Goal: Transaction & Acquisition: Purchase product/service

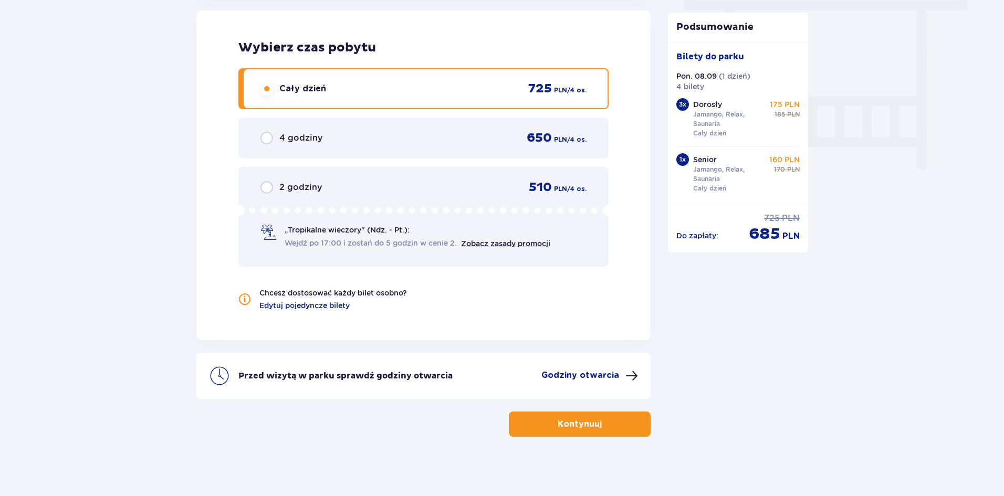
scroll to position [967, 0]
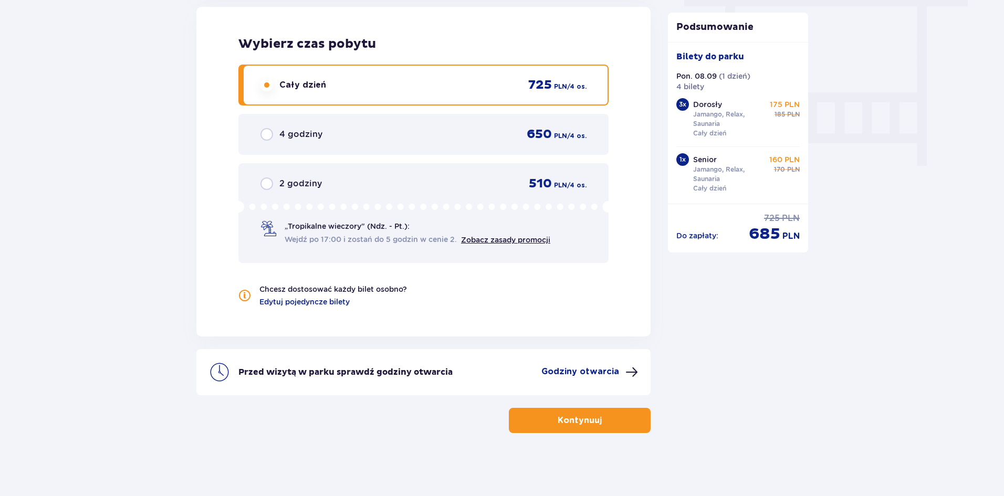
click at [582, 426] on p "Kontynuuj" at bounding box center [580, 421] width 44 height 12
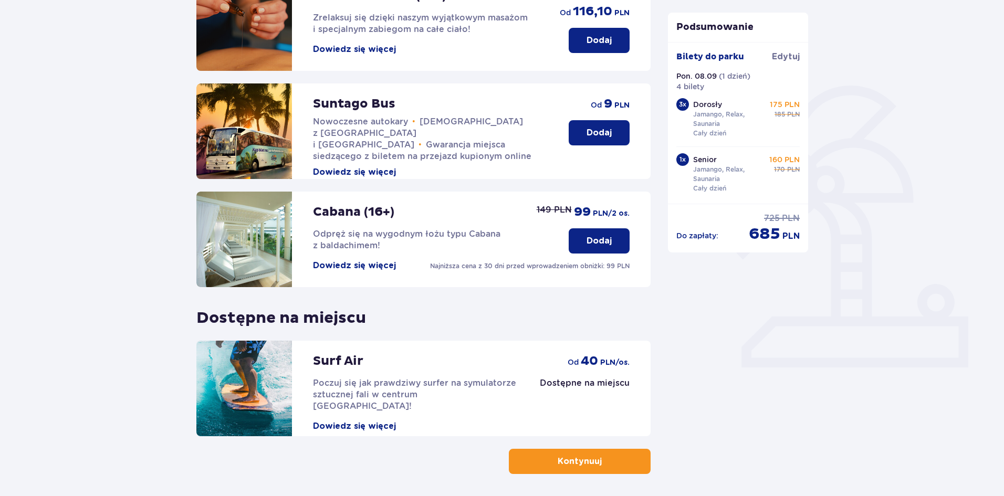
scroll to position [216, 0]
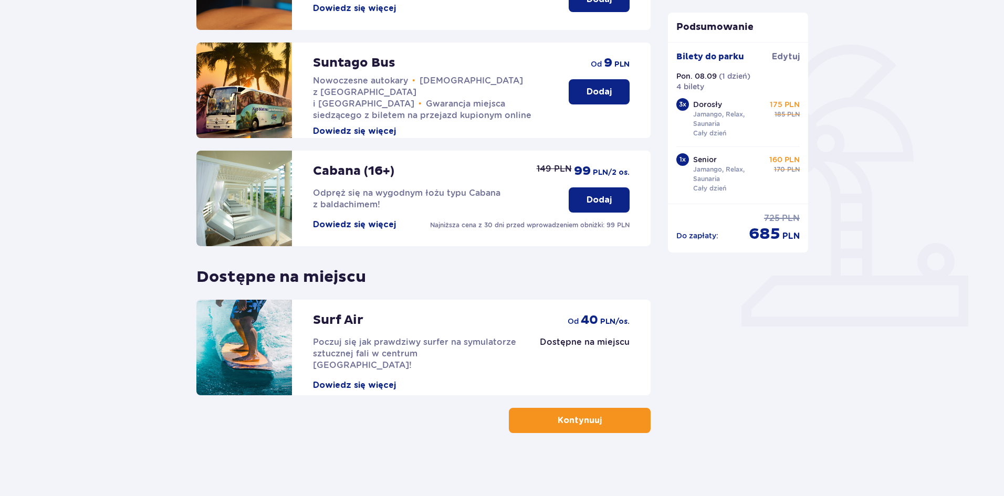
click at [552, 429] on button "Kontynuuj" at bounding box center [580, 420] width 142 height 25
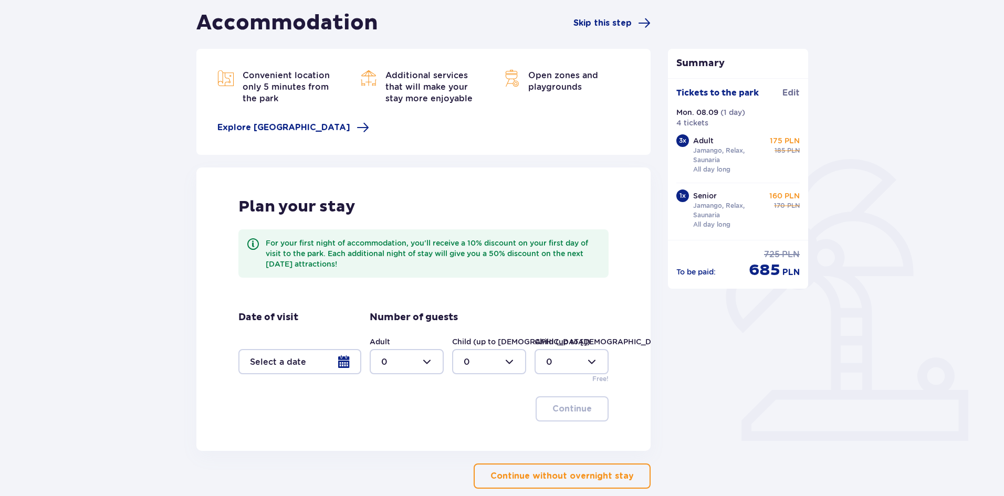
scroll to position [61, 0]
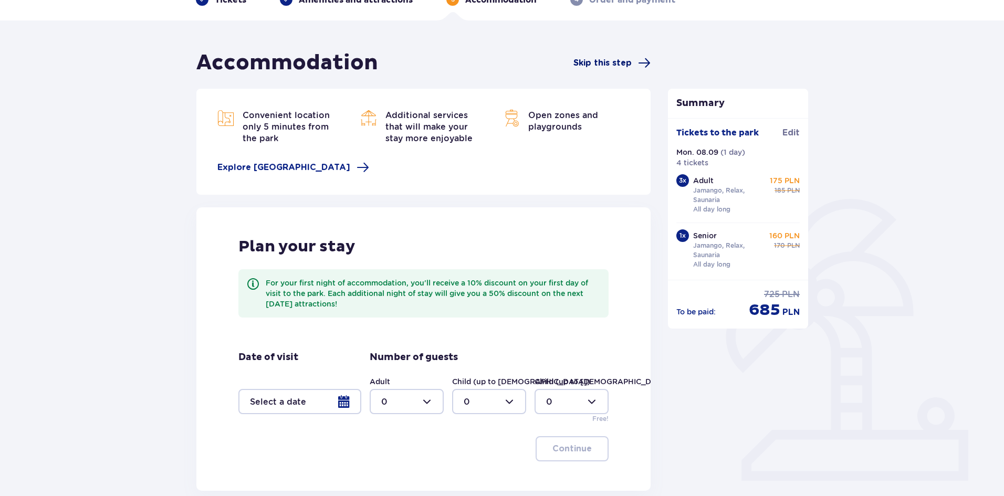
click at [648, 64] on span at bounding box center [644, 63] width 13 height 13
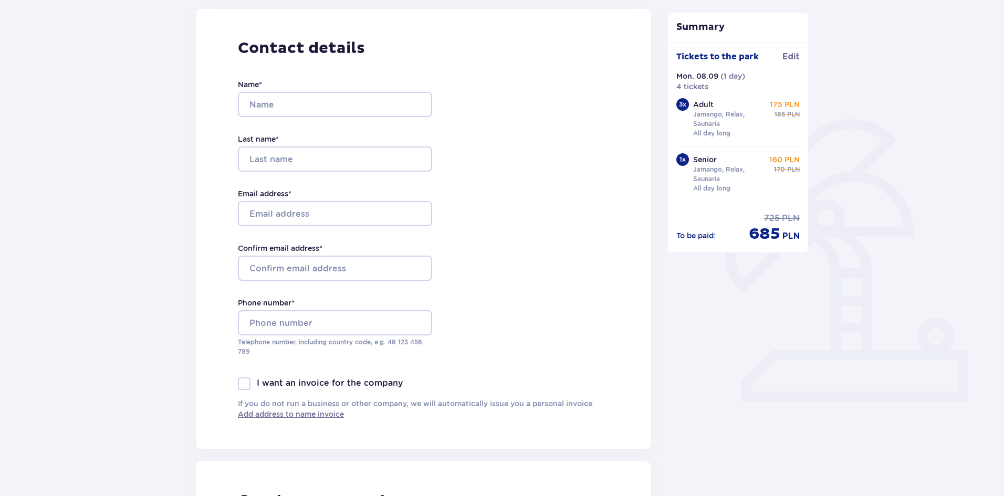
scroll to position [143, 0]
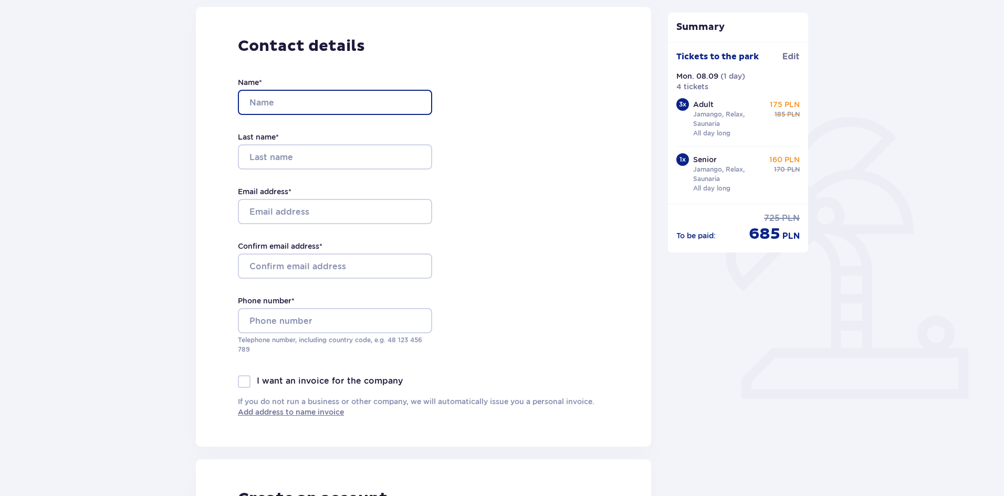
click at [263, 113] on input "Name *" at bounding box center [335, 102] width 194 height 25
type input "c"
type input "melissa"
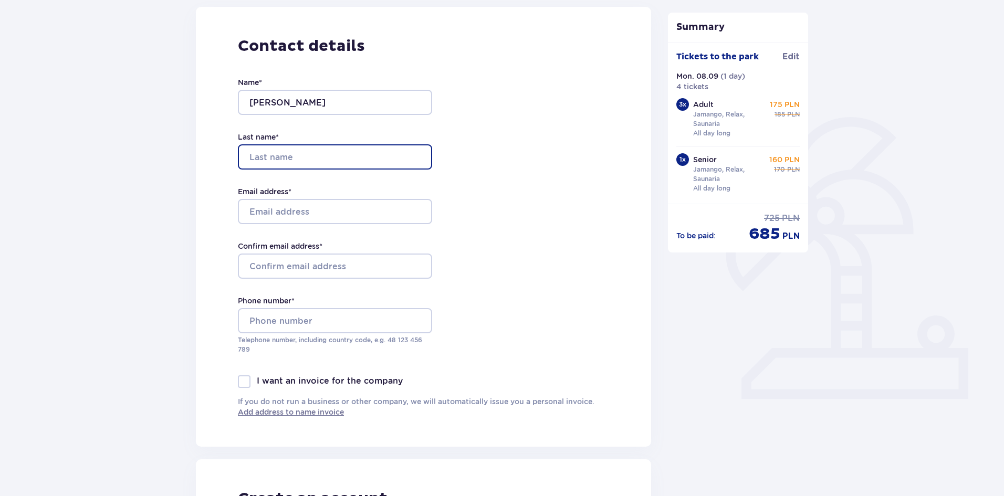
click at [267, 156] on input "Last name *" at bounding box center [335, 156] width 194 height 25
type input "sanchez"
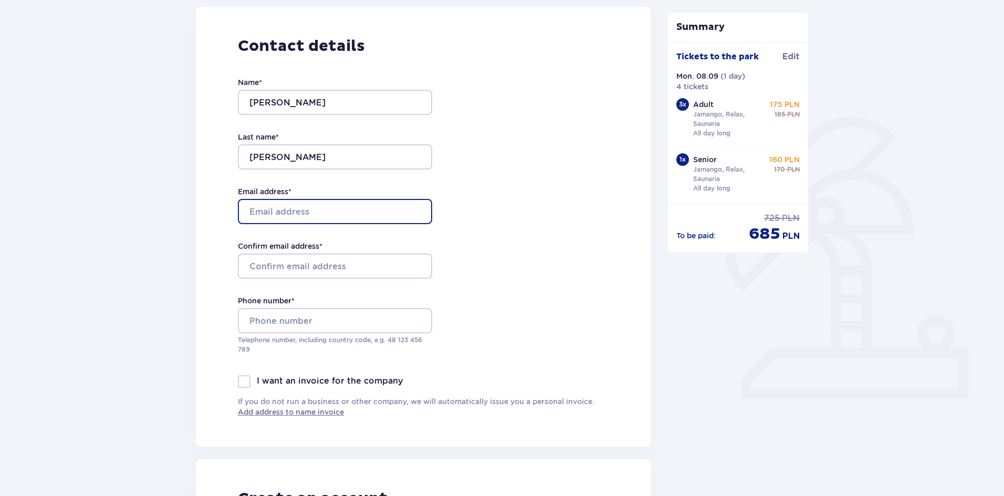
click at [252, 208] on input "Email address *" at bounding box center [335, 211] width 194 height 25
type input "melissaalgodon"
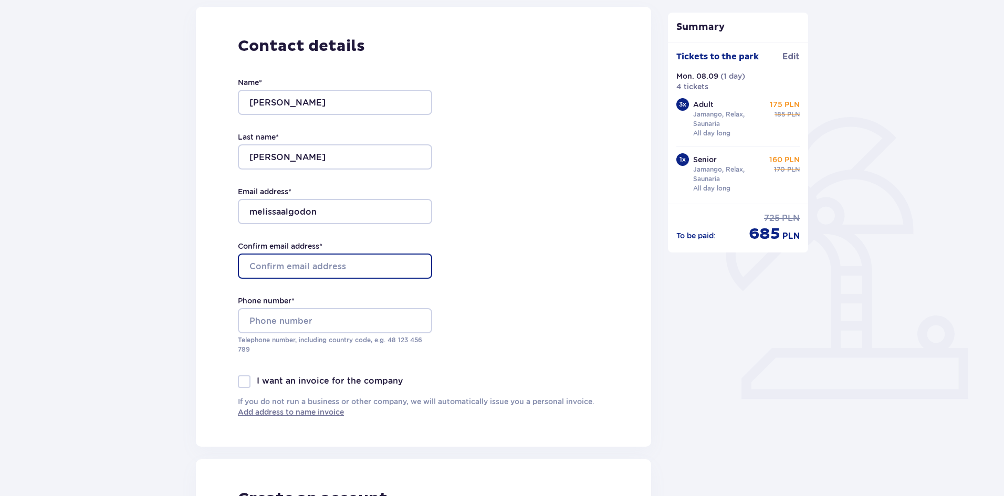
click at [259, 255] on input "Confirm email address *" at bounding box center [335, 266] width 194 height 25
click at [379, 270] on input "melissaalgodon" at bounding box center [335, 266] width 194 height 25
type input "melissaalgodon@"
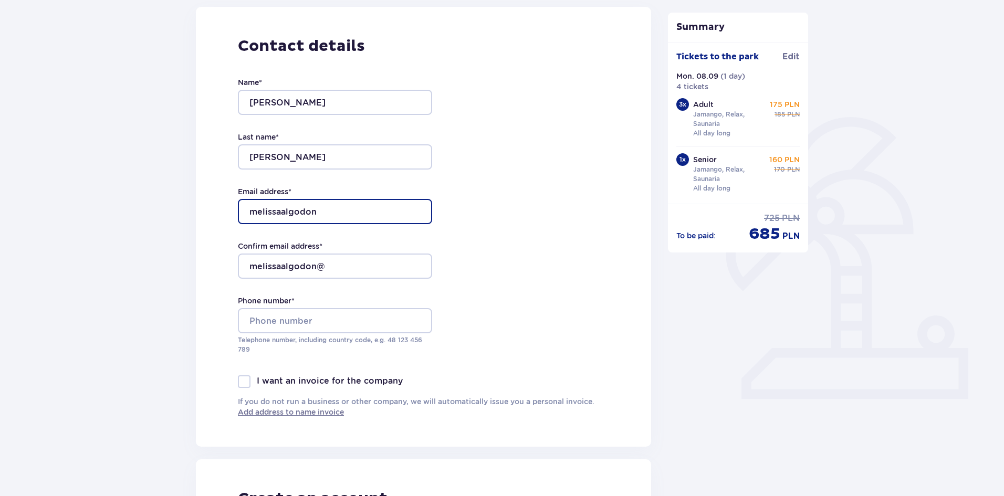
click at [384, 212] on input "melissaalgodon" at bounding box center [335, 211] width 194 height 25
type input "melissaalgodon@gmail.com"
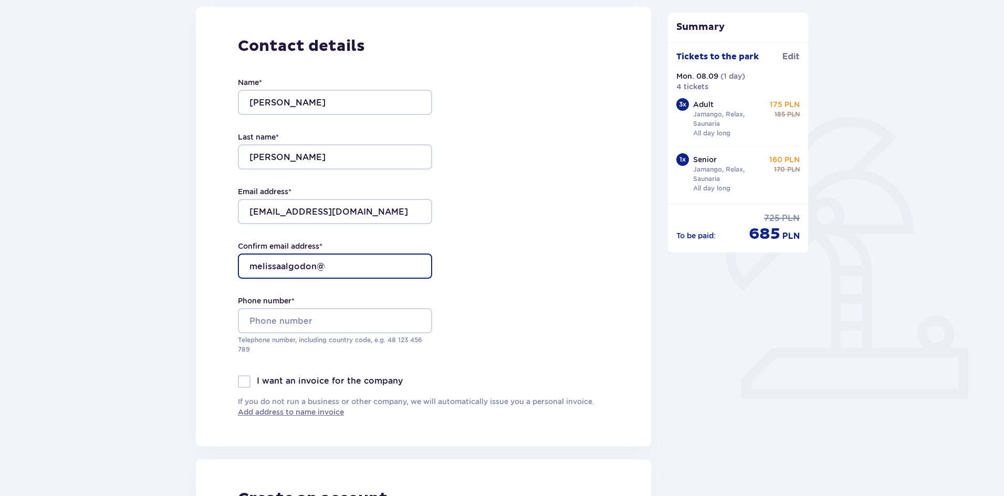
click at [351, 261] on input "melissaalgodon@" at bounding box center [335, 266] width 194 height 25
type input "melissaalgodon@gmail.com"
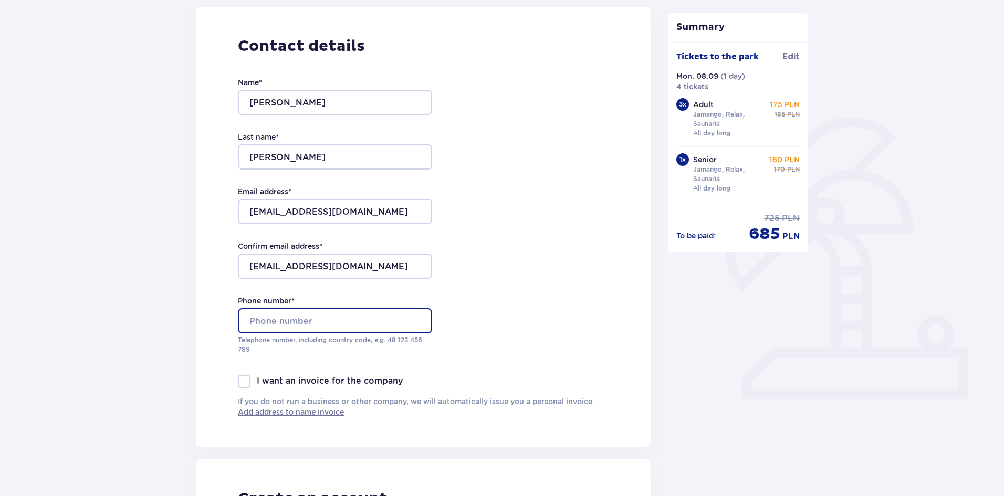
click at [257, 325] on input "Phone number *" at bounding box center [335, 320] width 194 height 25
type input "+"
type input "786658339"
click at [259, 386] on font "I want an invoice for the company" at bounding box center [330, 381] width 146 height 10
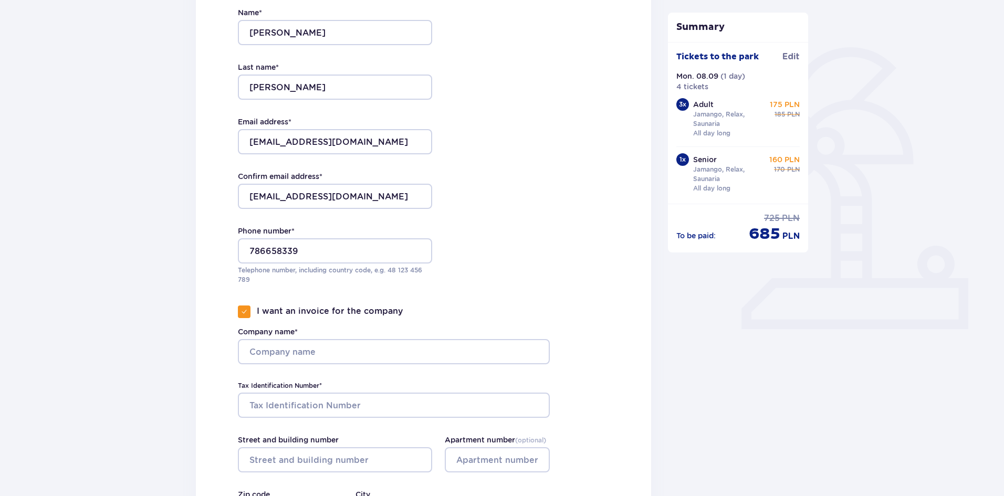
scroll to position [216, 0]
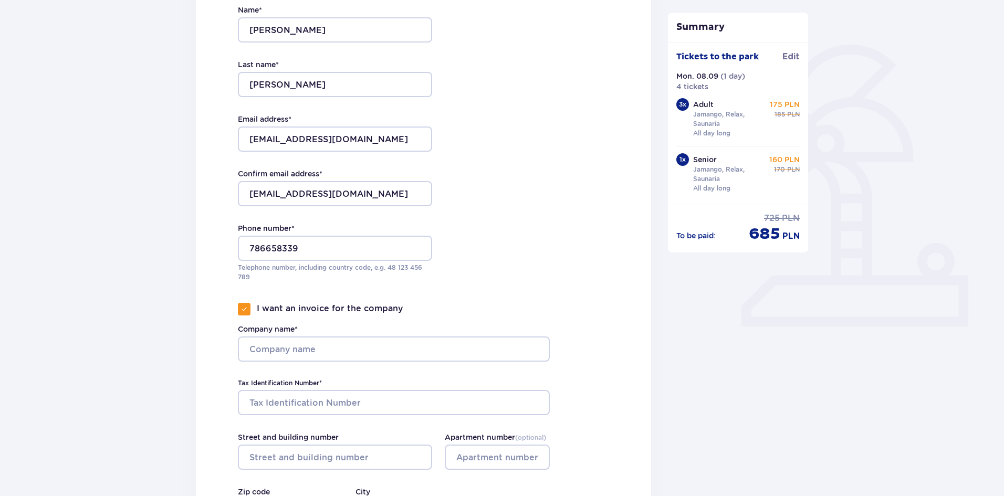
click at [250, 313] on div "I want an invoice for the company" at bounding box center [320, 309] width 165 height 13
checkbox input "false"
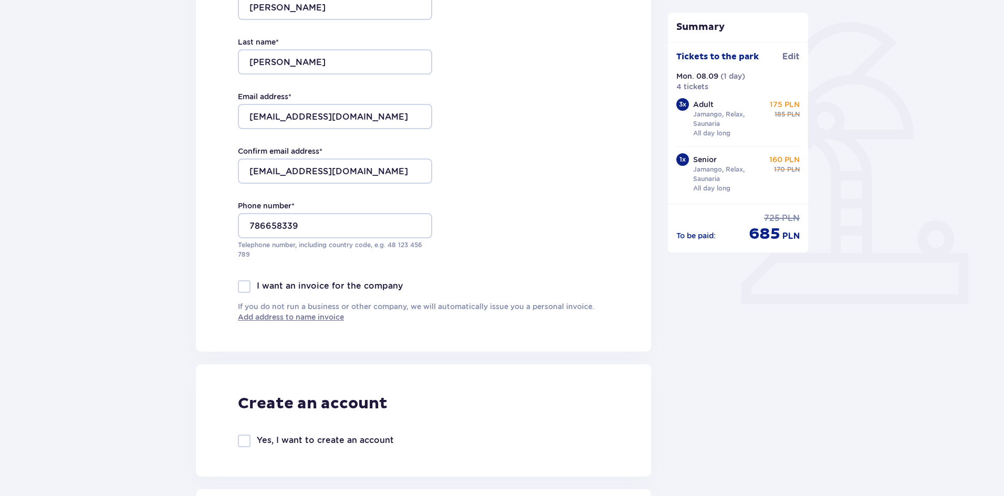
scroll to position [239, 0]
click at [250, 228] on input "786658339" at bounding box center [335, 224] width 194 height 25
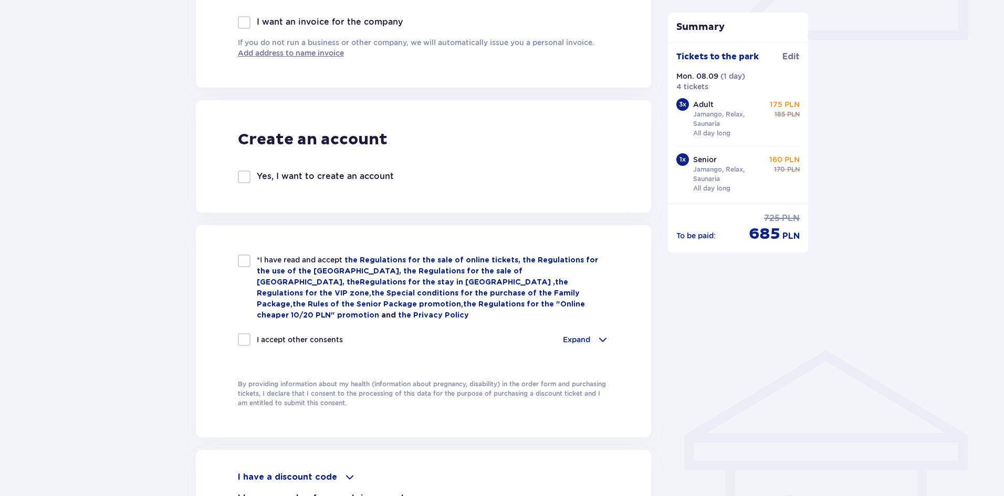
scroll to position [505, 0]
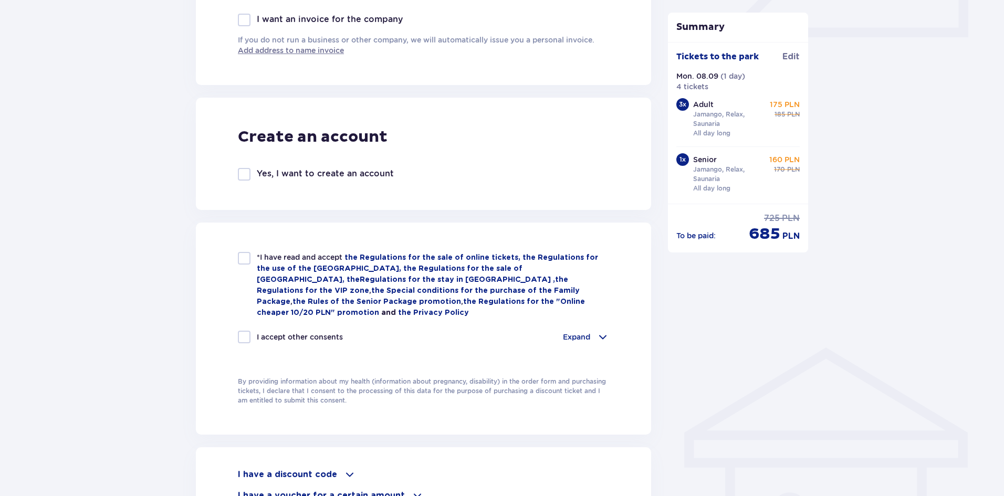
type input "+48786658339"
click at [250, 255] on div "*I have read and accept the Regulations for the sale of online tickets, the Reg…" at bounding box center [423, 285] width 371 height 66
checkbox input "true"
click at [245, 339] on div at bounding box center [244, 337] width 13 height 13
checkbox input "true"
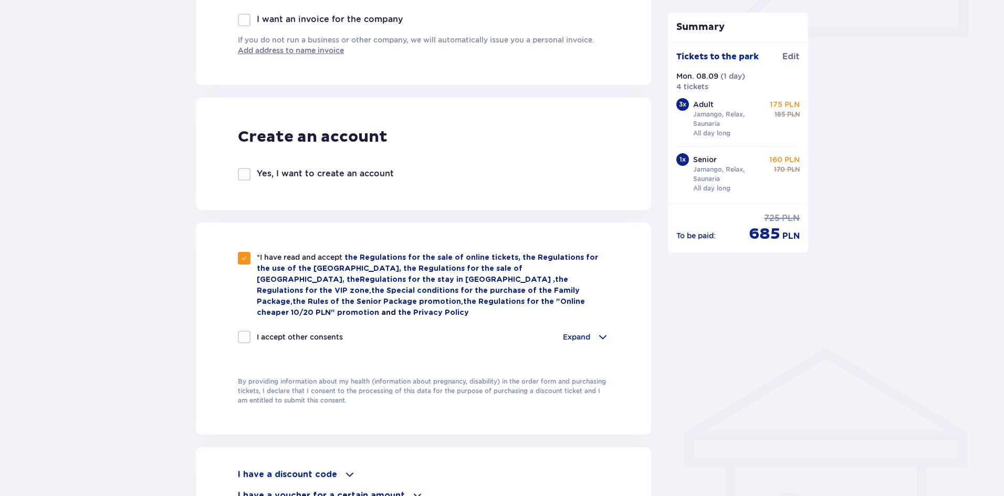
checkbox input "true"
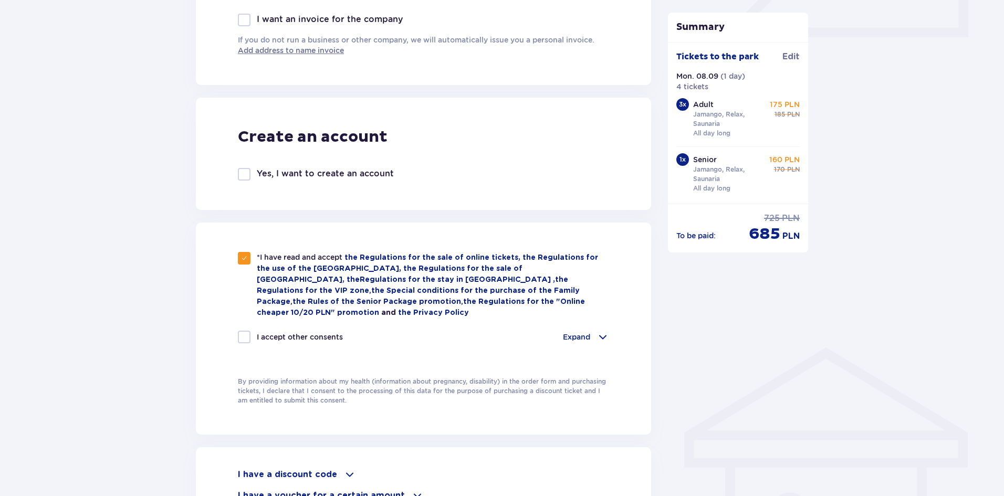
checkbox input "true"
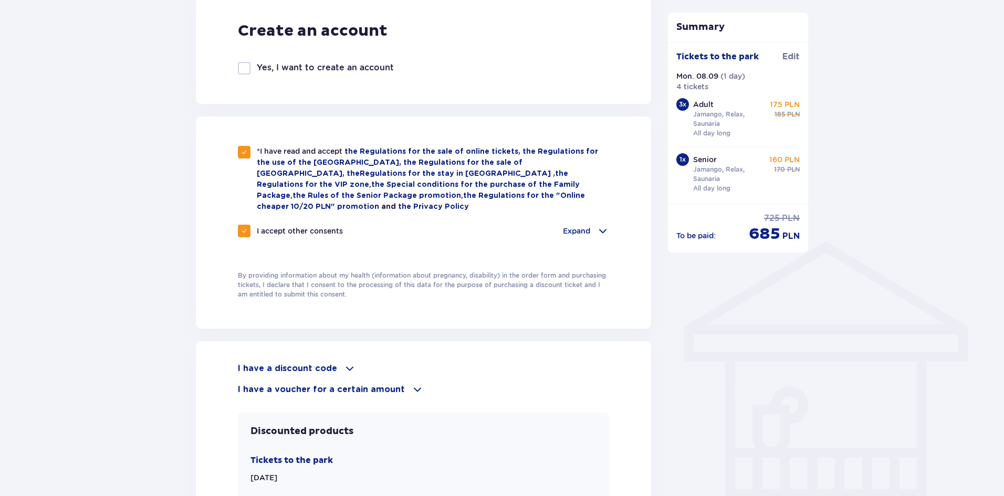
scroll to position [960, 0]
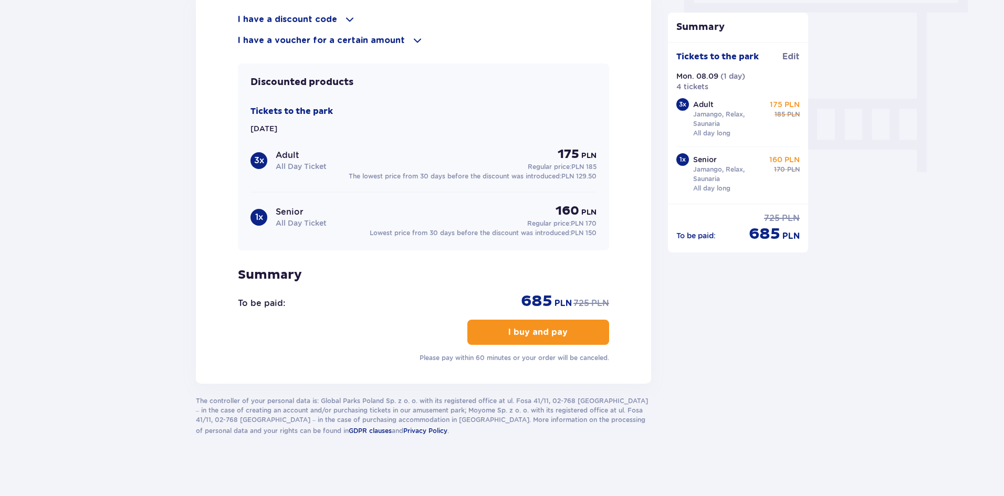
click at [510, 330] on font "I buy and pay" at bounding box center [537, 332] width 59 height 8
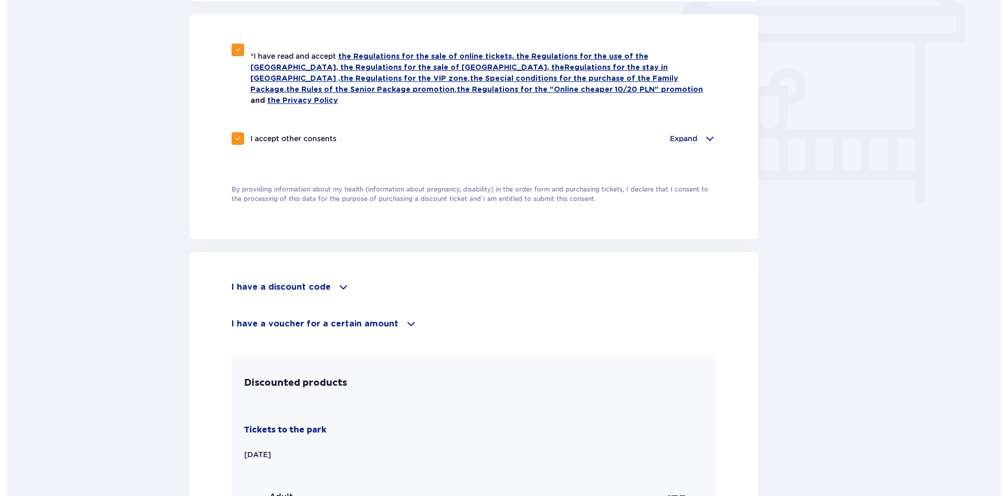
scroll to position [0, 0]
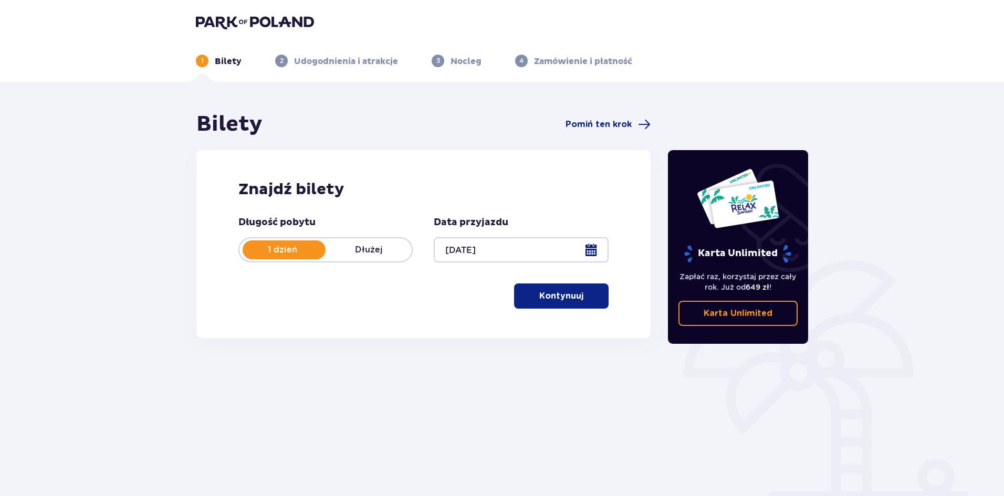
click at [589, 255] on div at bounding box center [521, 249] width 174 height 25
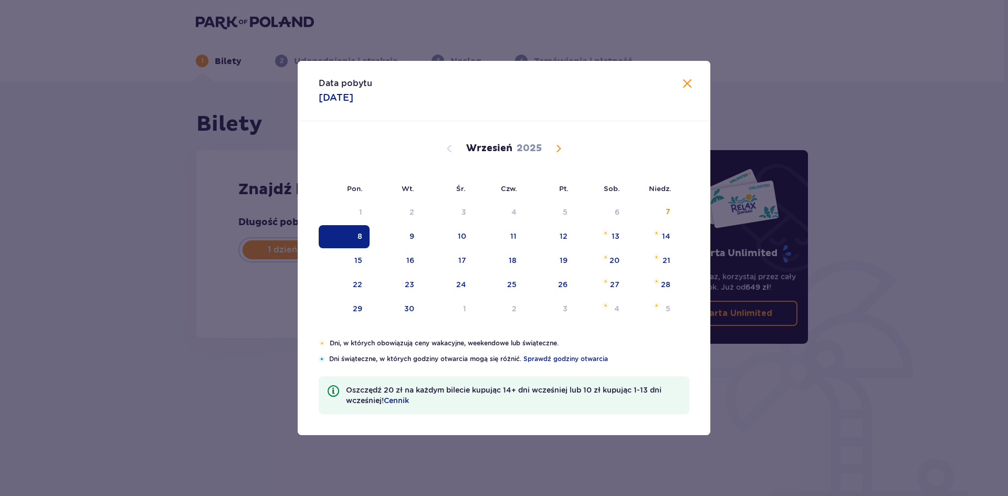
click at [803, 91] on div "Data pobytu 08.09.2025 Pon. Wt. Śr. Czw. Pt. Sob. Niedz. Sierpień 2025 28 29 30…" at bounding box center [504, 248] width 1008 height 496
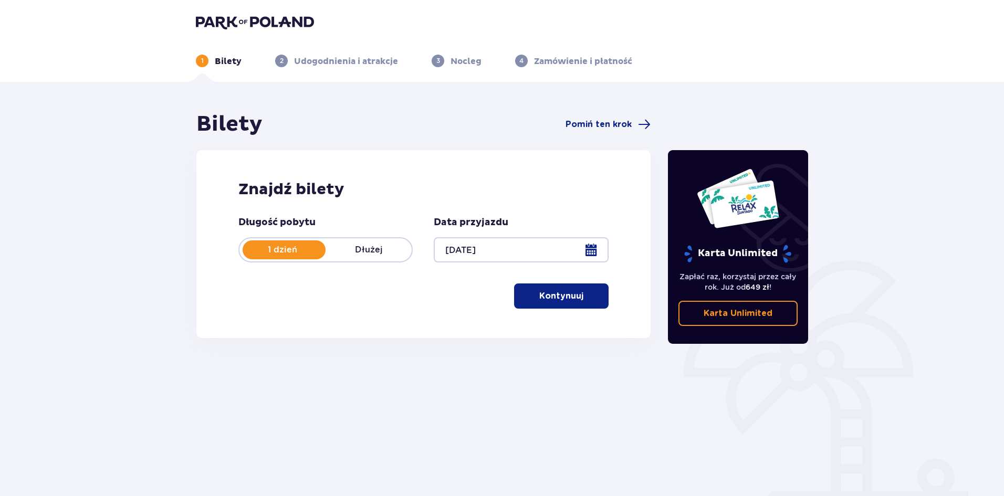
click at [551, 301] on p "Kontynuuj" at bounding box center [561, 296] width 44 height 12
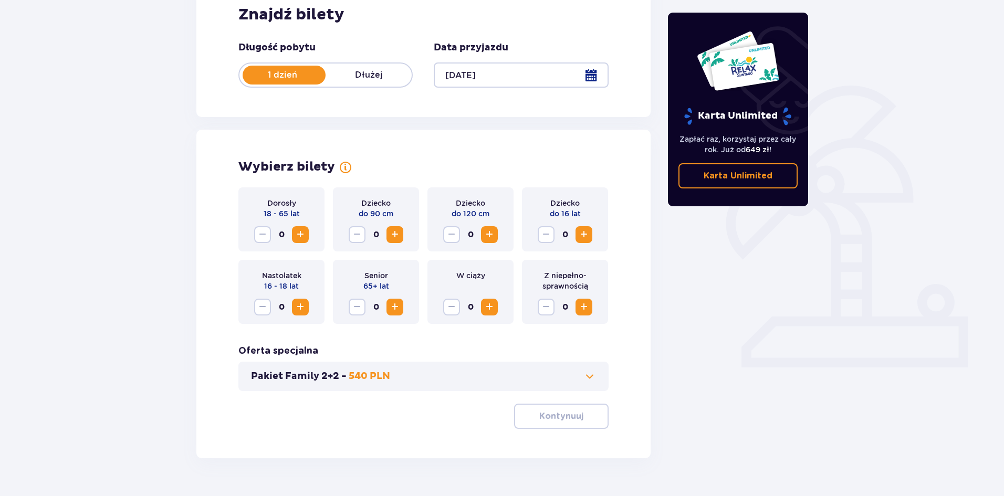
scroll to position [200, 0]
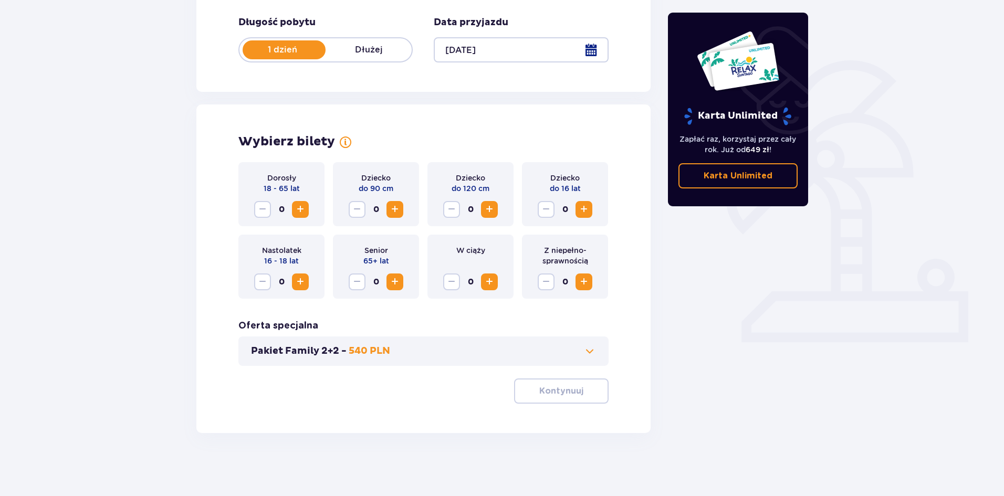
click at [296, 207] on span "Increase" at bounding box center [300, 209] width 13 height 13
click at [303, 216] on span "Increase" at bounding box center [300, 209] width 13 height 13
click at [297, 214] on span "Increase" at bounding box center [300, 209] width 13 height 13
click at [398, 287] on span "Increase" at bounding box center [395, 282] width 13 height 13
click at [571, 396] on p "Kontynuuj" at bounding box center [561, 391] width 44 height 12
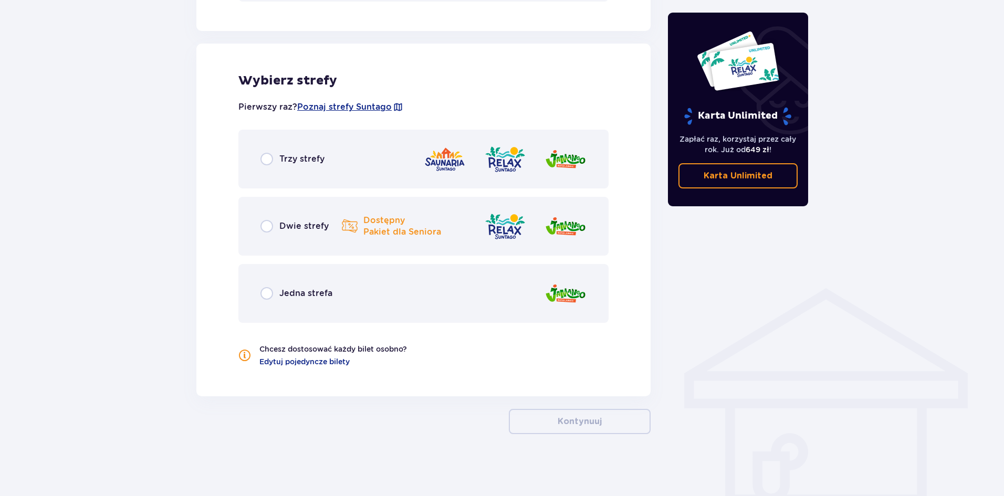
scroll to position [566, 0]
click at [559, 150] on img at bounding box center [566, 158] width 42 height 30
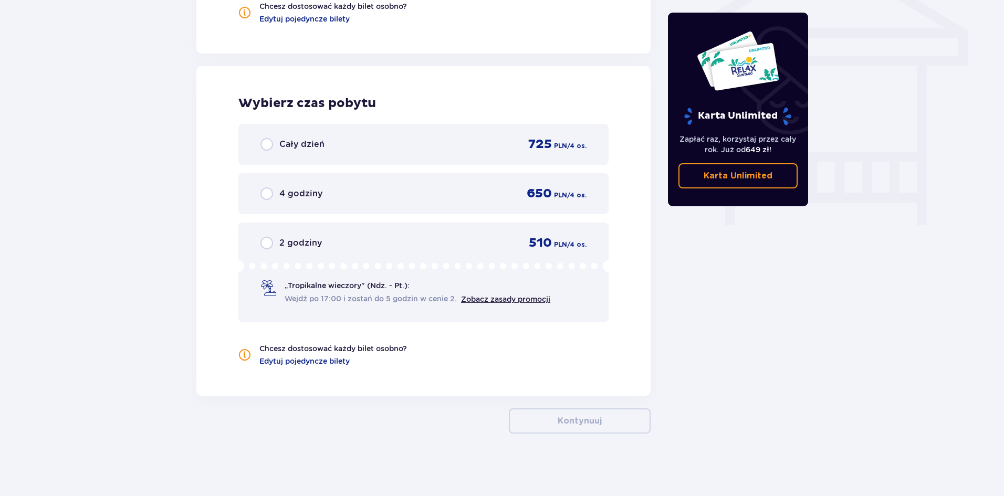
scroll to position [908, 0]
click at [576, 150] on p "/ 4 os." at bounding box center [576, 145] width 19 height 9
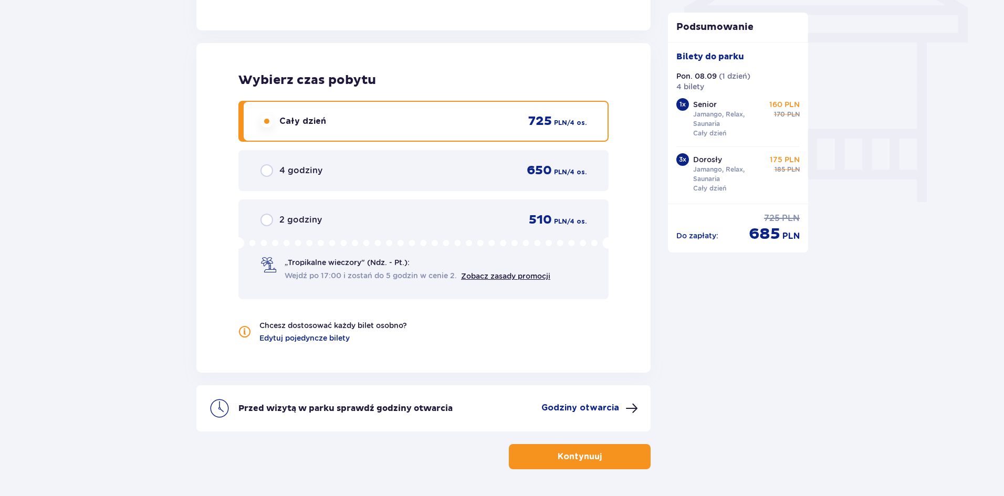
scroll to position [967, 0]
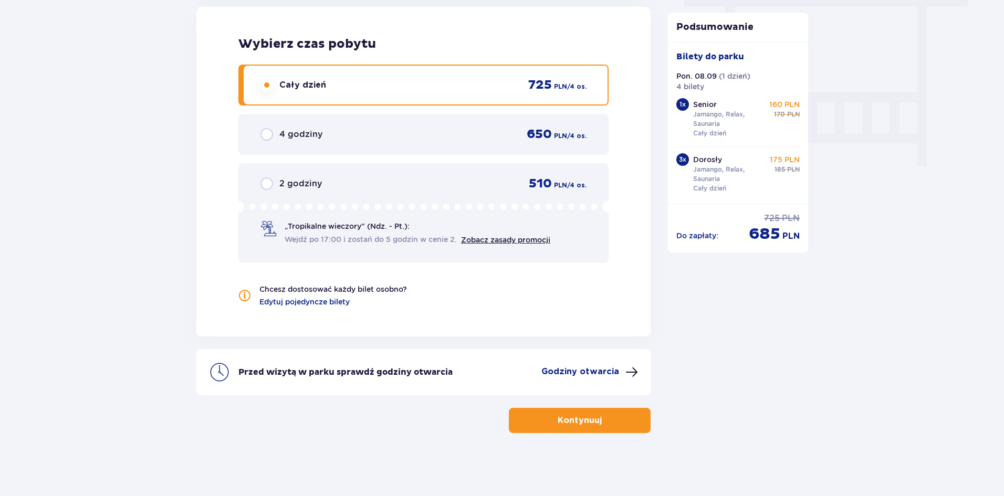
click at [598, 423] on span "button" at bounding box center [604, 420] width 13 height 13
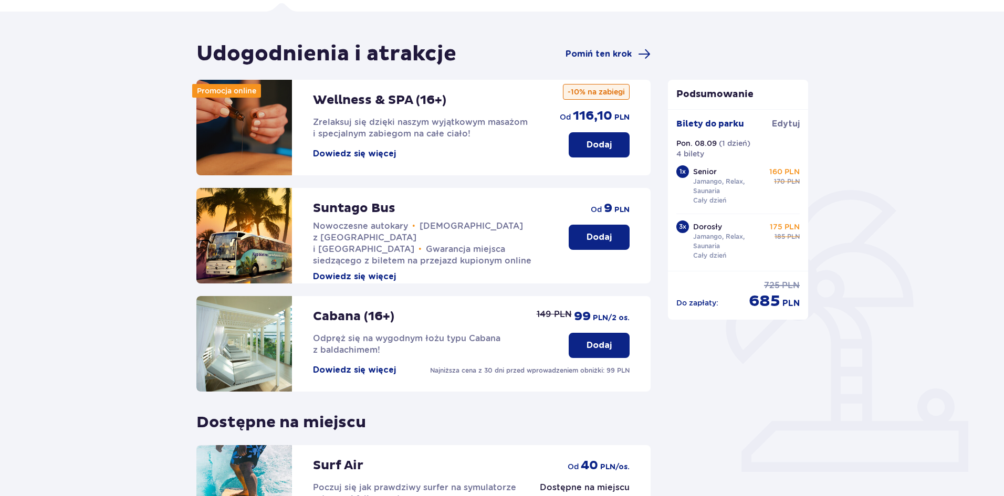
scroll to position [89, 0]
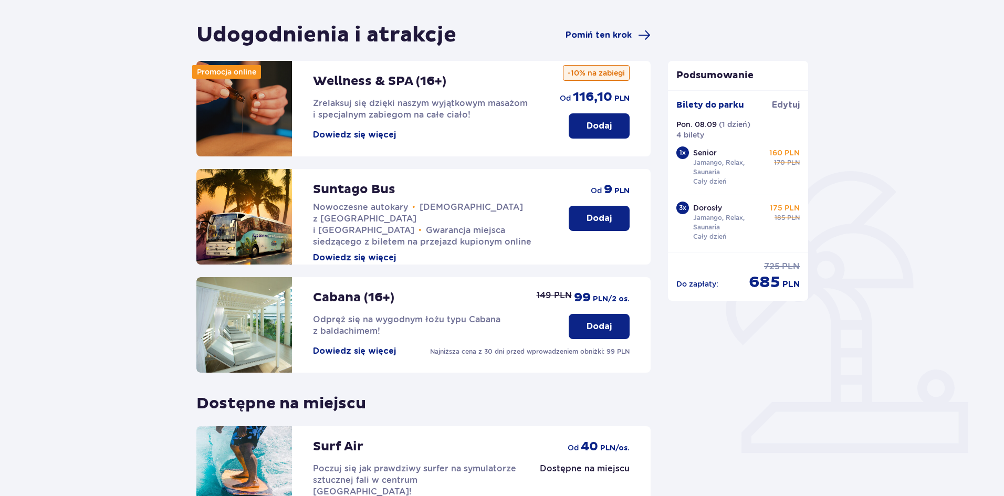
click at [607, 214] on p "Dodaj" at bounding box center [599, 219] width 25 height 12
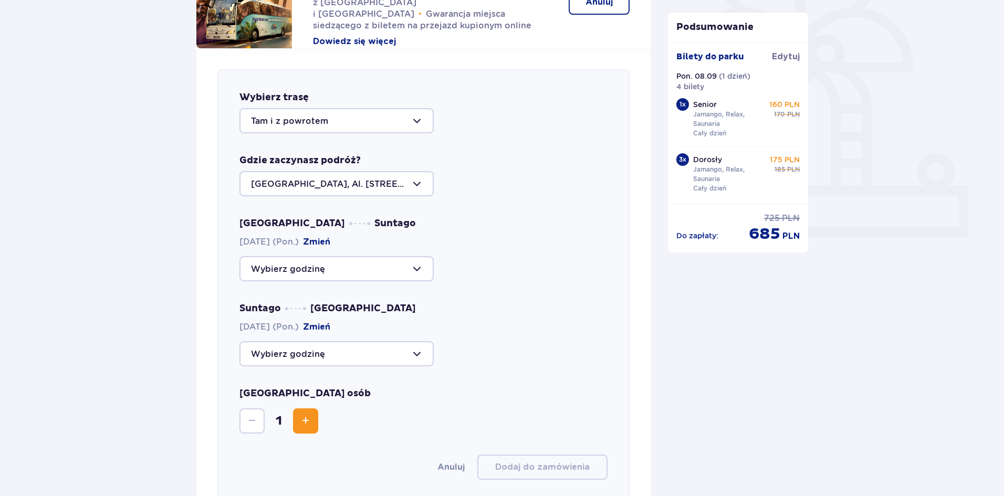
scroll to position [305, 0]
click at [406, 121] on div at bounding box center [336, 121] width 194 height 25
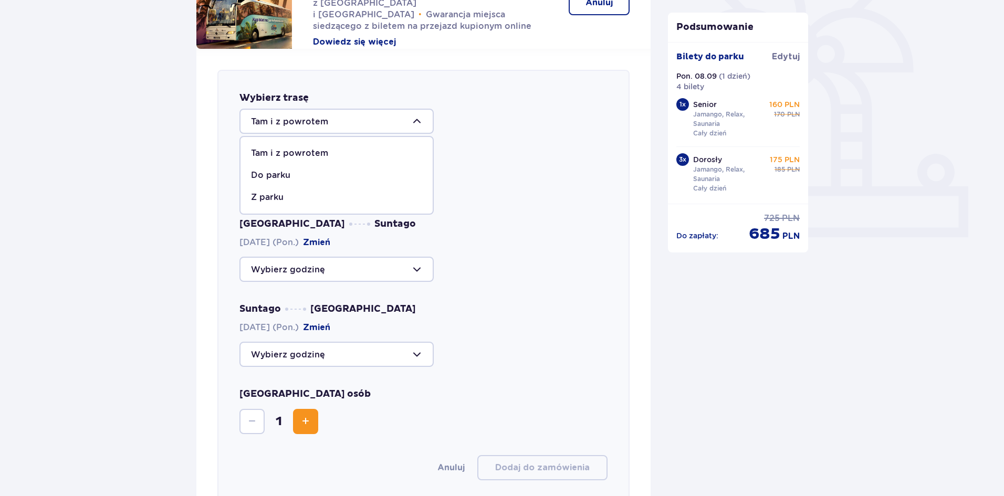
click at [381, 164] on span "Do parku" at bounding box center [337, 175] width 192 height 22
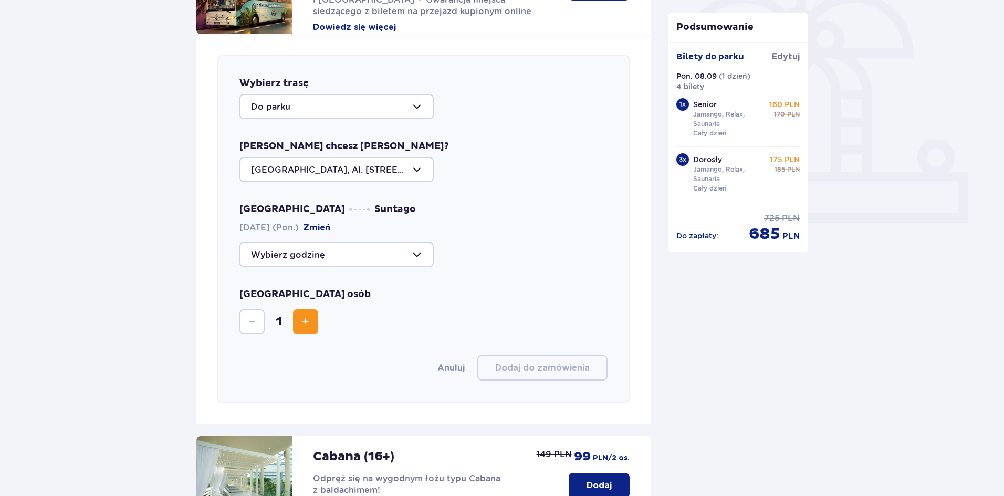
scroll to position [327, 0]
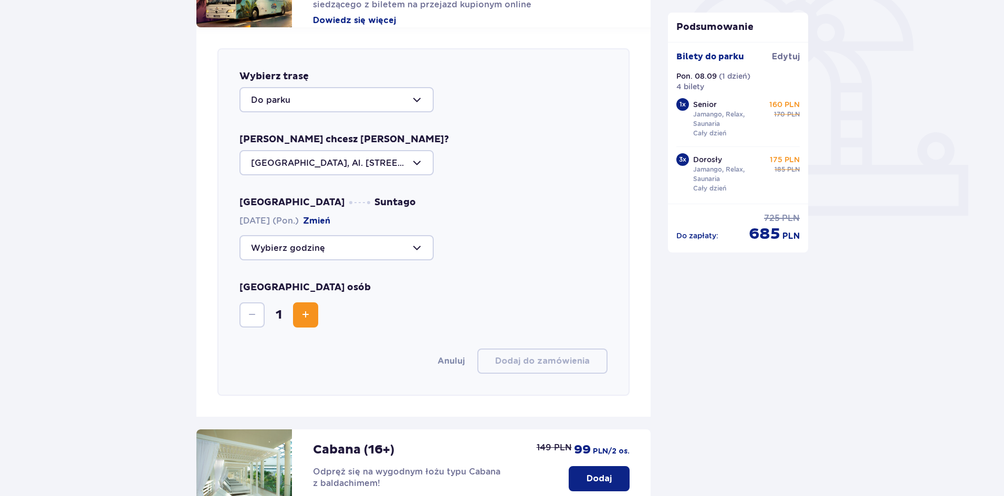
click at [416, 254] on div at bounding box center [336, 247] width 194 height 25
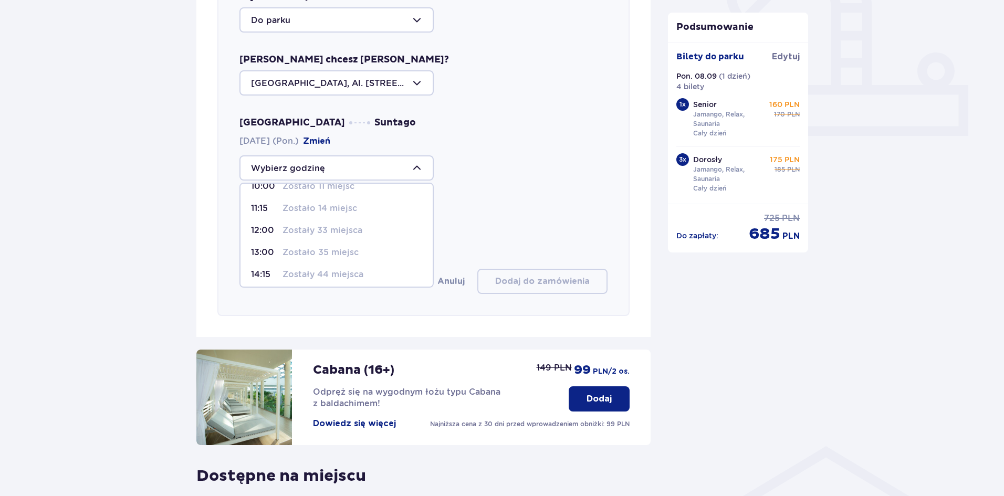
scroll to position [58, 0]
click at [510, 184] on div "Wybierz trasę Do parku Skąd chcesz jechać? Warszawa, Al. Jerozolimskie 56 Warsz…" at bounding box center [423, 142] width 412 height 348
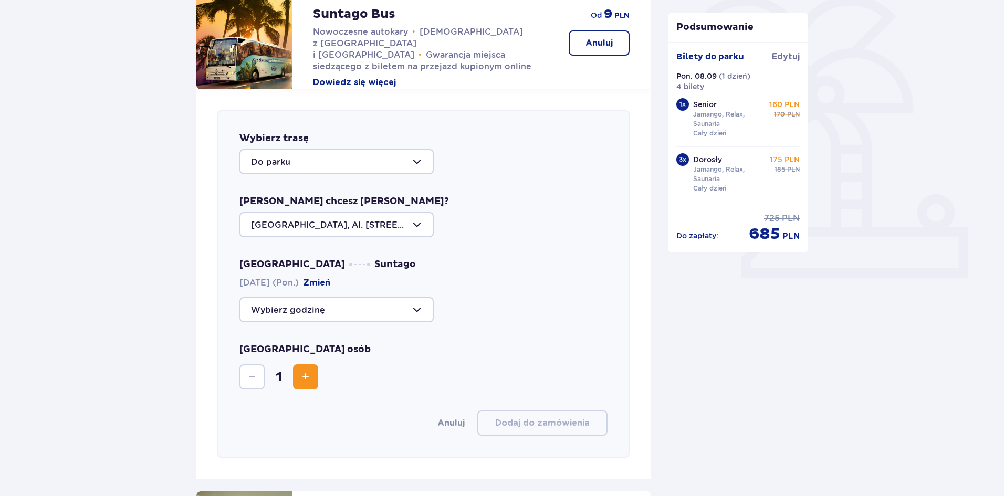
scroll to position [264, 0]
click at [409, 168] on div at bounding box center [336, 162] width 194 height 25
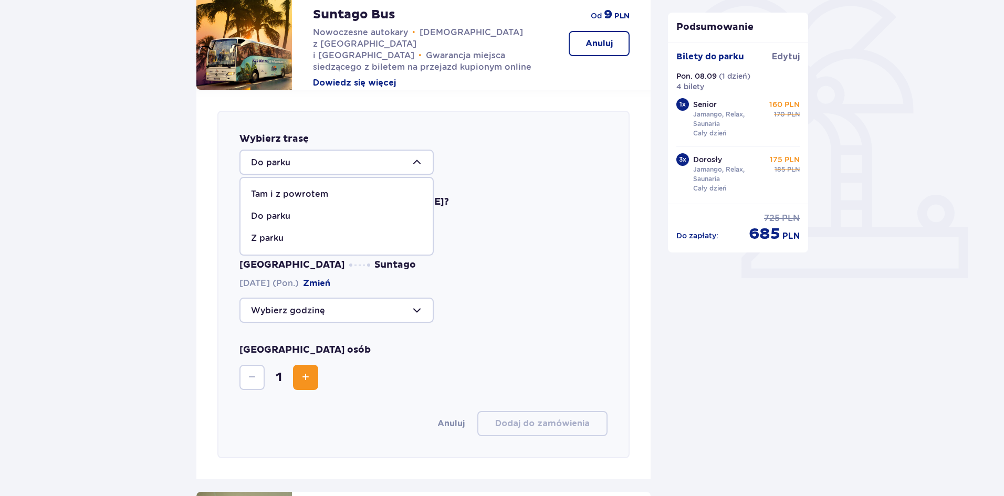
click at [376, 204] on span "Tam i z powrotem" at bounding box center [337, 194] width 192 height 22
type input "Tam i z powrotem"
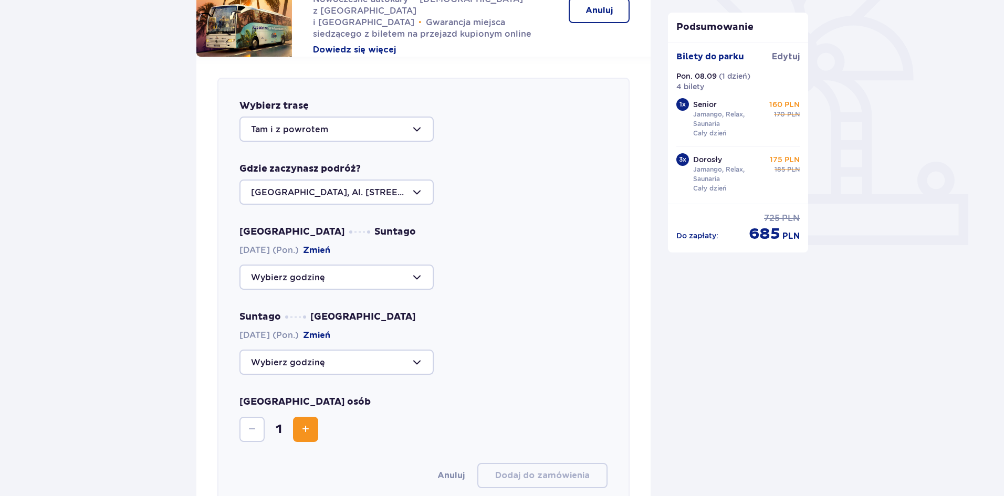
scroll to position [333, 0]
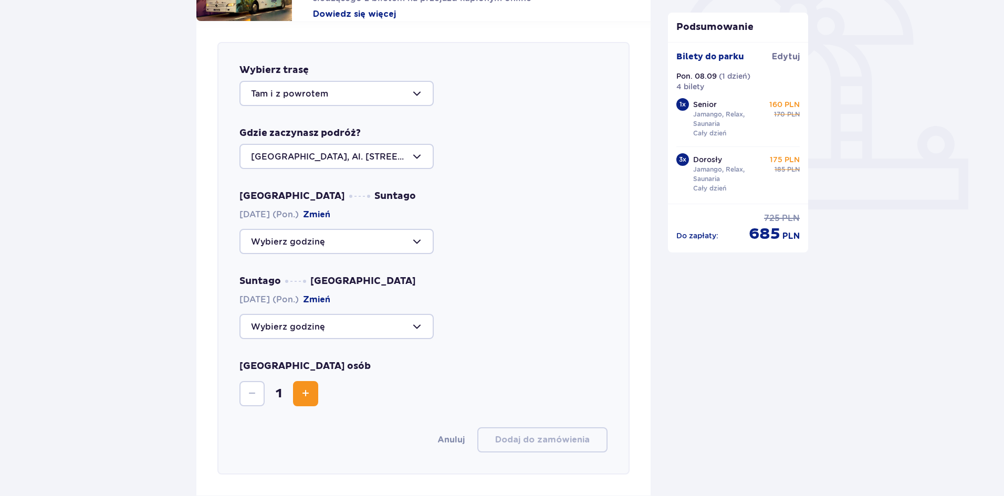
click at [408, 242] on div at bounding box center [336, 241] width 194 height 25
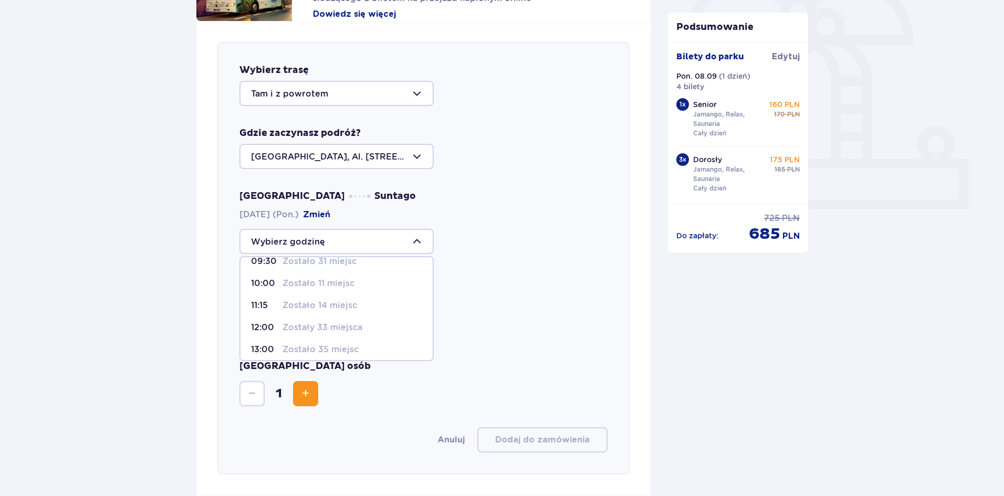
scroll to position [35, 0]
click at [539, 235] on div "09:00 Zostało 17 miejsc 09:30 Zostało 31 miejsc 10:00 Zostało 11 miejsc 11:15 Z…" at bounding box center [423, 241] width 368 height 25
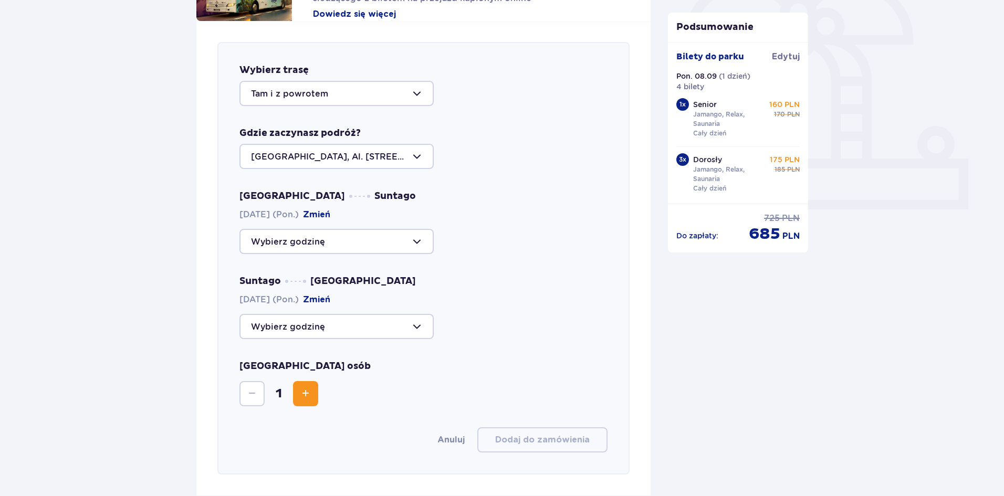
click at [396, 330] on div at bounding box center [336, 326] width 194 height 25
click at [276, 245] on div at bounding box center [336, 241] width 194 height 25
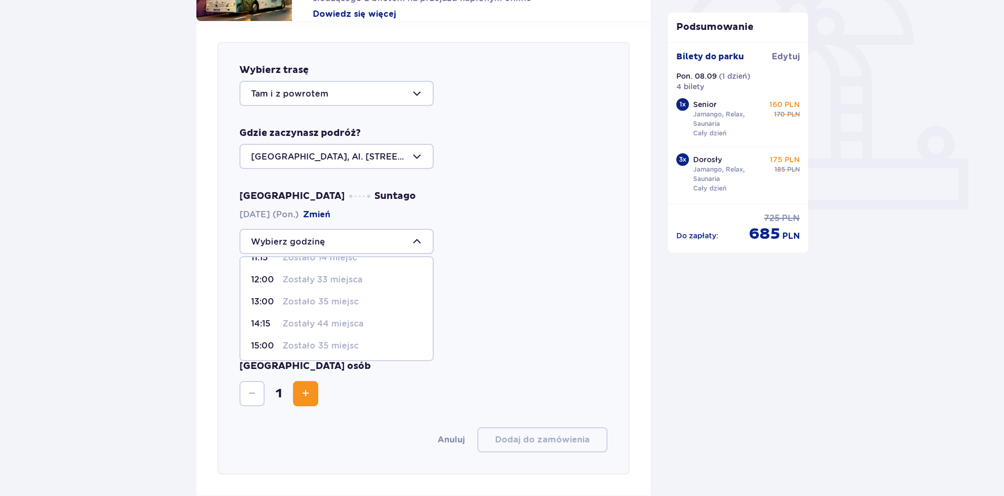
scroll to position [83, 0]
click at [270, 280] on p "12:00" at bounding box center [264, 279] width 27 height 12
type input "12:00"
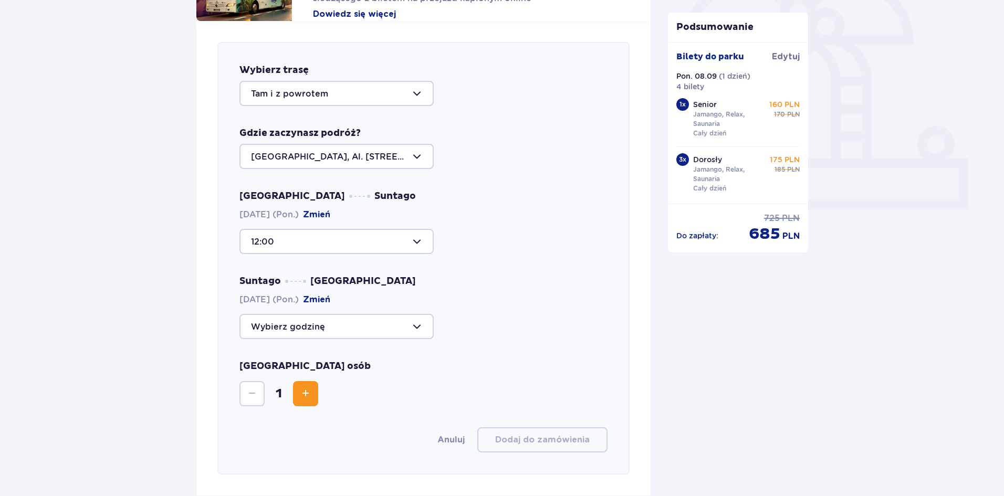
click at [275, 337] on div at bounding box center [336, 326] width 194 height 25
click at [273, 429] on p "21:15" at bounding box center [264, 429] width 27 height 12
type input "21:15"
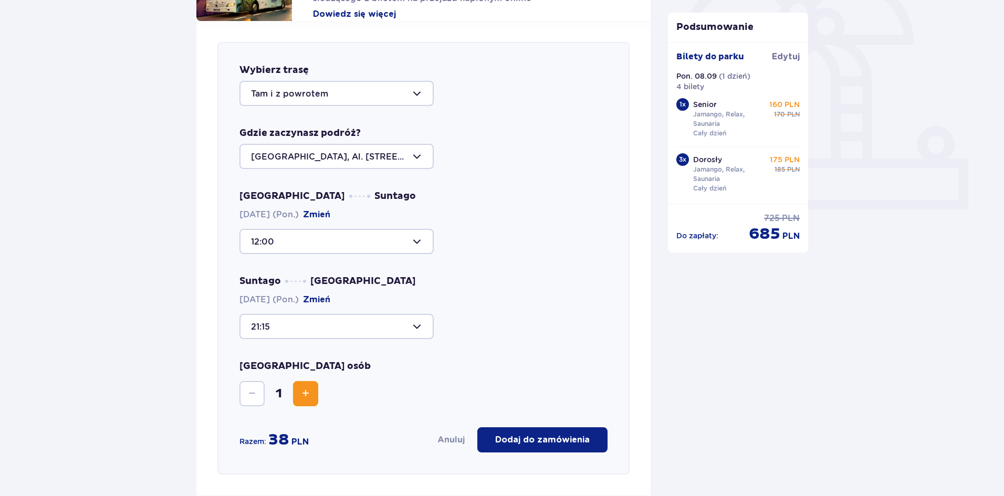
click at [425, 238] on div at bounding box center [336, 241] width 194 height 25
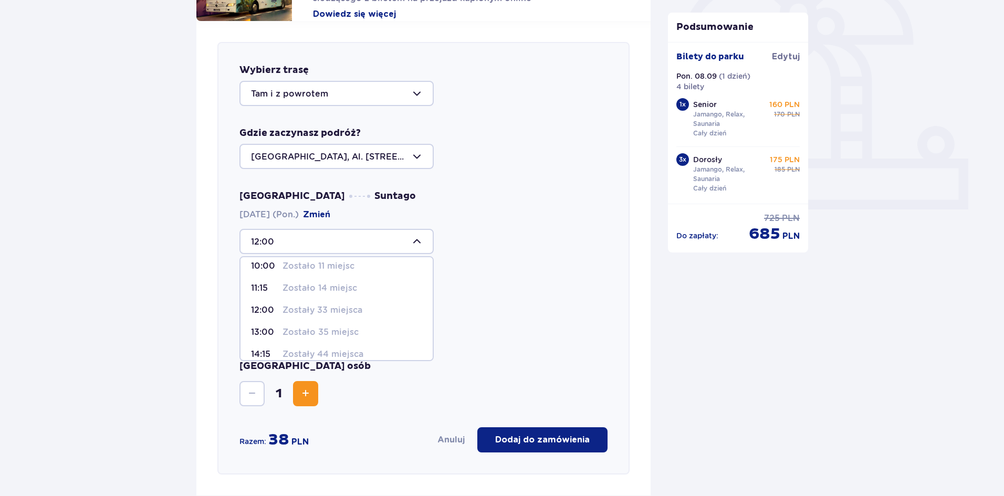
scroll to position [61, 0]
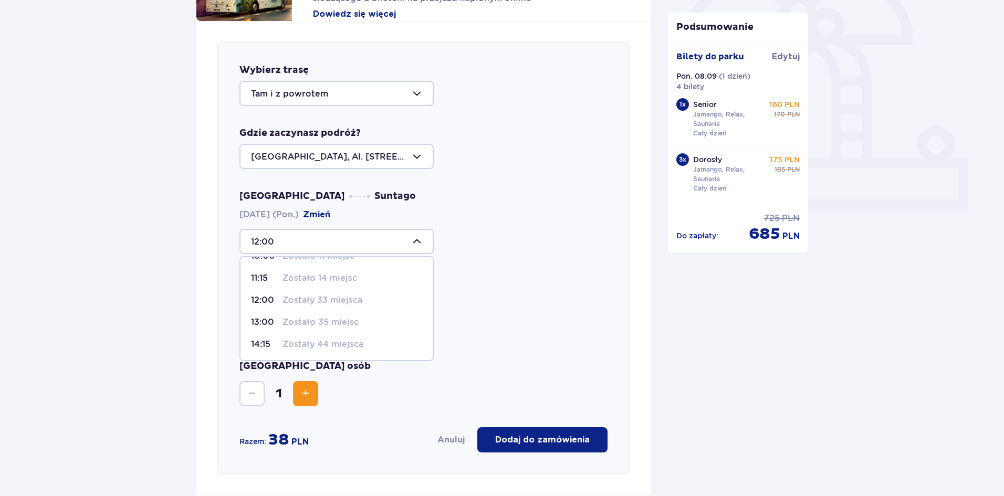
click at [335, 328] on p "Zostało 35 miejsc" at bounding box center [321, 323] width 76 height 12
type input "13:00"
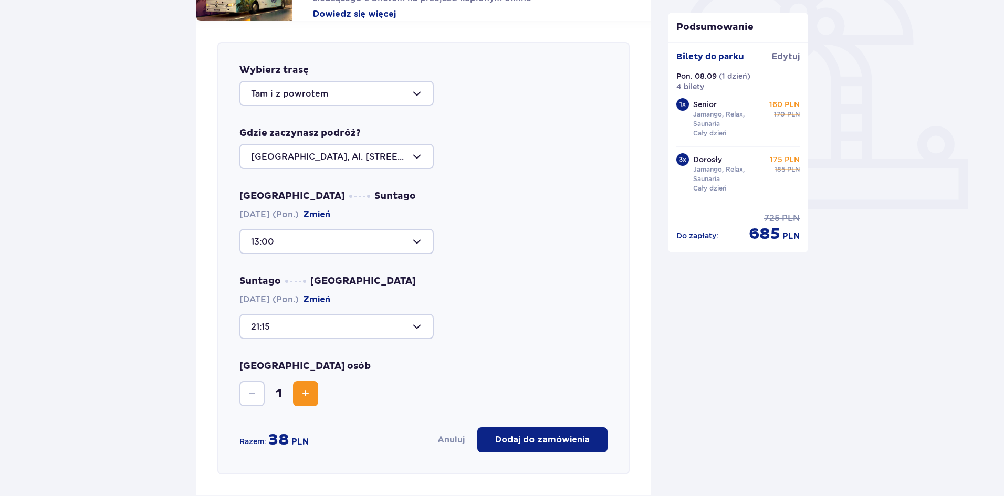
click at [306, 399] on span "Increase" at bounding box center [305, 394] width 13 height 13
click at [306, 395] on span "Increase" at bounding box center [305, 394] width 13 height 13
click at [306, 398] on span "Increase" at bounding box center [305, 394] width 13 height 13
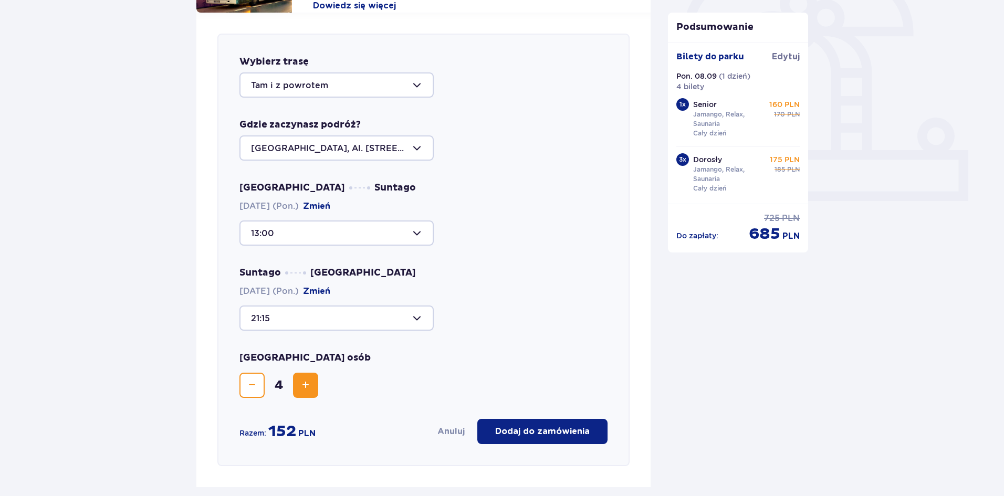
scroll to position [341, 0]
click at [410, 156] on div at bounding box center [336, 148] width 194 height 25
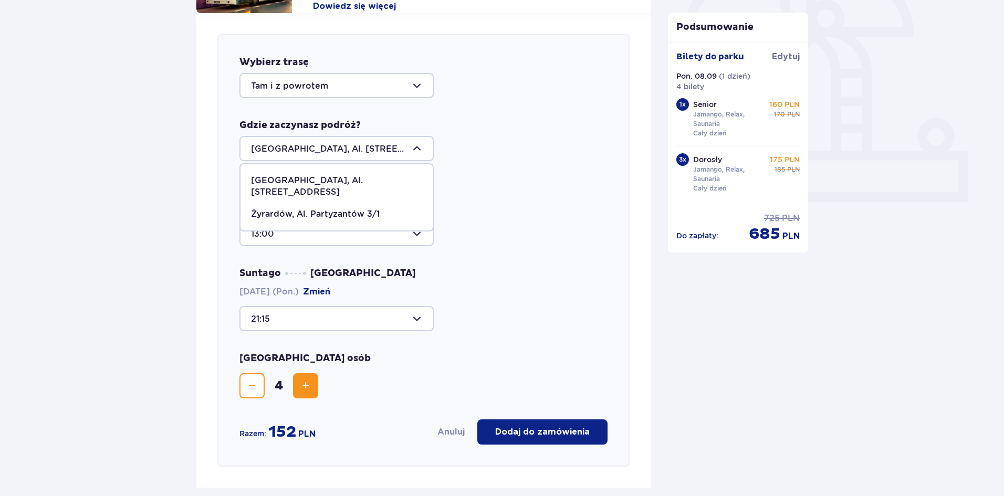
click at [554, 249] on div "Warszawa Suntago 08.09.2025 (Pon.) Zmień 13:00 Suntago Warszawa 08.09.2025 (Pon…" at bounding box center [423, 256] width 368 height 149
click at [572, 437] on p "Dodaj do zamówienia" at bounding box center [542, 432] width 95 height 12
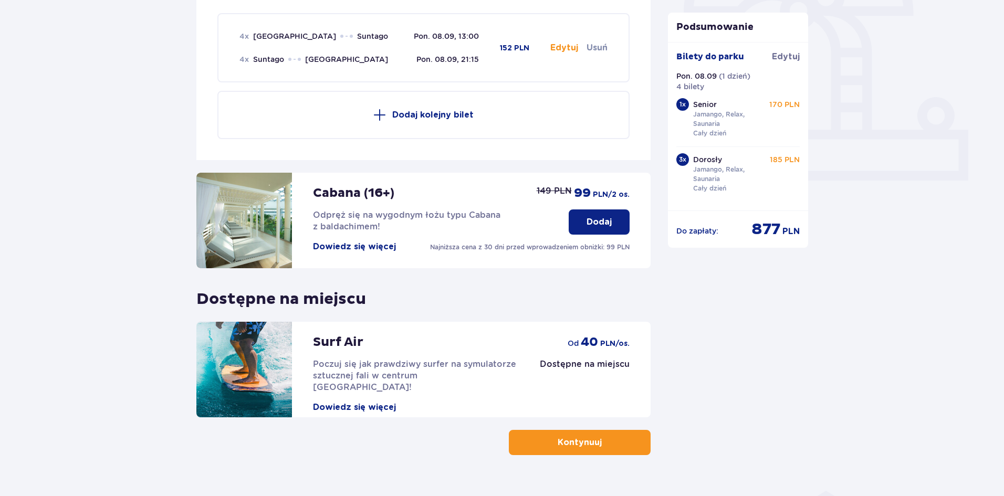
scroll to position [362, 0]
click at [608, 438] on span "button" at bounding box center [604, 442] width 13 height 13
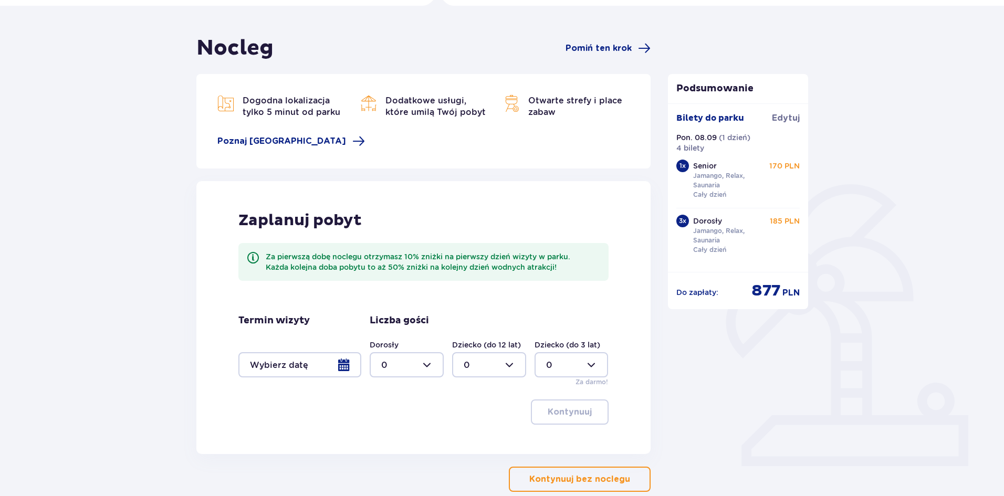
scroll to position [79, 0]
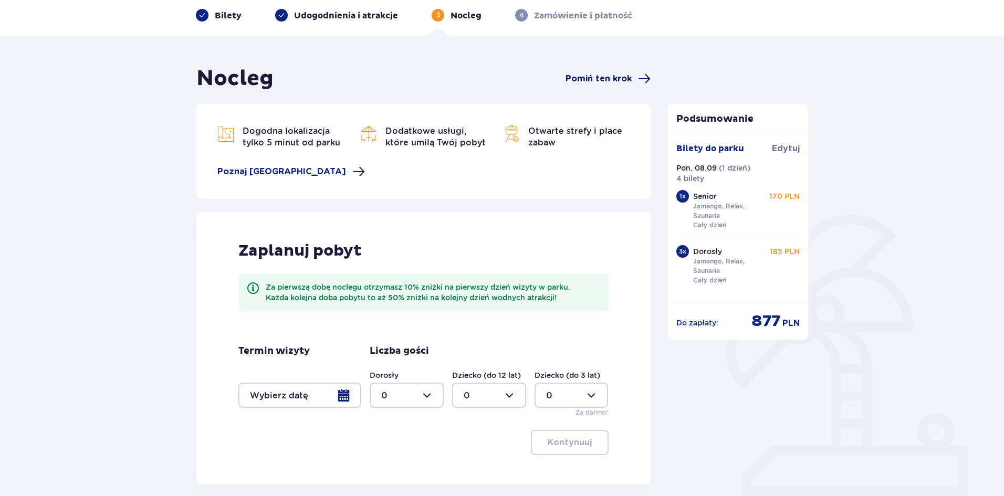
click at [622, 85] on span "Pomiń ten krok" at bounding box center [599, 79] width 66 height 12
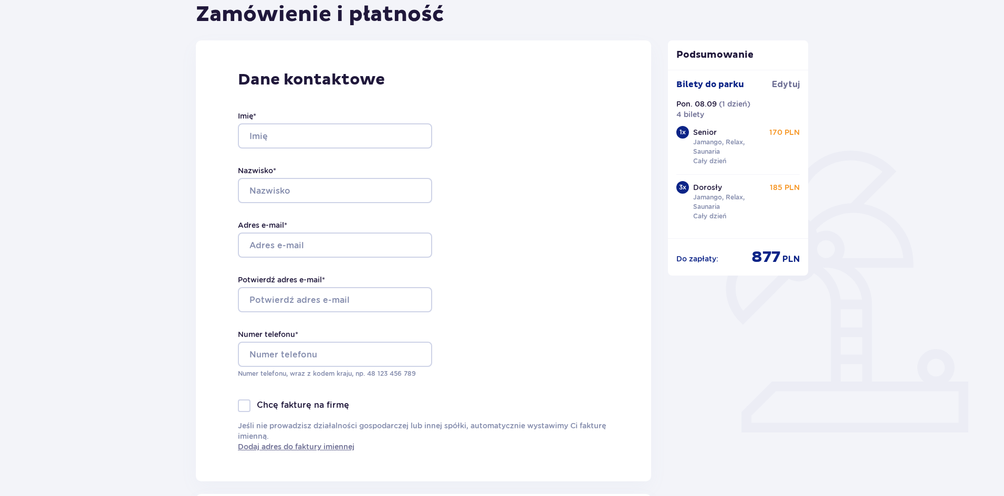
scroll to position [116, 0]
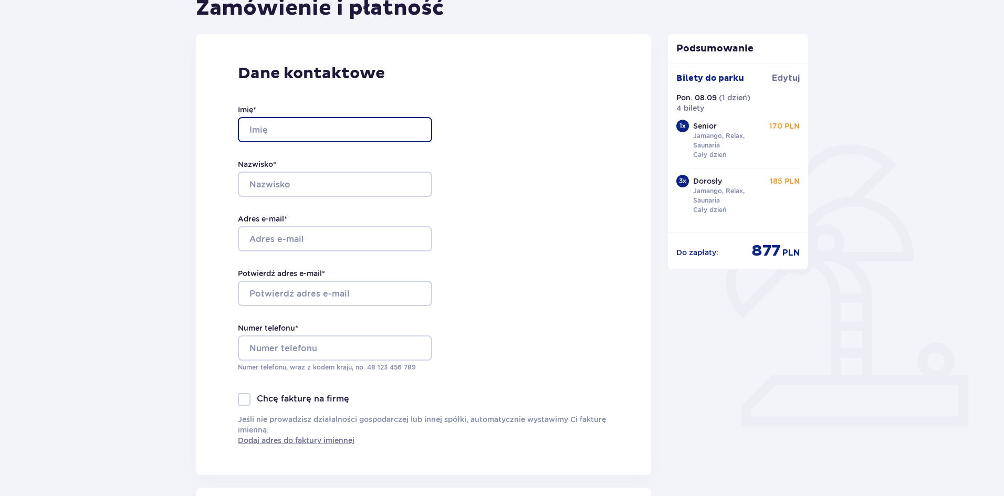
click at [333, 118] on input "Imię *" at bounding box center [335, 129] width 194 height 25
type input "melissa"
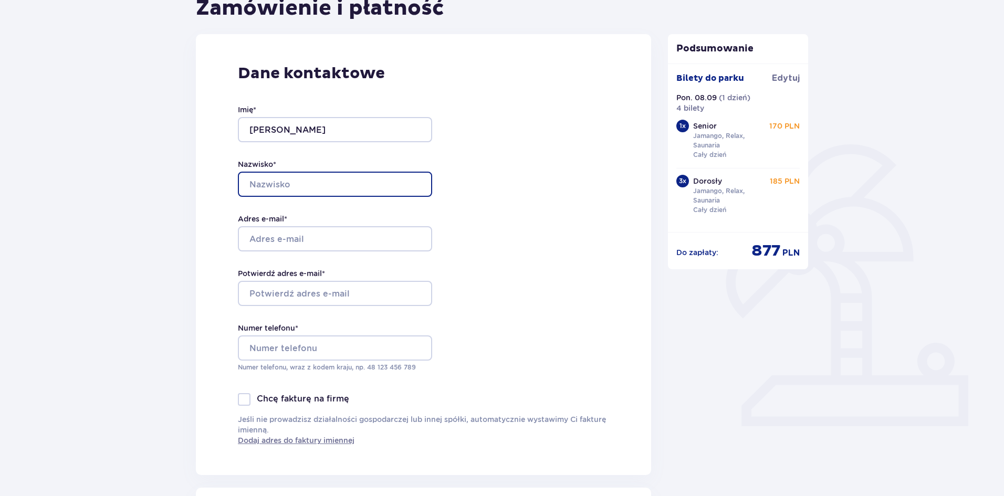
click at [346, 189] on input "Nazwisko *" at bounding box center [335, 184] width 194 height 25
type input "Sanchez"
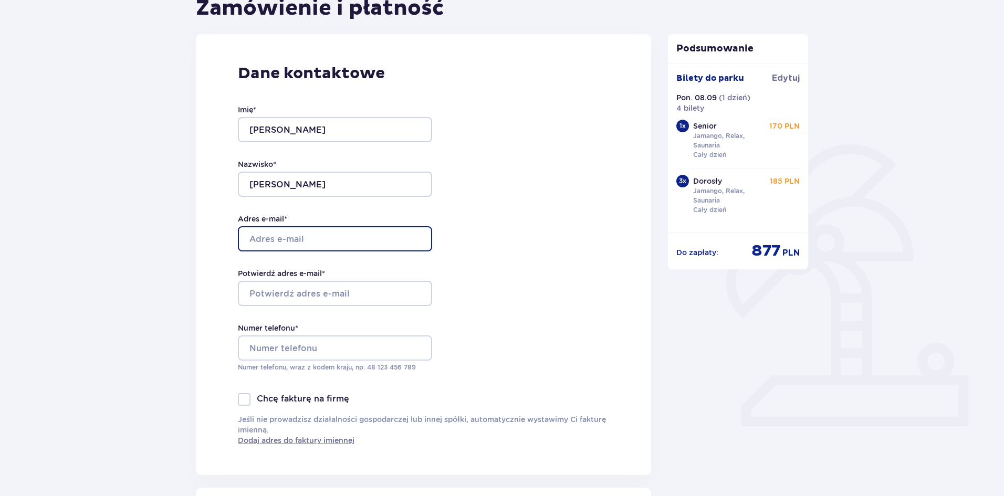
click at [323, 243] on input "Adres e-mail *" at bounding box center [335, 238] width 194 height 25
type input "melissaalgodon@gmail.com"
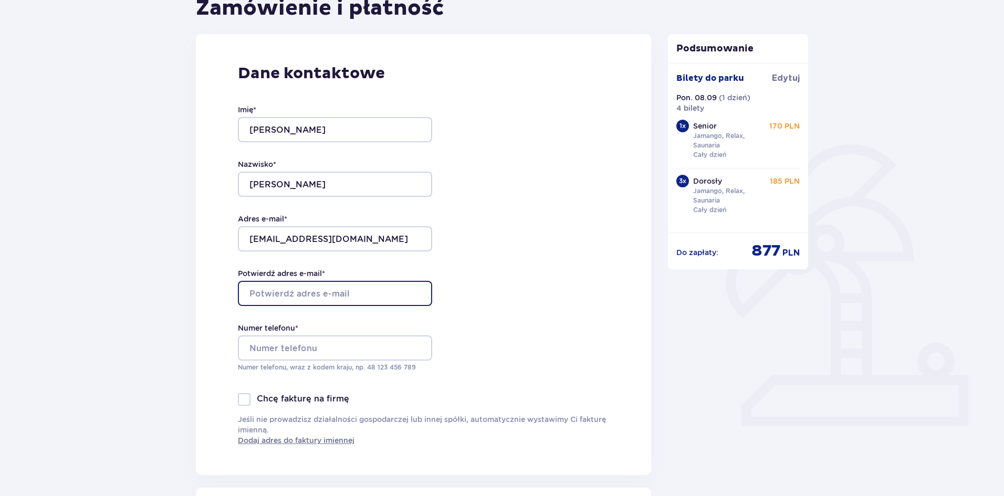
click at [375, 297] on input "Potwierdź adres e-mail *" at bounding box center [335, 293] width 194 height 25
type input "melissaalgodon@gmail.com"
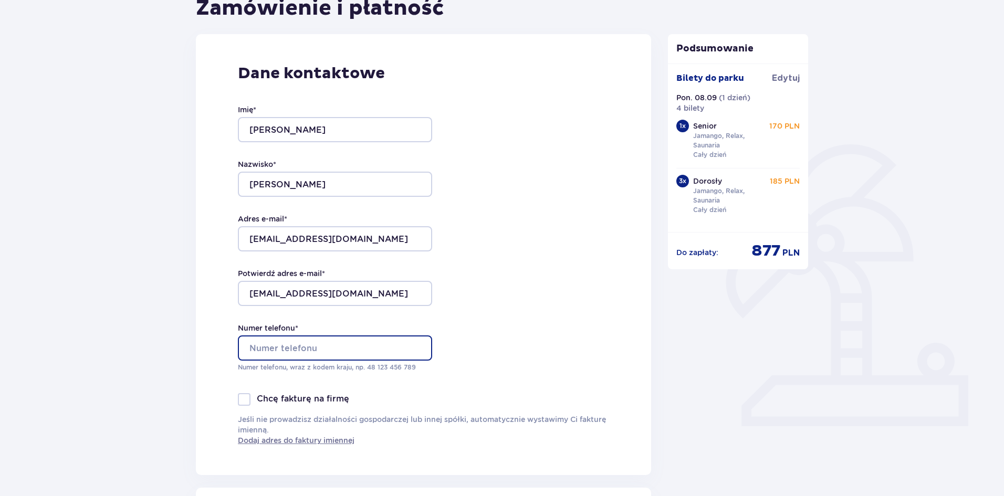
click at [263, 350] on input "Numer telefonu *" at bounding box center [335, 348] width 194 height 25
type input "+48786658339"
click at [251, 402] on div "Chcę fakturę na firmę" at bounding box center [293, 399] width 111 height 13
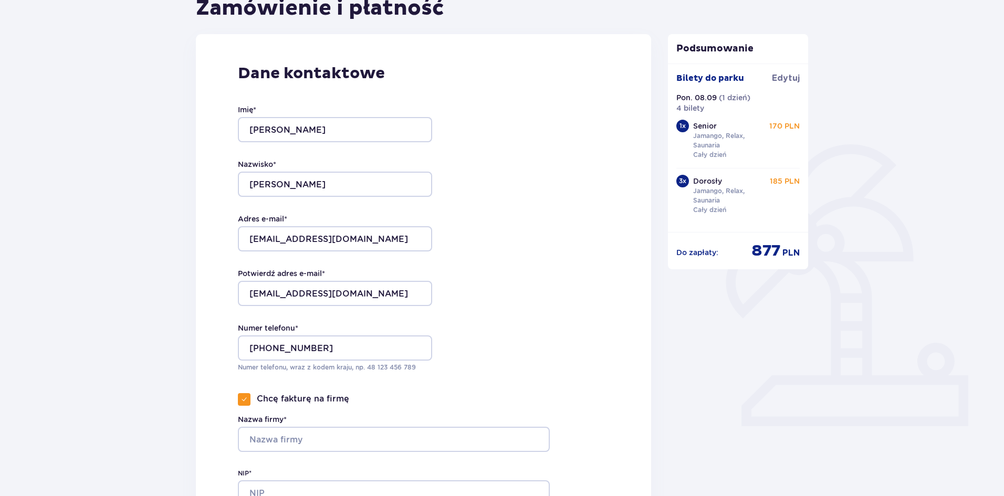
click at [246, 421] on label "Nazwa firmy*" at bounding box center [262, 419] width 49 height 11
click at [246, 427] on input "Nazwa firmy*" at bounding box center [394, 439] width 312 height 25
click at [249, 395] on div at bounding box center [244, 399] width 13 height 13
checkbox input "false"
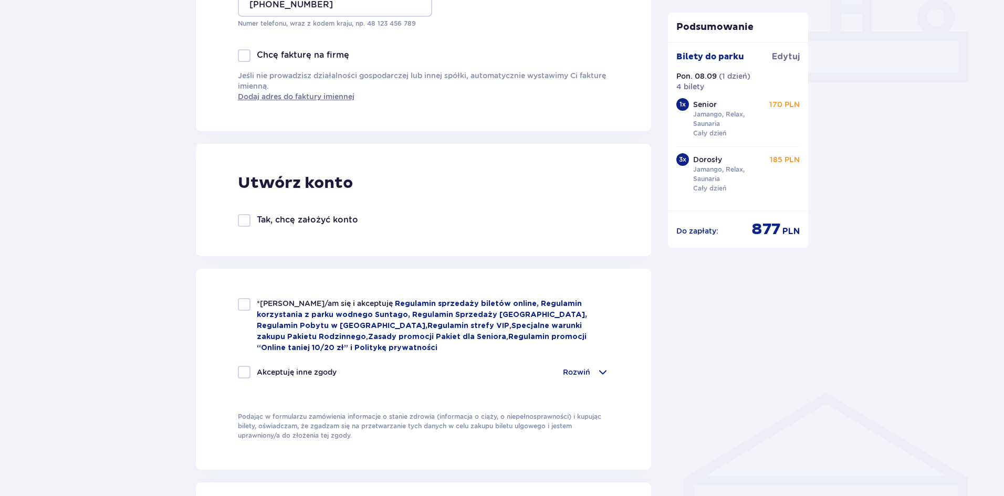
scroll to position [461, 0]
click at [246, 302] on div at bounding box center [244, 304] width 13 height 13
checkbox input "true"
click at [251, 370] on div "Akceptuję inne zgody" at bounding box center [287, 371] width 99 height 13
checkbox input "true"
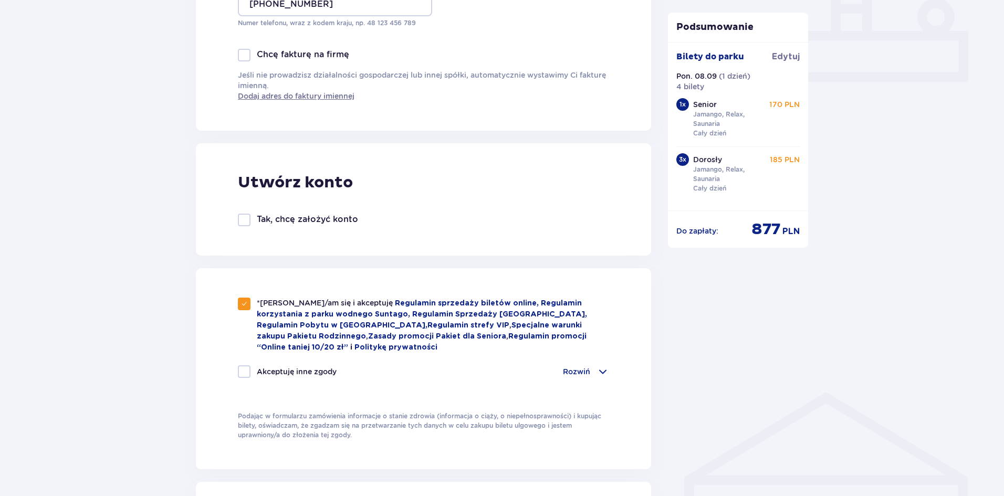
checkbox input "true"
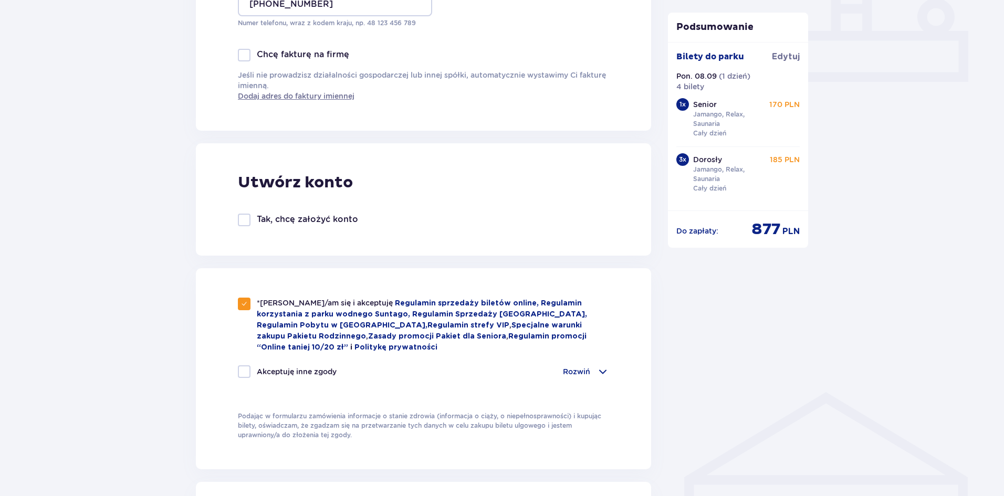
checkbox input "true"
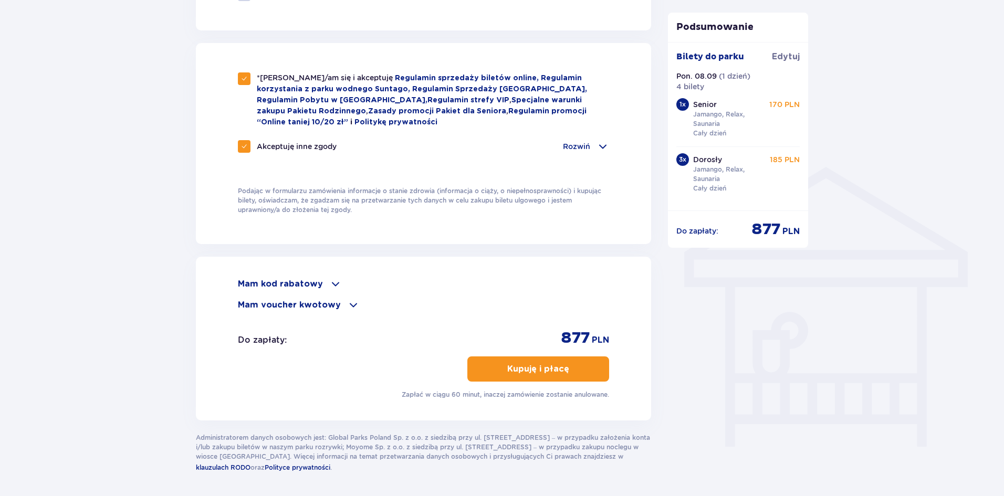
scroll to position [686, 0]
click at [577, 369] on button "Kupuję i płacę" at bounding box center [538, 368] width 142 height 25
click at [524, 370] on p "Kupuję i płacę" at bounding box center [538, 369] width 62 height 12
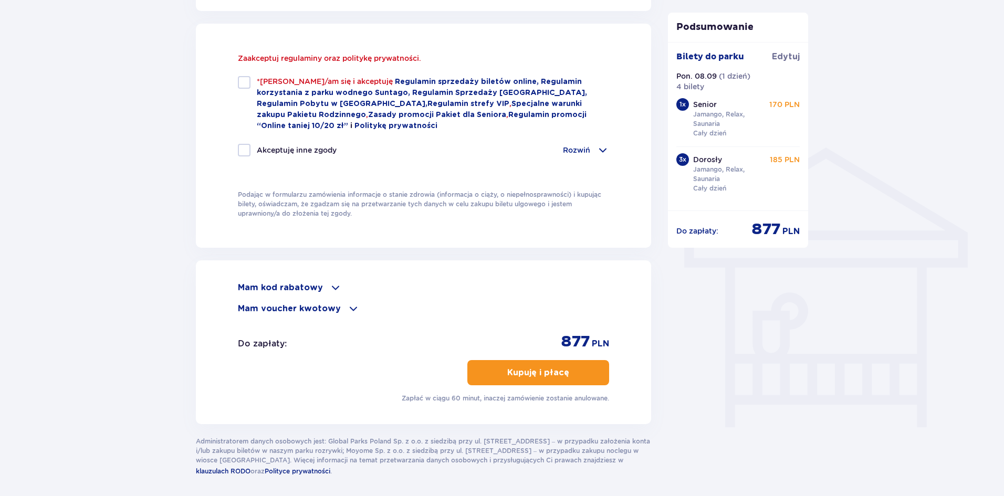
scroll to position [706, 0]
click at [243, 148] on div at bounding box center [244, 149] width 13 height 13
checkbox input "true"
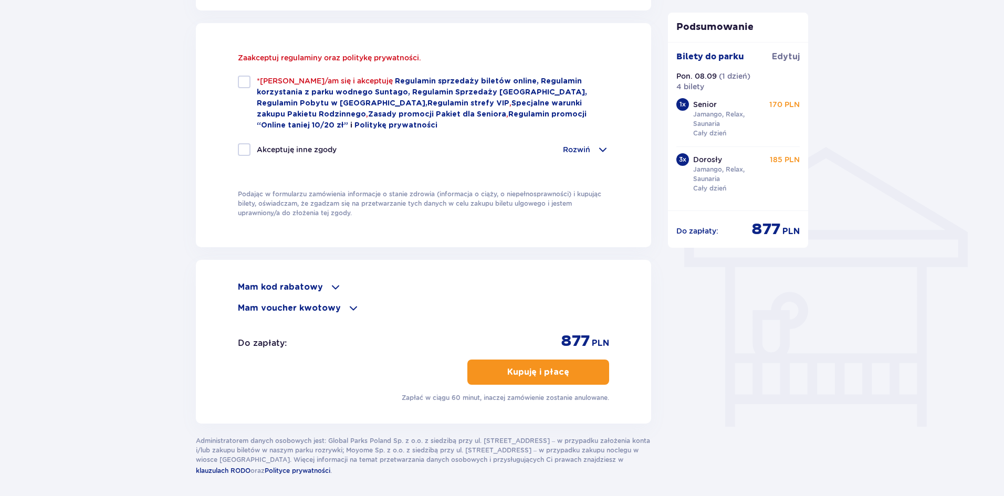
checkbox input "true"
click at [248, 87] on div at bounding box center [244, 82] width 13 height 13
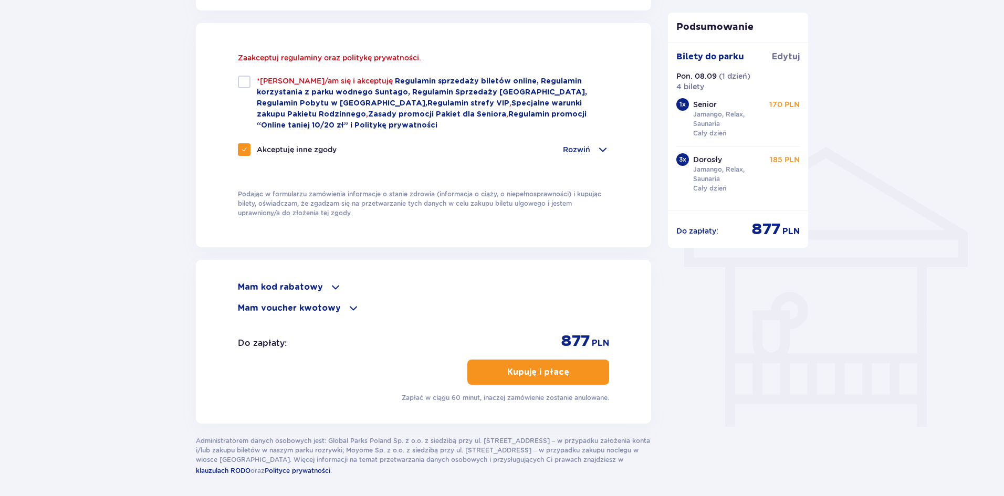
checkbox input "true"
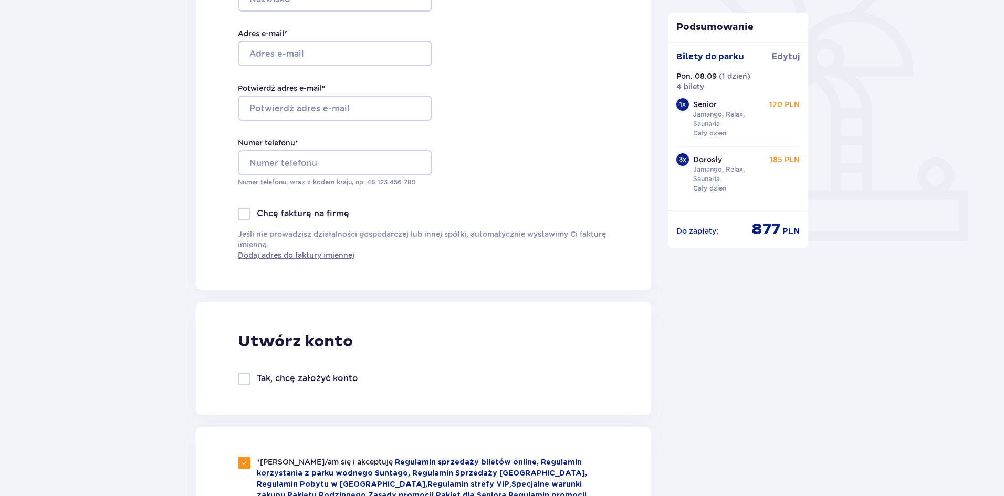
scroll to position [297, 0]
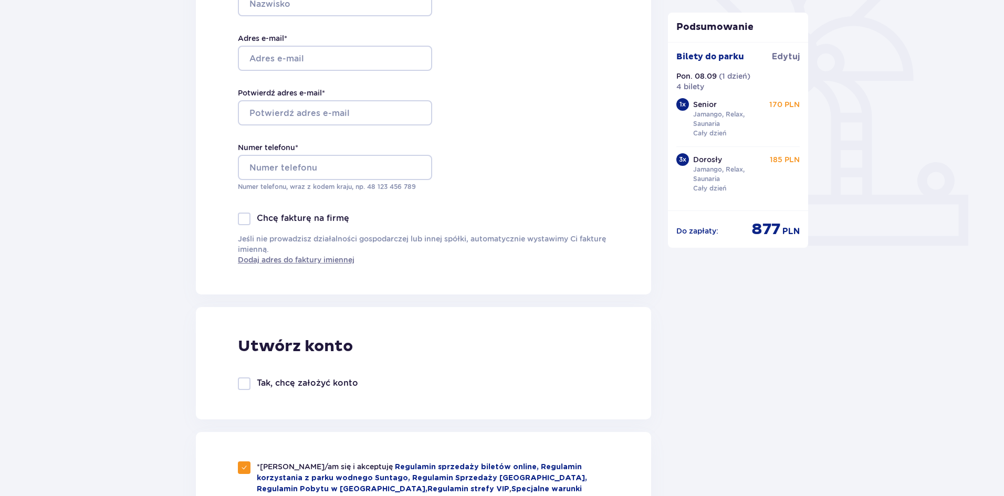
click at [248, 214] on div at bounding box center [244, 219] width 13 height 13
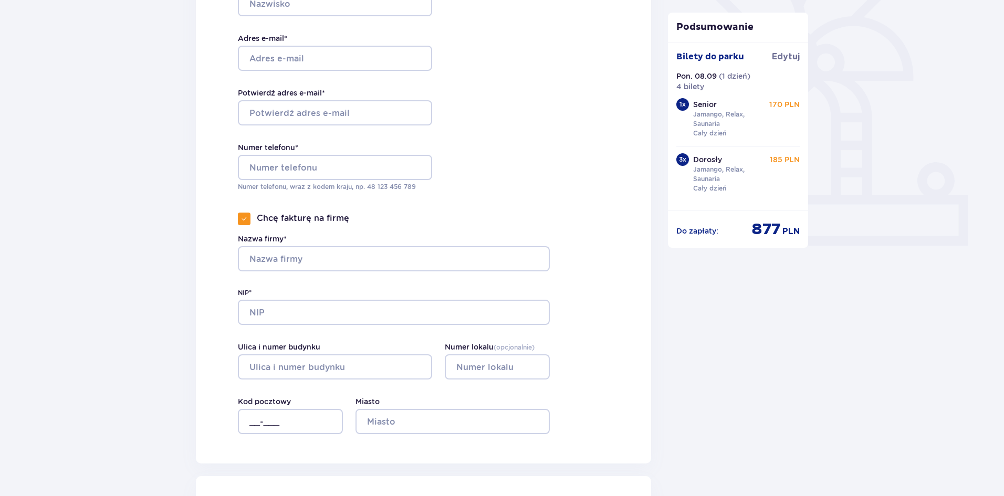
click at [257, 220] on p "Chcę fakturę na firmę" at bounding box center [303, 219] width 92 height 12
checkbox input "false"
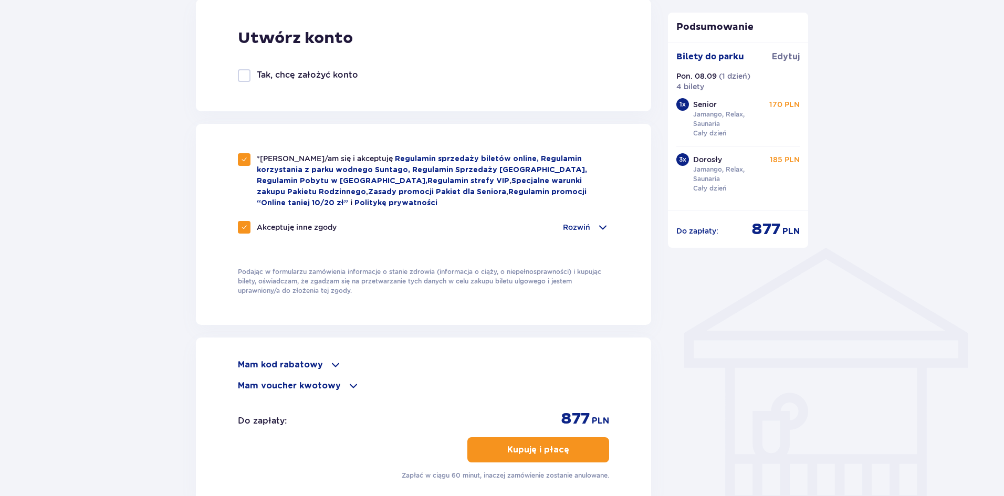
scroll to position [631, 0]
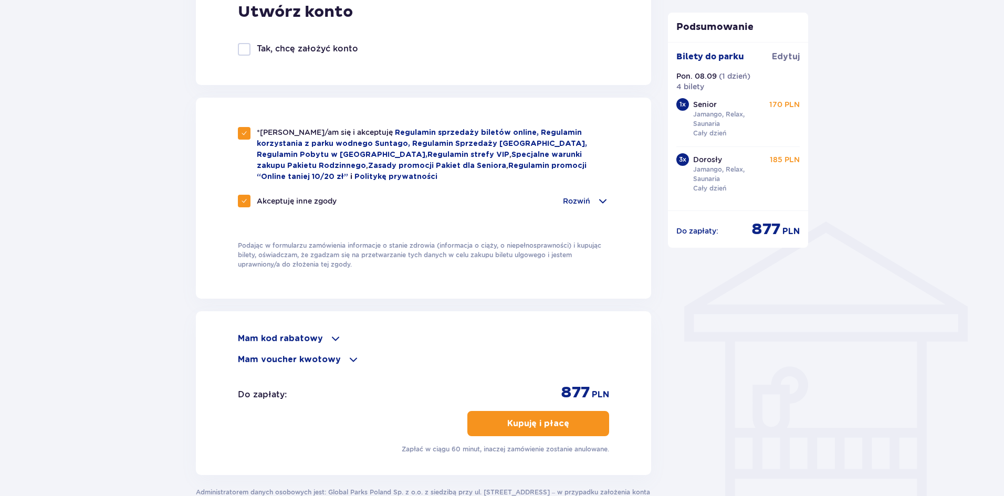
click at [564, 433] on button "Kupuję i płacę" at bounding box center [538, 423] width 142 height 25
click at [578, 423] on button "Kupuję i płacę" at bounding box center [538, 423] width 142 height 25
click at [569, 422] on span "button" at bounding box center [571, 423] width 13 height 13
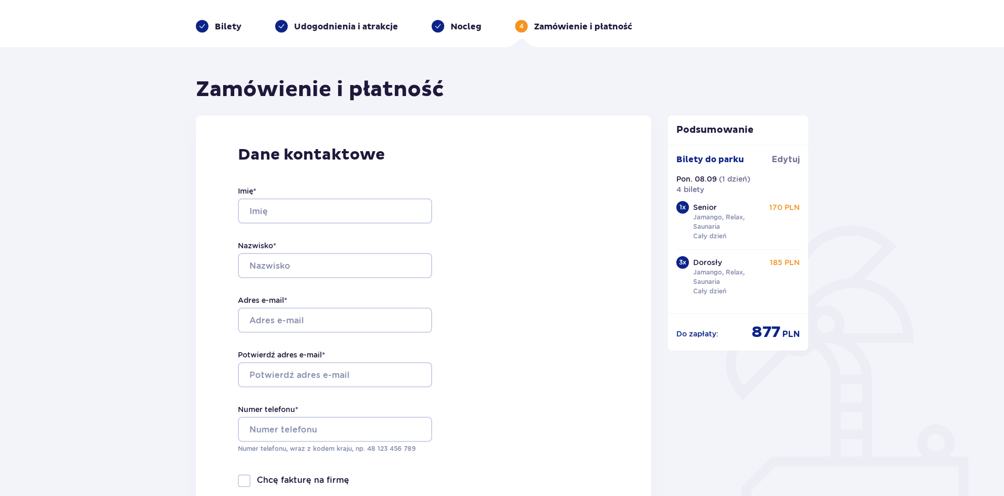
scroll to position [34, 0]
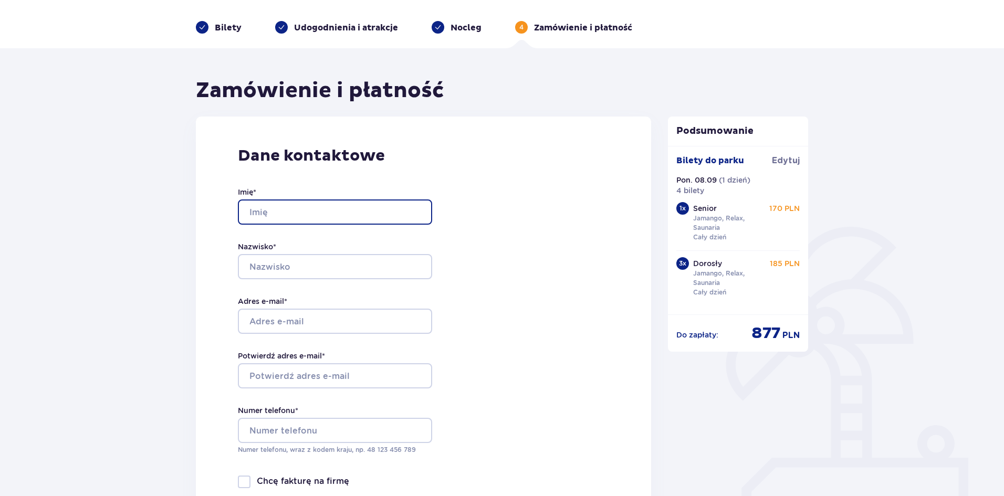
click at [375, 209] on input "Imię *" at bounding box center [335, 212] width 194 height 25
click at [298, 205] on input "Imię *" at bounding box center [335, 212] width 194 height 25
type input "melissa"
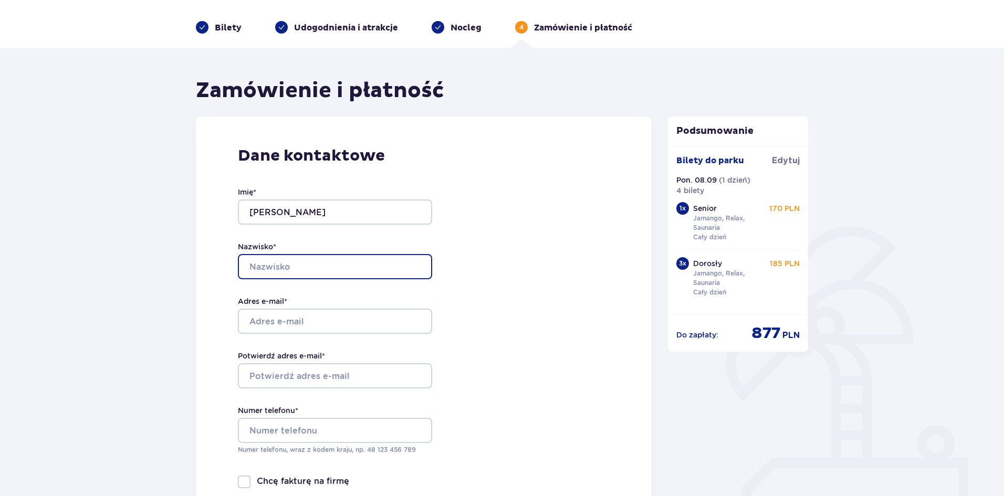
click at [277, 264] on input "Nazwisko *" at bounding box center [335, 266] width 194 height 25
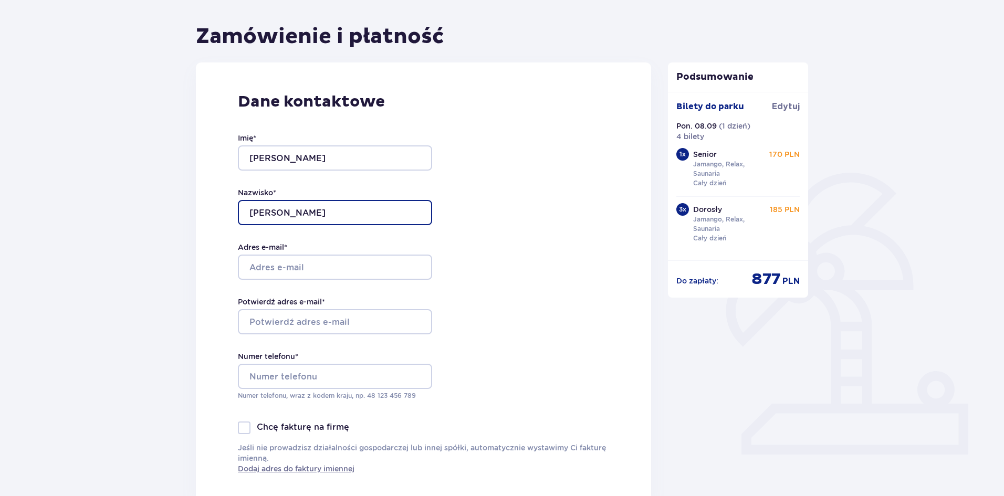
type input "sanchez"
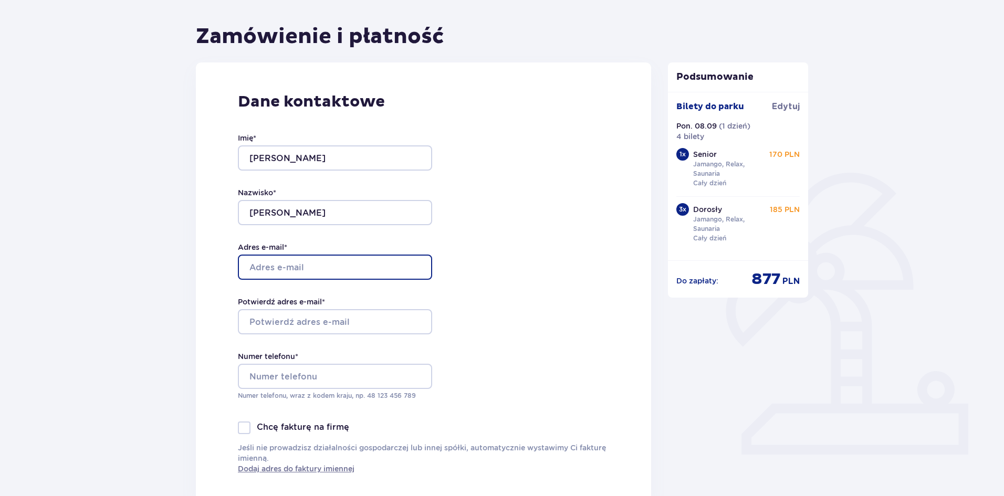
click at [367, 270] on input "Adres e-mail *" at bounding box center [335, 267] width 194 height 25
type input "melissaalgodon@gmail.com"
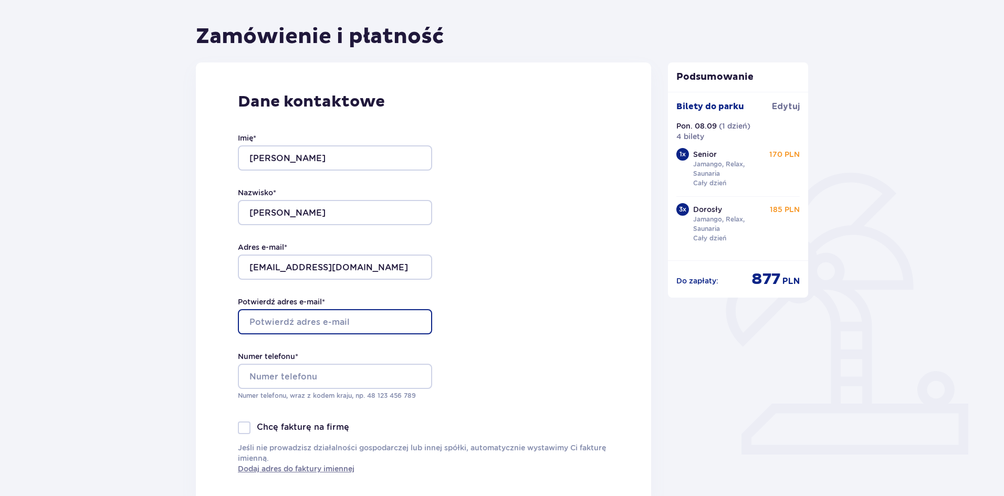
click at [365, 325] on input "Potwierdź adres e-mail *" at bounding box center [335, 321] width 194 height 25
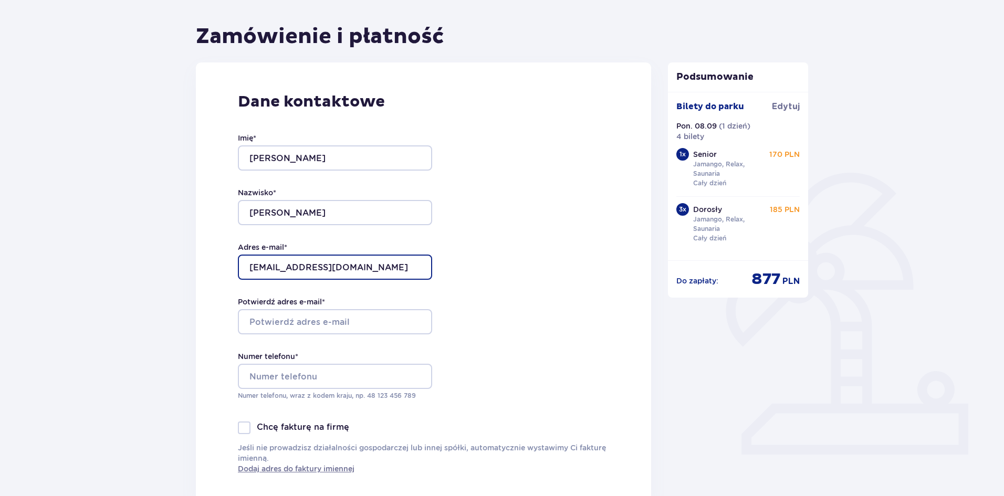
click at [305, 264] on input "melissaalgodon@gmail.com" at bounding box center [335, 267] width 194 height 25
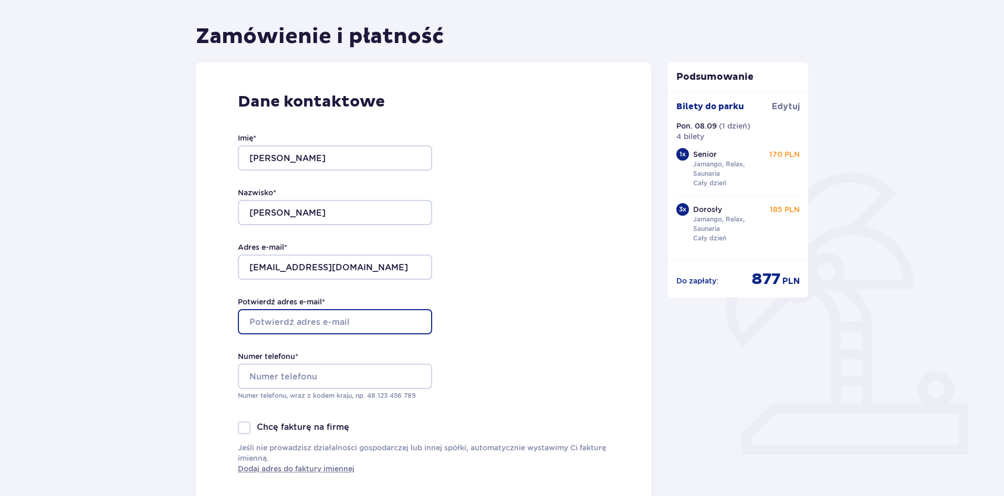
click at [281, 323] on input "Potwierdź adres e-mail *" at bounding box center [335, 321] width 194 height 25
paste input "melissaalgodon@gmail.com"
type input "melissaalgodon@gmail.com"
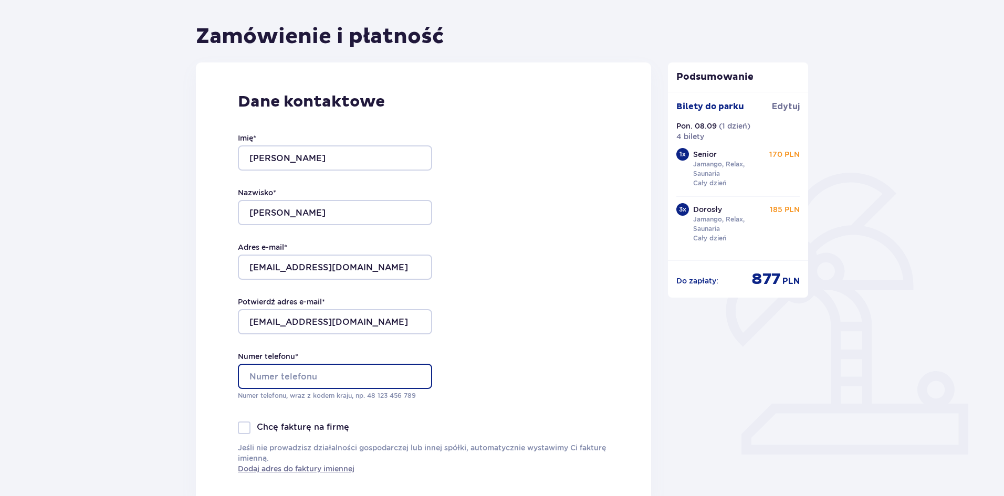
click at [258, 367] on input "Numer telefonu *" at bounding box center [335, 376] width 194 height 25
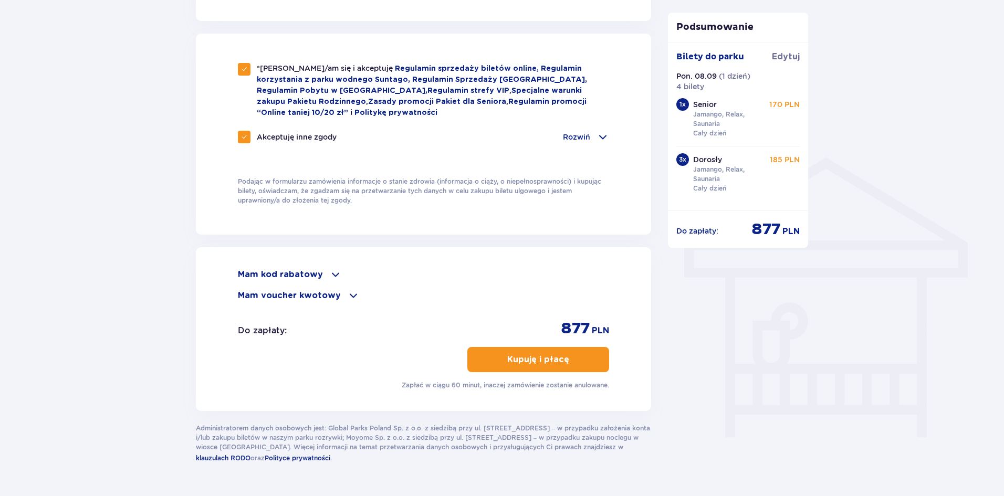
scroll to position [723, 0]
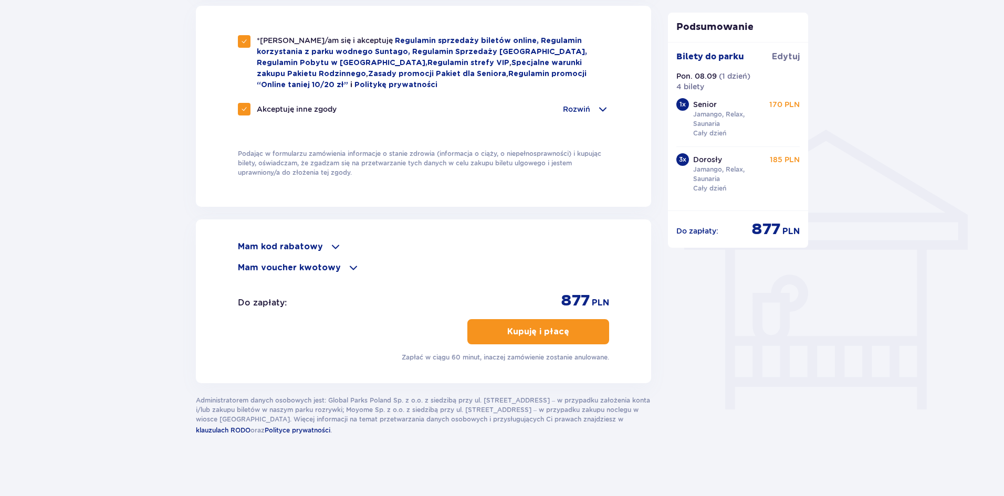
type input "+48786658339"
click at [576, 331] on span "button" at bounding box center [571, 332] width 13 height 13
click at [581, 329] on button "Kupuję i płacę" at bounding box center [538, 331] width 142 height 25
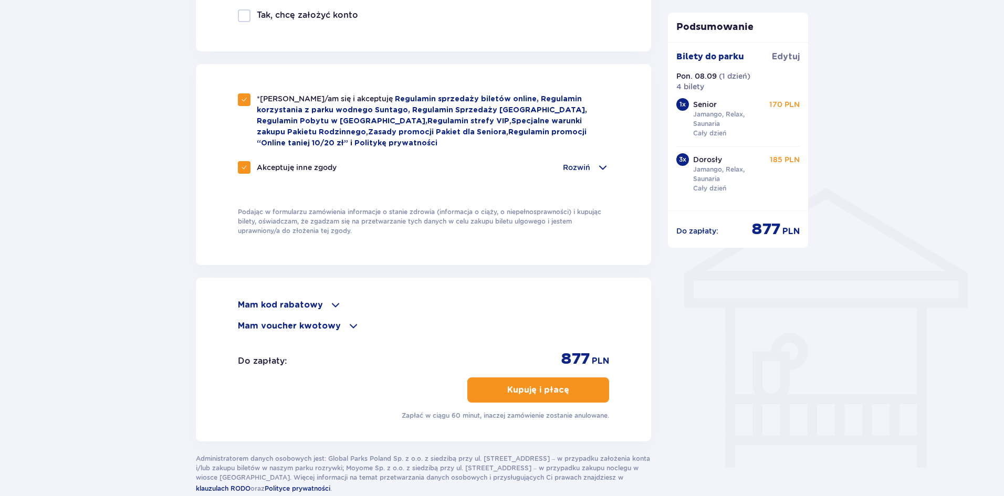
scroll to position [688, 0]
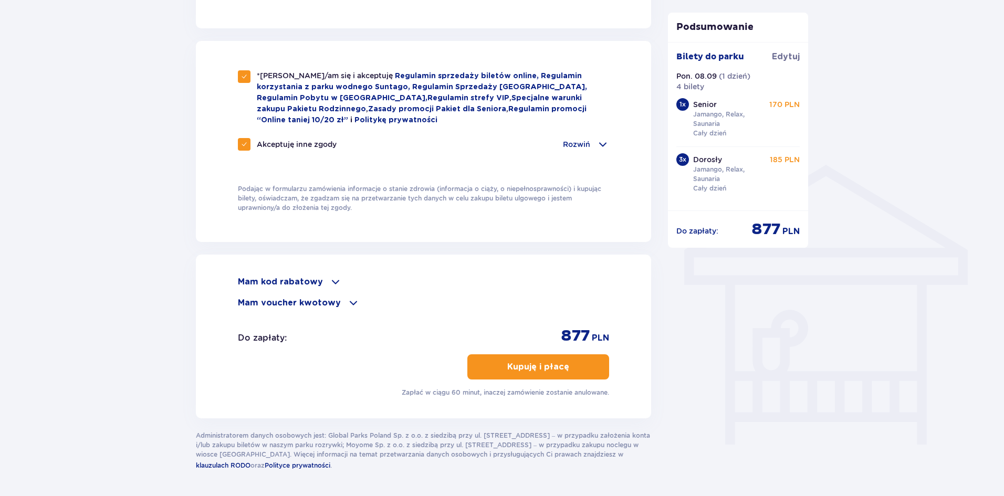
click at [578, 366] on button "Kupuję i płacę" at bounding box center [538, 366] width 142 height 25
click at [538, 367] on p "Kupuję i płacę" at bounding box center [538, 367] width 62 height 12
click at [547, 361] on p "Kupuję i płacę" at bounding box center [538, 367] width 62 height 12
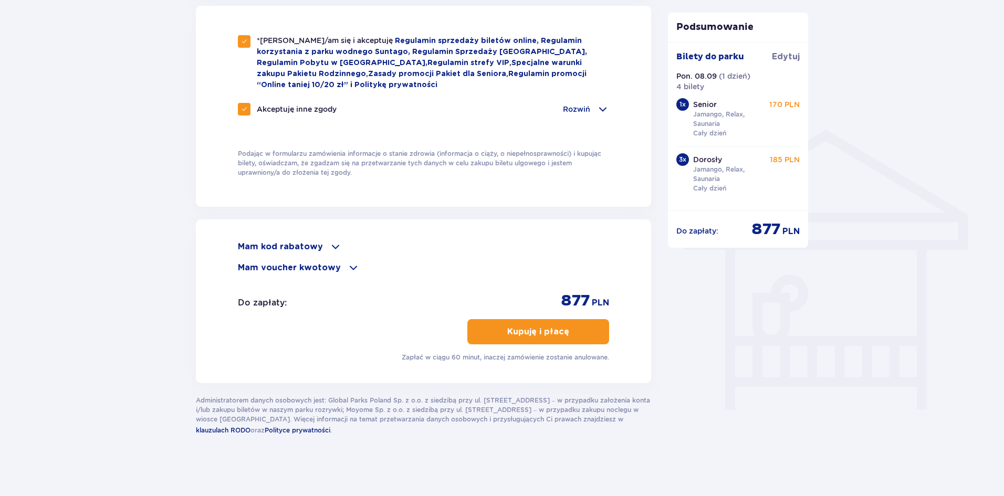
click at [552, 341] on button "Kupuję i płacę" at bounding box center [538, 331] width 142 height 25
click at [547, 340] on button "Kupuję i płacę" at bounding box center [538, 331] width 142 height 25
click at [527, 353] on p "Zapłać w ciągu 60 minut, inaczej zamówienie zostanie anulowane." at bounding box center [505, 357] width 207 height 9
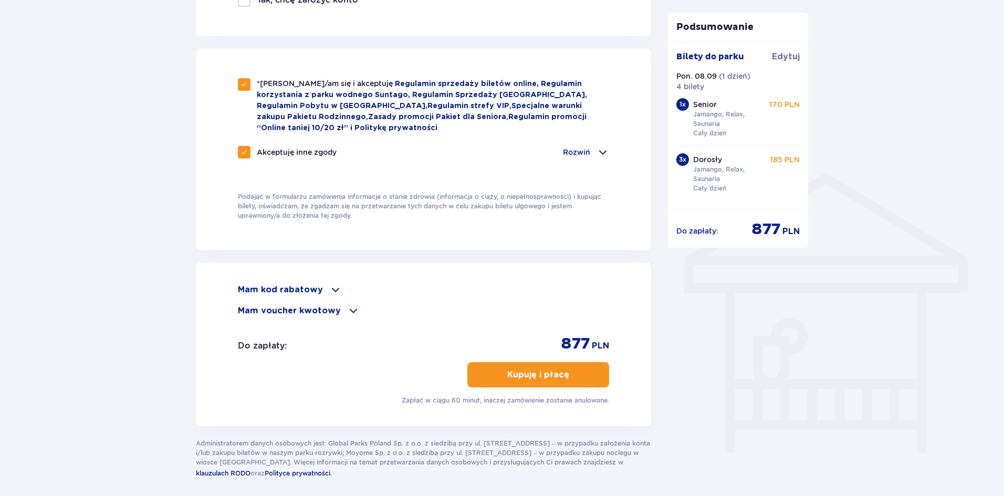
scroll to position [723, 0]
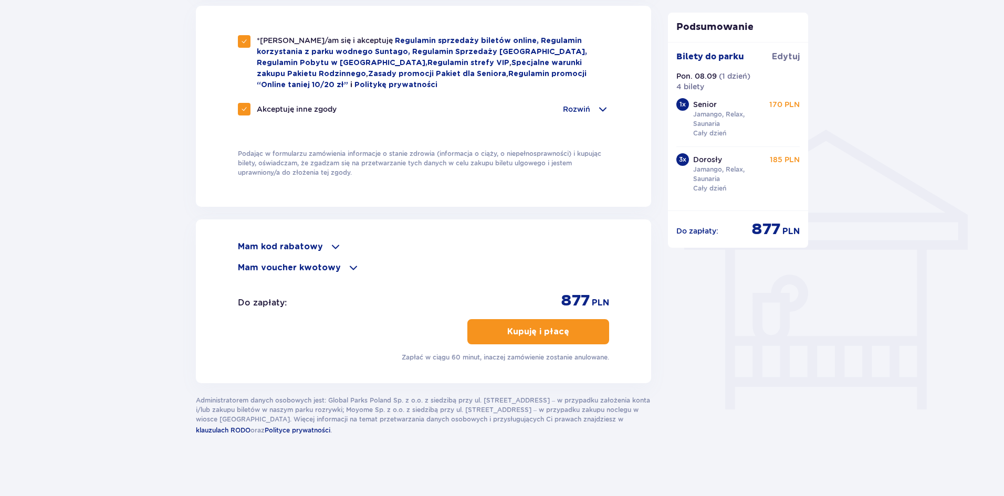
click at [575, 332] on span "button" at bounding box center [571, 332] width 13 height 13
click at [568, 342] on button "Kupuję i płacę" at bounding box center [538, 331] width 142 height 25
click at [563, 340] on button "Kupuję i płacę" at bounding box center [538, 331] width 142 height 25
click at [562, 333] on button "Kupuję i płacę" at bounding box center [538, 331] width 142 height 25
click at [559, 335] on p "Kupuję i płacę" at bounding box center [547, 332] width 62 height 12
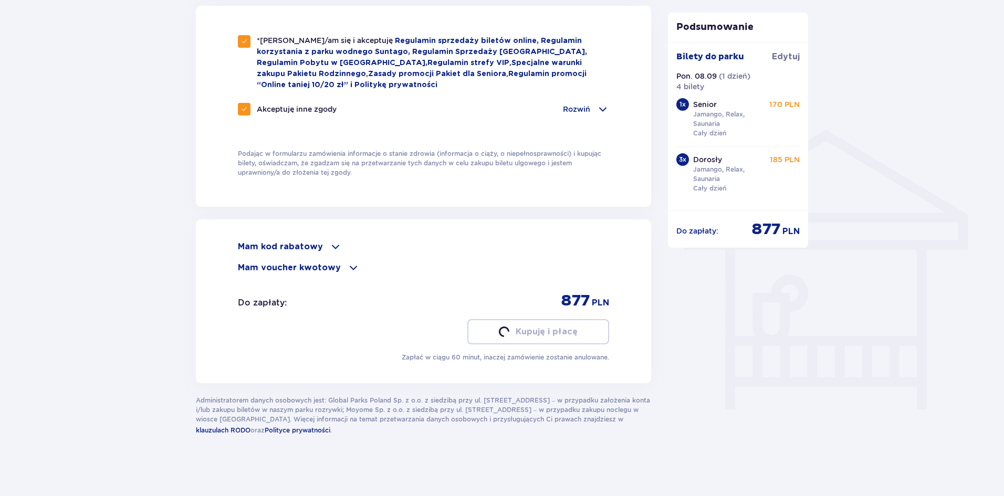
click at [563, 331] on button "Kupuję i płacę" at bounding box center [538, 331] width 142 height 25
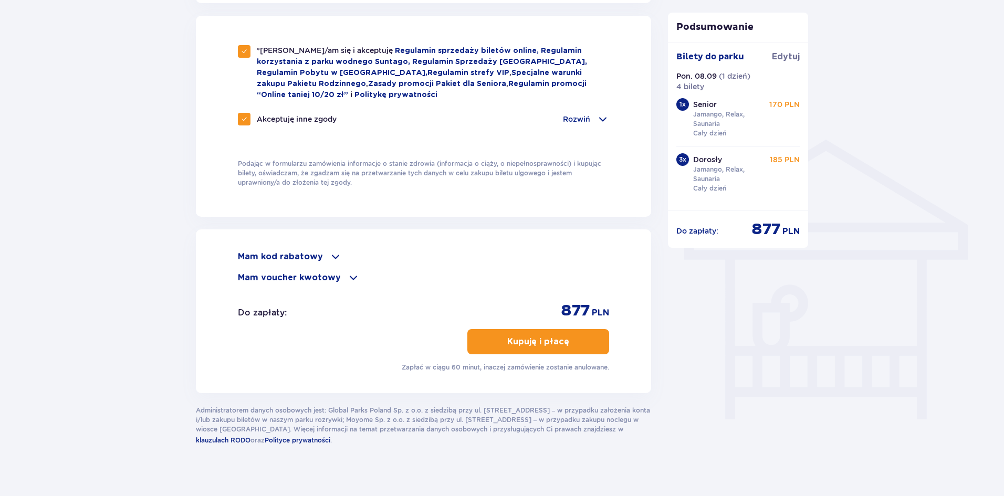
scroll to position [711, 0]
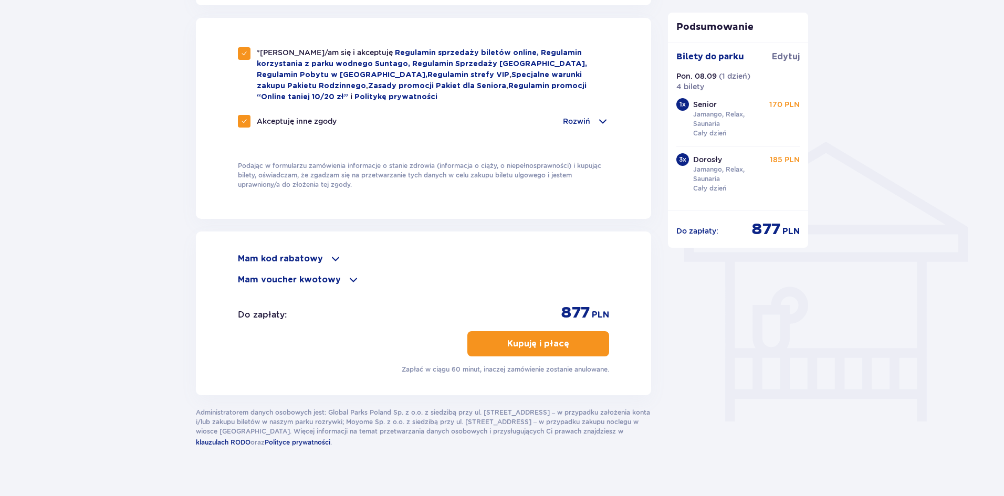
click at [311, 283] on p "Mam voucher kwotowy" at bounding box center [289, 280] width 103 height 12
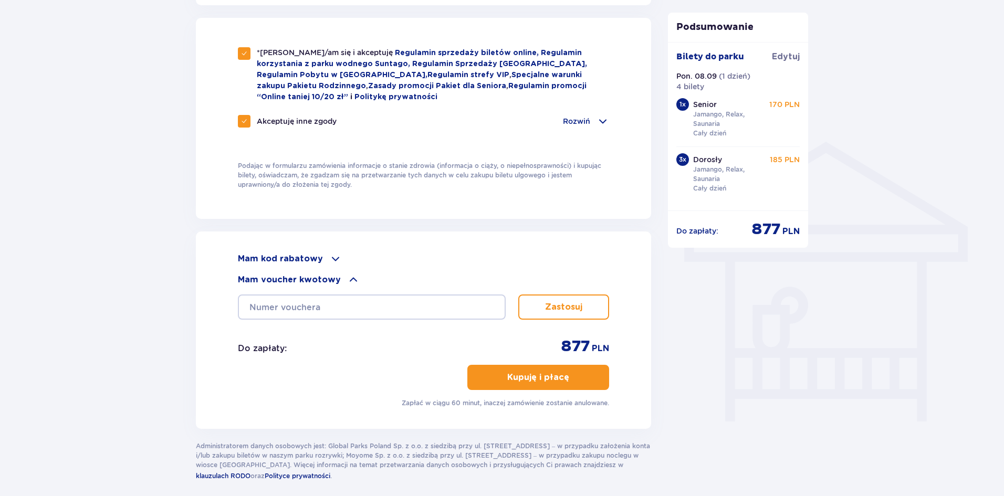
click at [269, 260] on p "Mam kod rabatowy" at bounding box center [280, 259] width 85 height 12
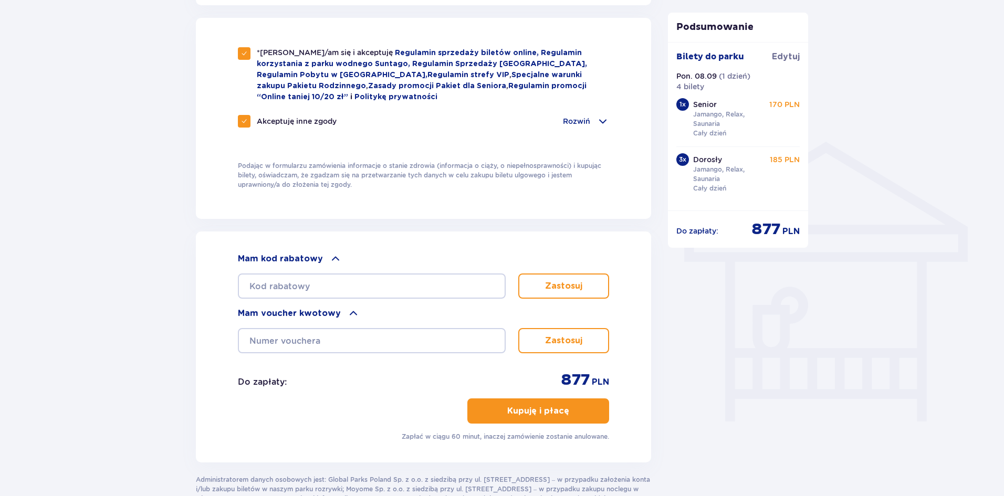
click at [537, 412] on p "Kupuję i płacę" at bounding box center [538, 411] width 62 height 12
click at [519, 420] on button "Kupuję i płacę" at bounding box center [538, 411] width 142 height 25
click at [515, 420] on button "Kupuję i płacę" at bounding box center [538, 411] width 142 height 25
click at [518, 413] on p "Kupuję i płacę" at bounding box center [547, 411] width 62 height 12
click at [521, 413] on p "Kupuję i płacę" at bounding box center [547, 411] width 62 height 12
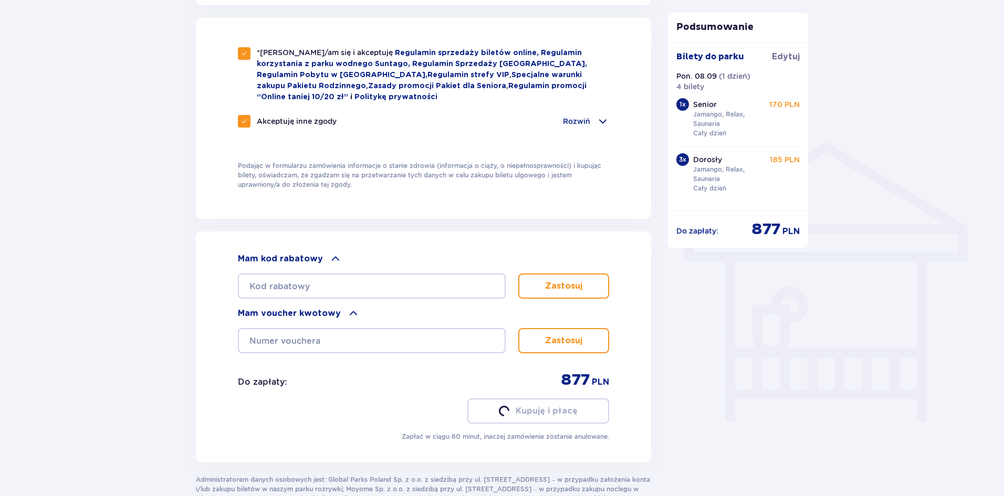
click at [525, 420] on button "Kupuję i płacę" at bounding box center [538, 411] width 142 height 25
click at [529, 412] on p "Kupuję i płacę" at bounding box center [538, 411] width 62 height 12
click at [536, 411] on p "Kupuję i płacę" at bounding box center [538, 411] width 62 height 12
click at [532, 432] on p "Zapłać w ciągu 60 minut, inaczej zamówienie zostanie anulowane." at bounding box center [505, 436] width 207 height 9
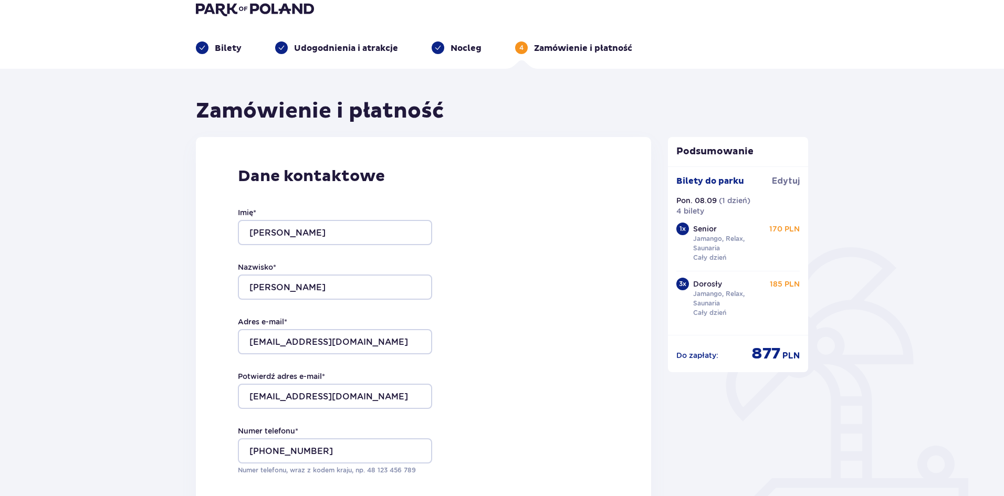
scroll to position [0, 0]
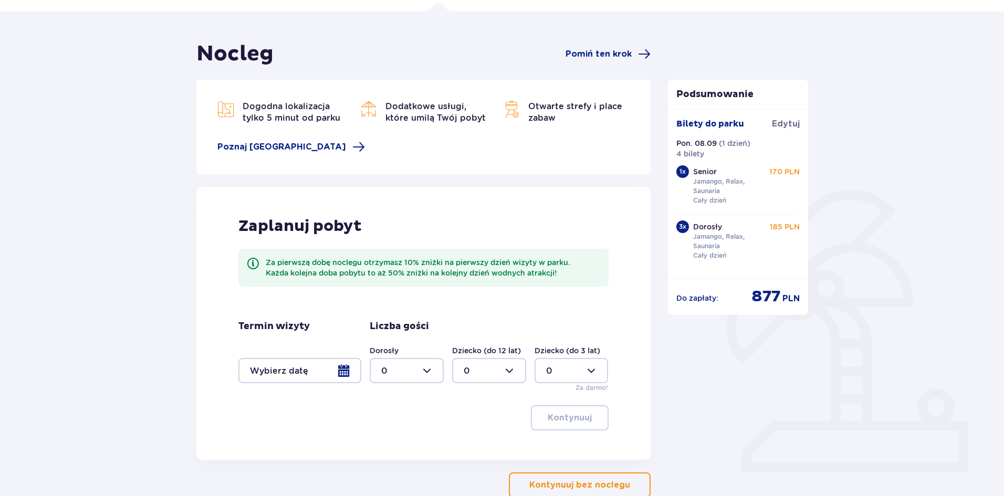
scroll to position [71, 0]
click at [624, 74] on div "Nocleg Pomiń ten krok Dogodna lokalizacja tylko 5 minut od parku Dodatkowe usłu…" at bounding box center [423, 268] width 454 height 457
click at [625, 70] on div "Nocleg Pomiń ten krok Dogodna lokalizacja tylko 5 minut od parku Dodatkowe usłu…" at bounding box center [423, 268] width 454 height 457
click at [618, 72] on div "Nocleg Pomiń ten krok Dogodna lokalizacja tylko 5 minut od parku Dodatkowe usłu…" at bounding box center [423, 268] width 454 height 457
click at [621, 57] on span "Pomiń ten krok" at bounding box center [599, 53] width 66 height 12
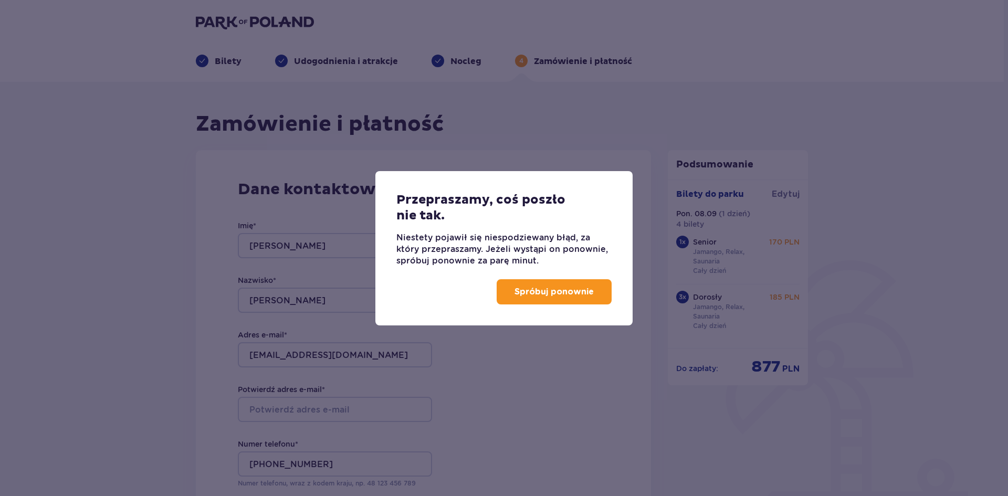
click at [533, 292] on p "Spróbuj ponownie" at bounding box center [554, 292] width 79 height 12
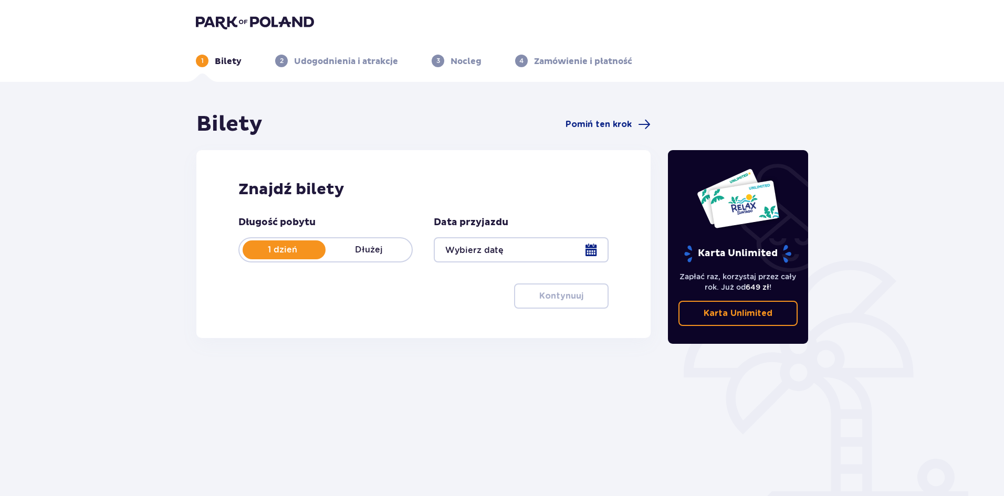
click at [585, 254] on div at bounding box center [521, 249] width 174 height 25
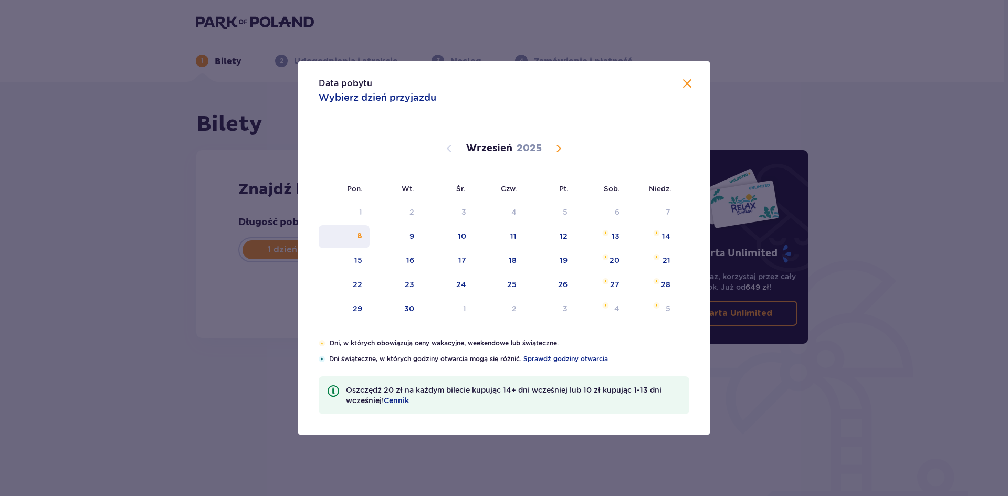
click at [359, 234] on div "8" at bounding box center [359, 236] width 5 height 11
type input "[DATE]"
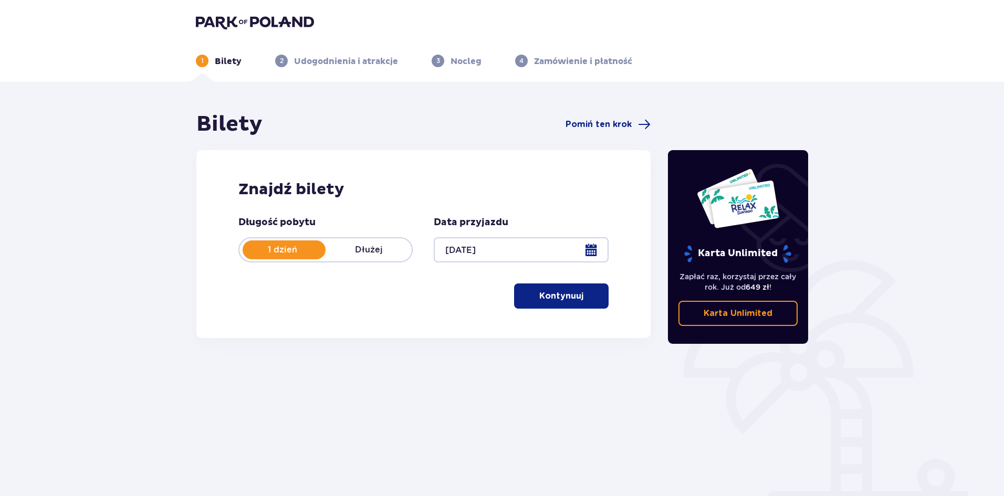
click at [568, 295] on p "Kontynuuj" at bounding box center [561, 296] width 44 height 12
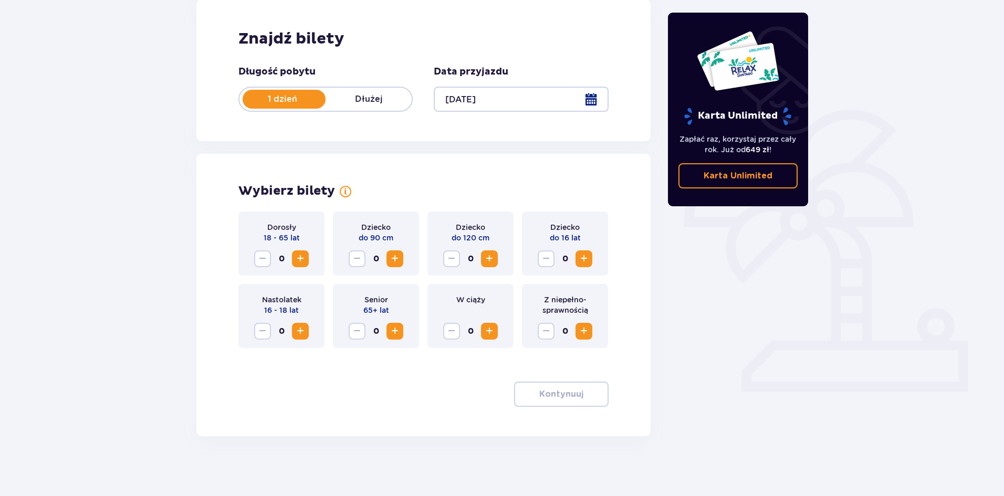
scroll to position [154, 0]
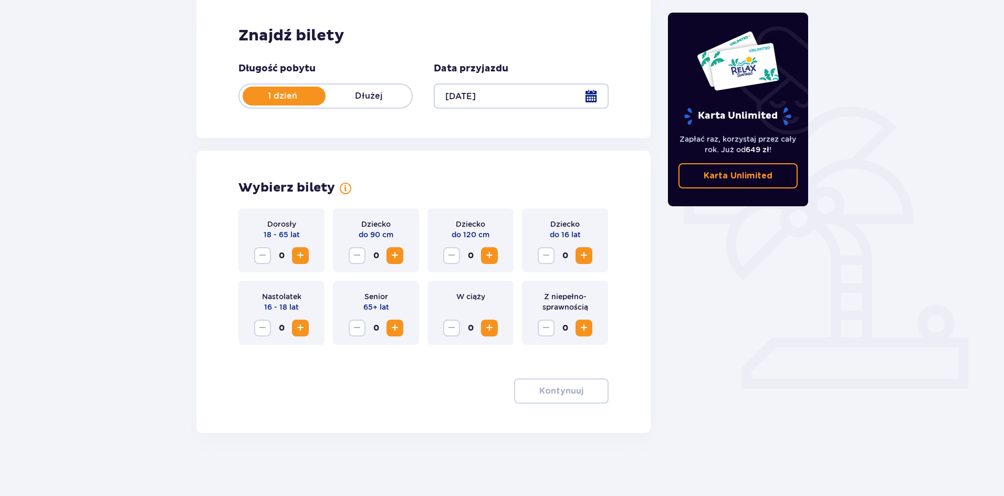
click at [303, 256] on span "Increase" at bounding box center [300, 255] width 13 height 13
click at [395, 333] on span "Increase" at bounding box center [395, 328] width 13 height 13
click at [304, 255] on span "Increase" at bounding box center [300, 255] width 13 height 13
click at [545, 400] on button "Kontynuuj" at bounding box center [561, 391] width 95 height 25
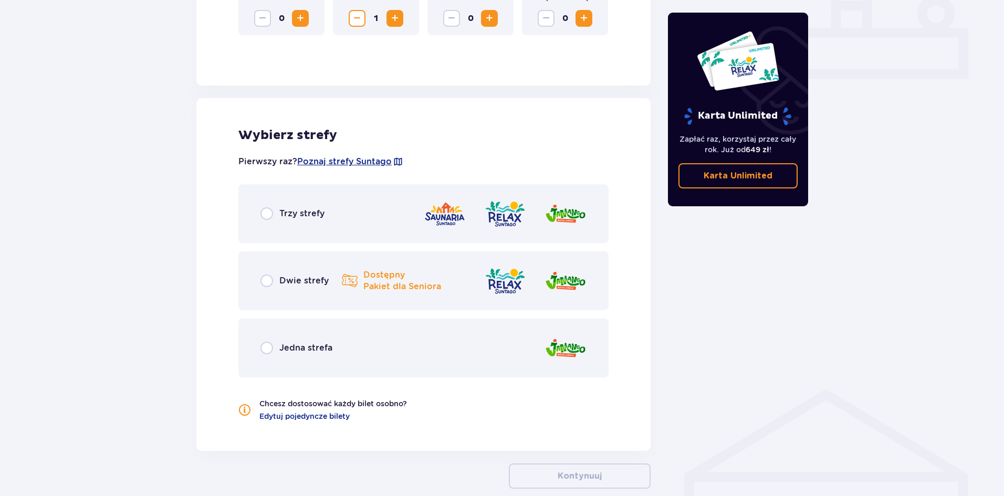
scroll to position [519, 0]
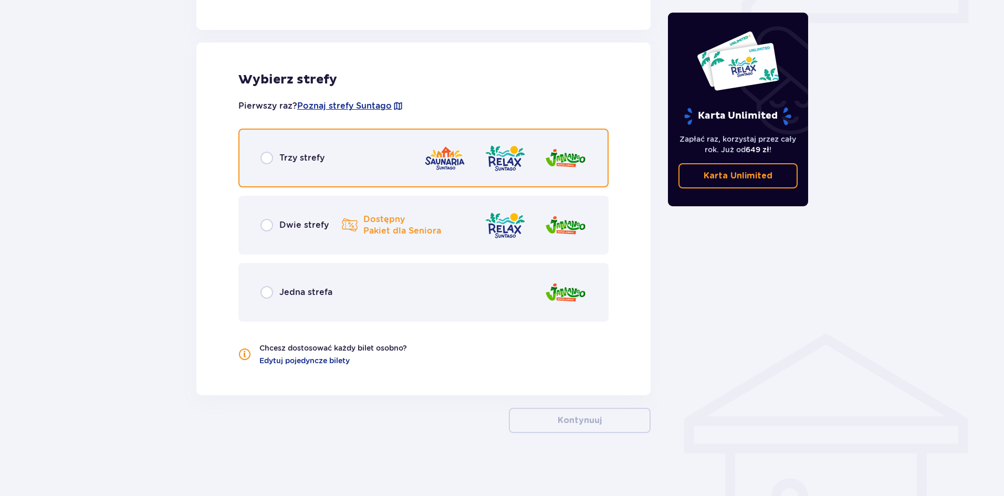
click at [272, 155] on input "radio" at bounding box center [266, 158] width 13 height 13
radio input "true"
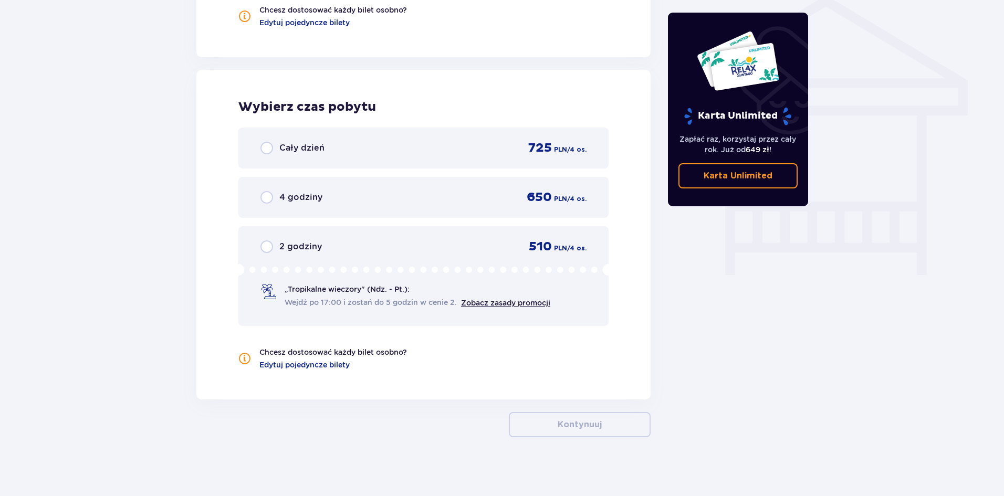
scroll to position [862, 0]
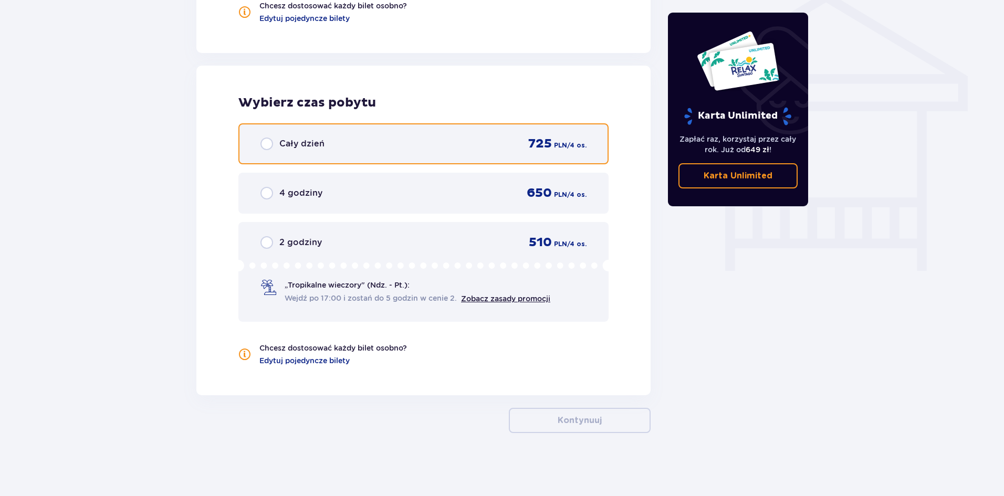
click at [266, 148] on input "radio" at bounding box center [266, 144] width 13 height 13
radio input "true"
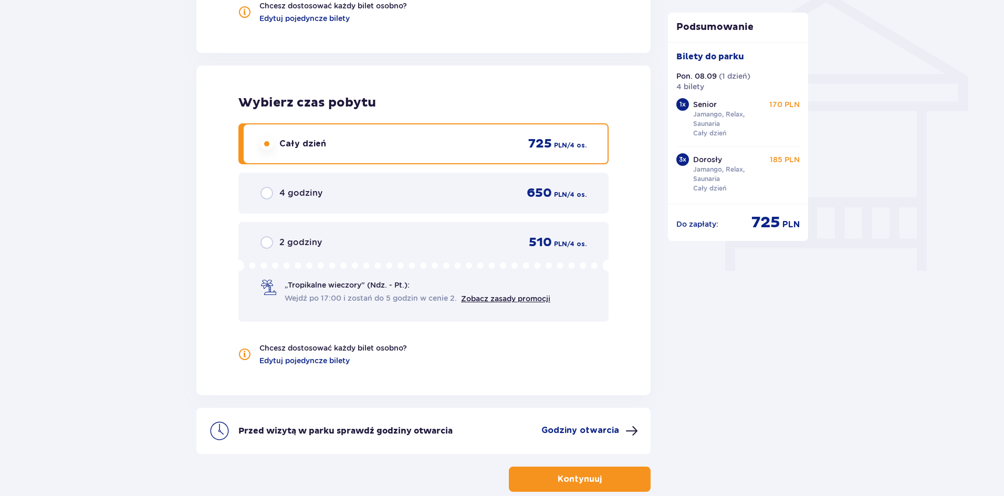
scroll to position [921, 0]
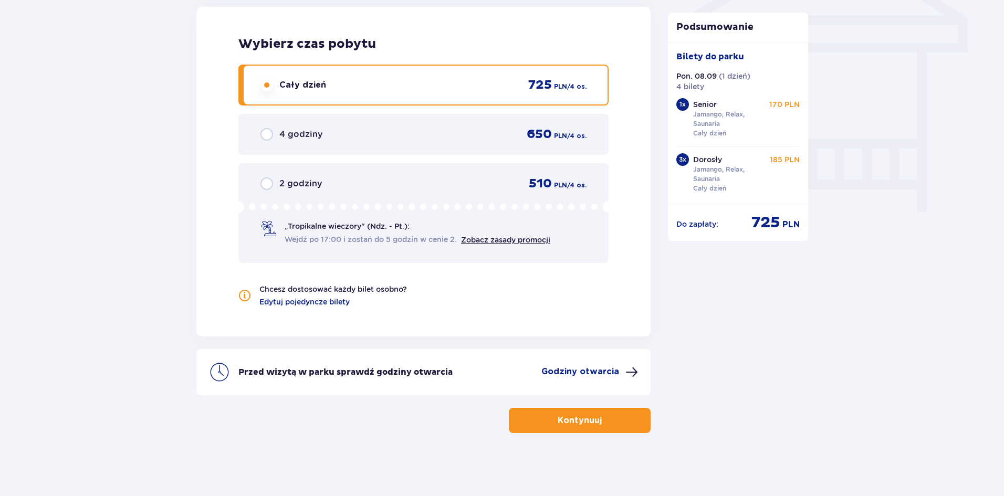
click at [566, 412] on button "Kontynuuj" at bounding box center [580, 420] width 142 height 25
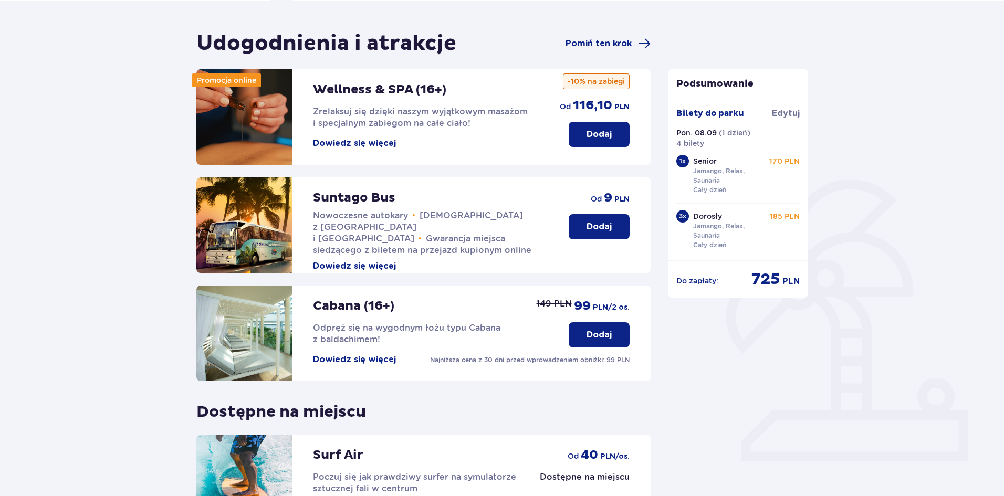
scroll to position [81, 0]
click at [600, 229] on p "Dodaj" at bounding box center [599, 227] width 25 height 12
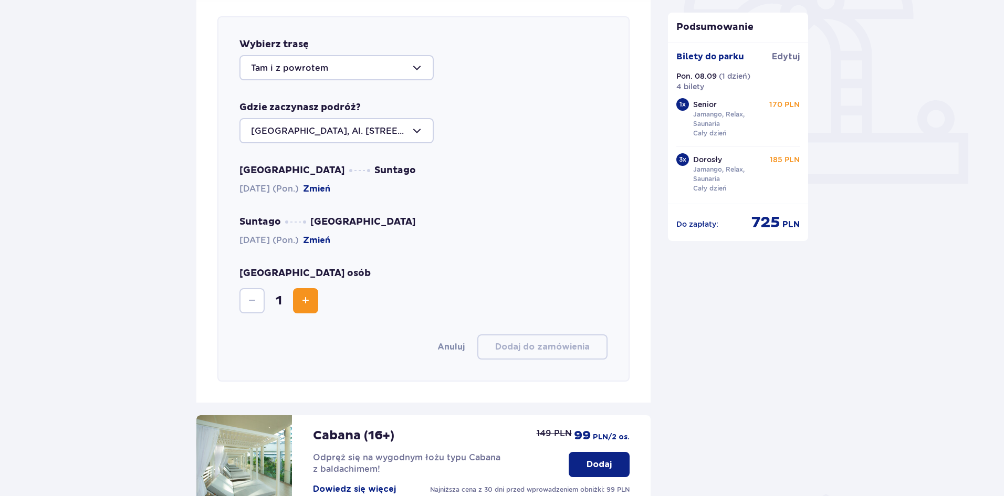
scroll to position [362, 0]
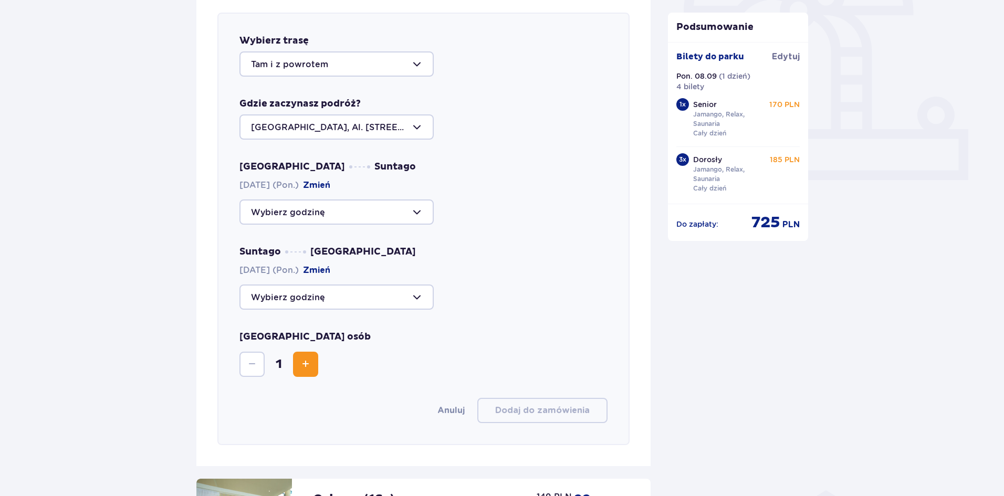
click at [328, 212] on div at bounding box center [336, 212] width 194 height 25
click at [266, 286] on p "13:00" at bounding box center [264, 291] width 27 height 12
type input "13:00"
click at [324, 299] on div at bounding box center [336, 297] width 194 height 25
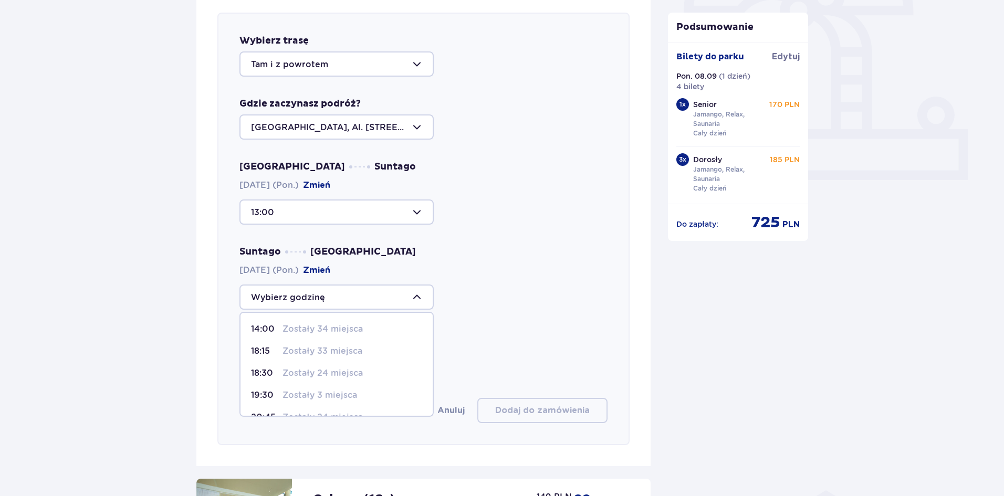
scroll to position [40, 0]
click at [260, 398] on p "21:15" at bounding box center [264, 400] width 27 height 12
type input "21:15"
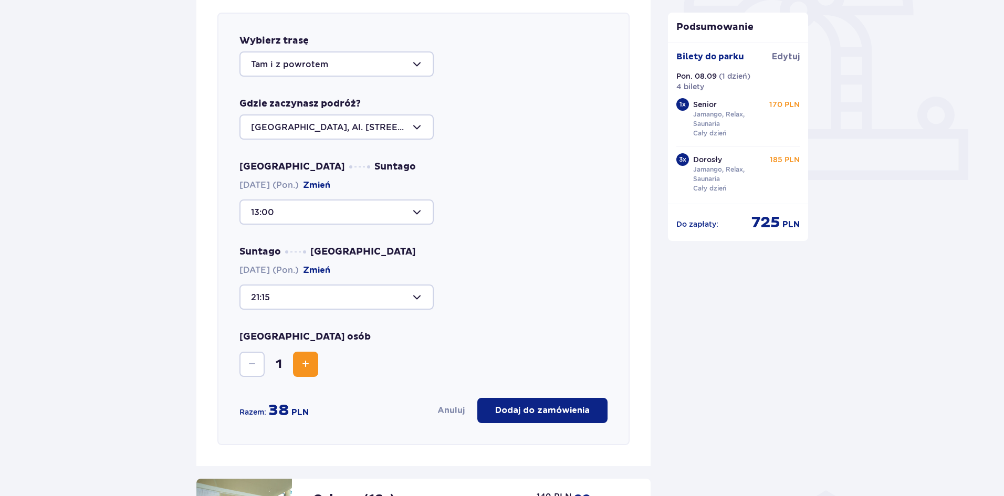
click at [308, 368] on span "Increase" at bounding box center [305, 364] width 13 height 13
click at [545, 416] on p "Dodaj do zamówienia" at bounding box center [542, 411] width 95 height 12
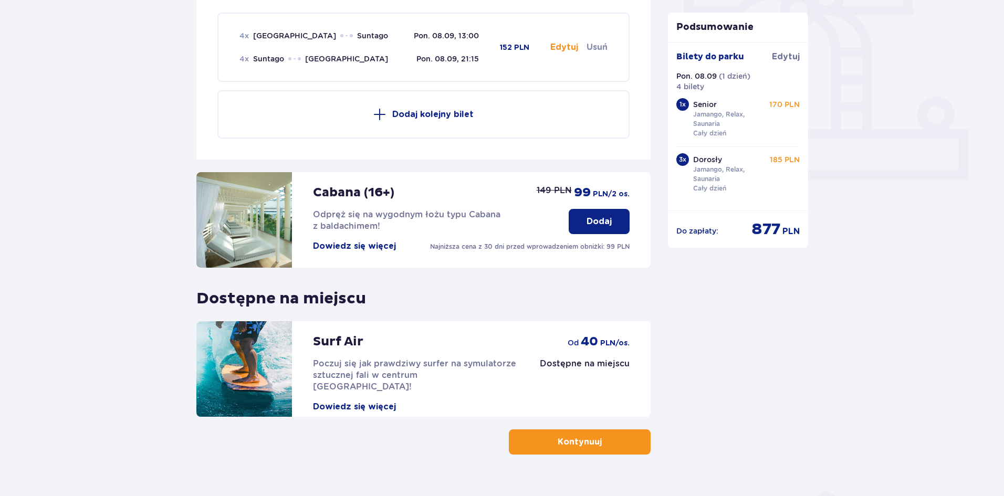
scroll to position [384, 0]
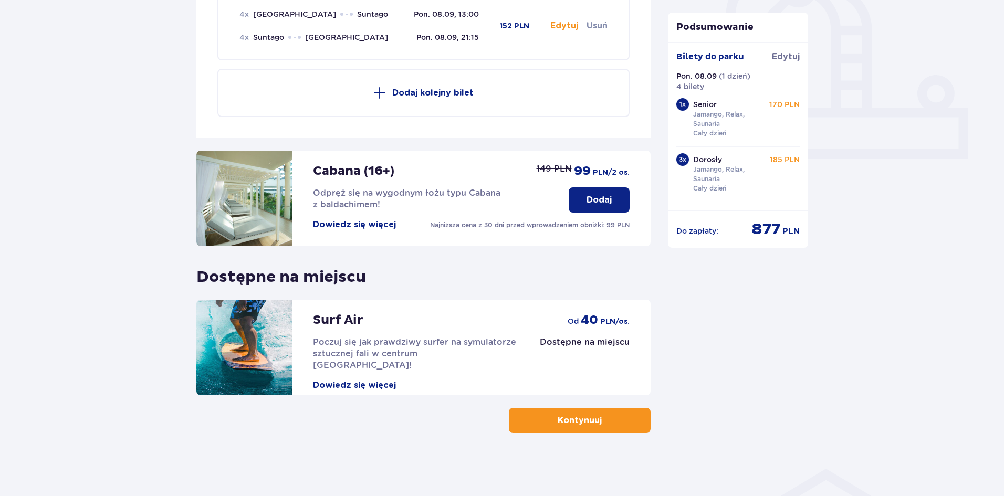
click at [606, 417] on span "button" at bounding box center [604, 420] width 13 height 13
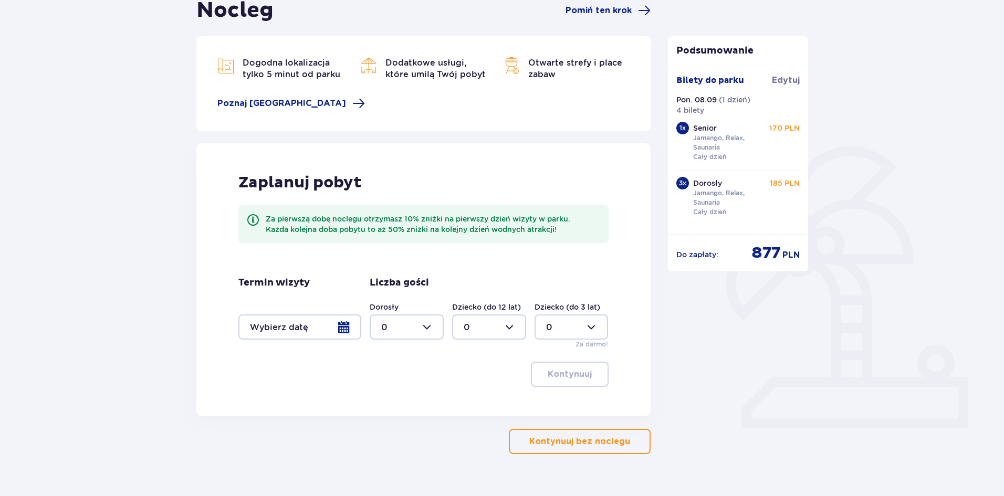
scroll to position [135, 0]
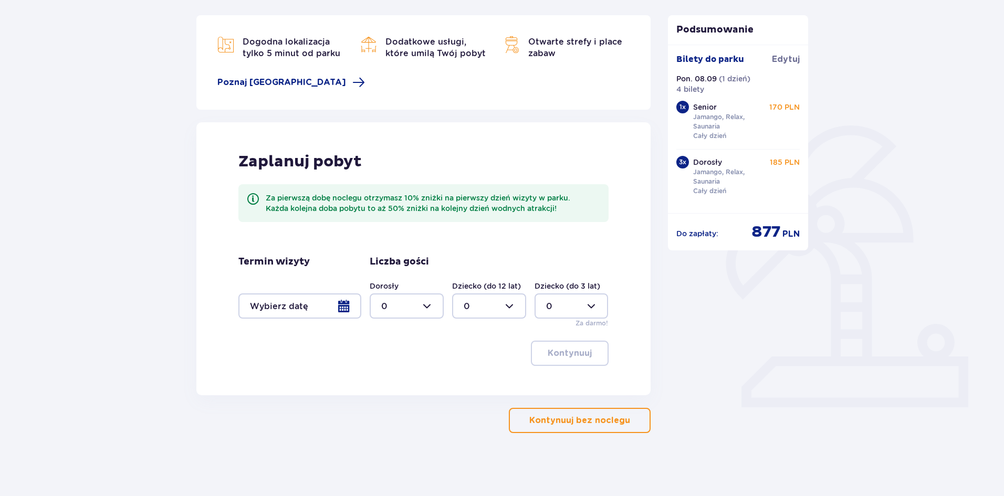
click at [606, 417] on p "Kontynuuj bez noclegu" at bounding box center [579, 421] width 101 height 12
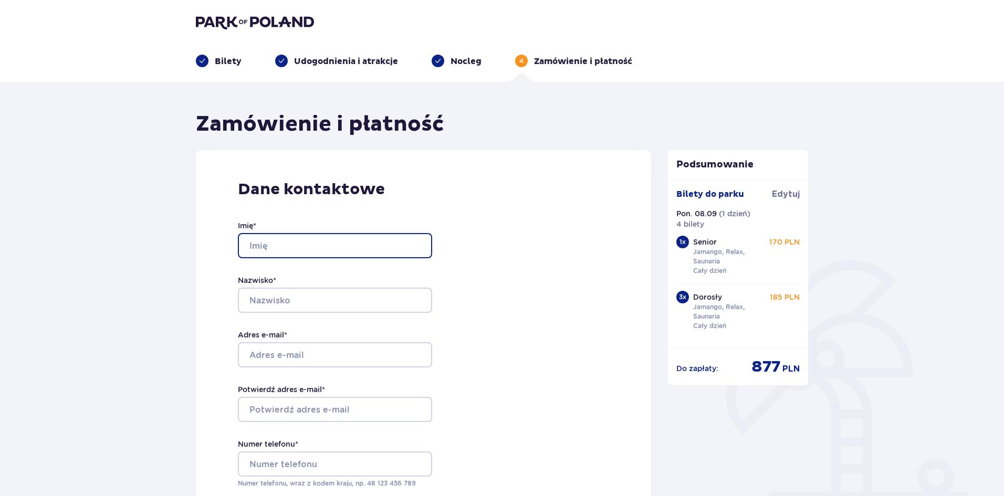
click at [367, 246] on input "Imię *" at bounding box center [335, 245] width 194 height 25
type input "[PERSON_NAME]"
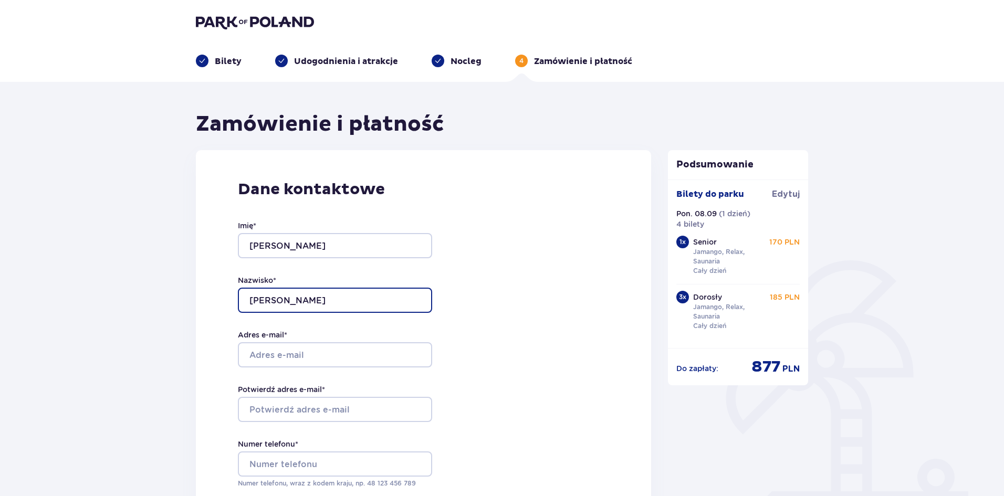
type input "[PERSON_NAME]"
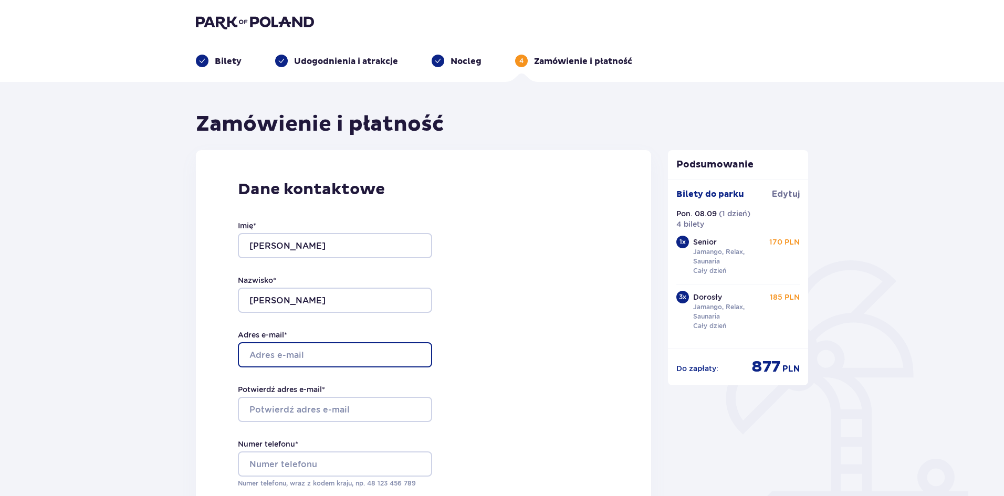
click at [280, 354] on input "Adres e-mail *" at bounding box center [335, 354] width 194 height 25
type input "[EMAIL_ADDRESS][DOMAIN_NAME]"
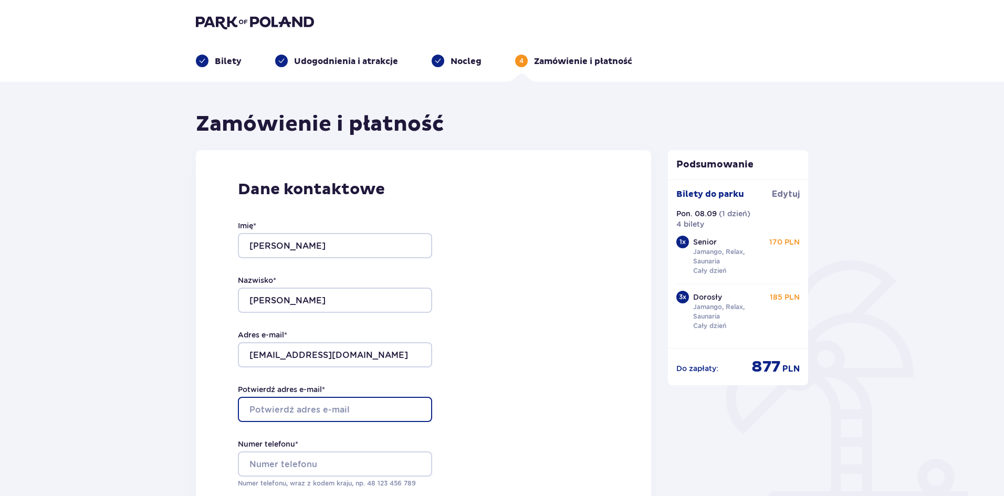
click at [277, 413] on input "Potwierdź adres e-mail *" at bounding box center [335, 409] width 194 height 25
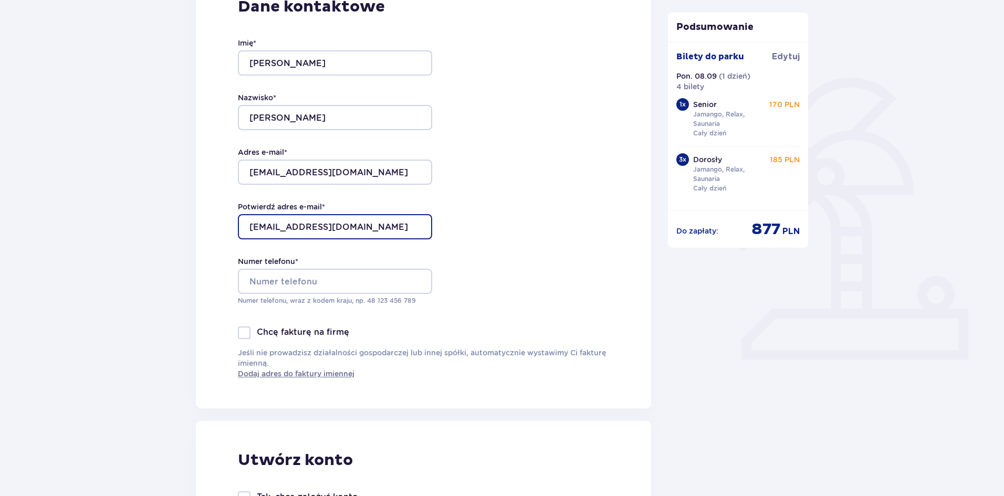
scroll to position [198, 0]
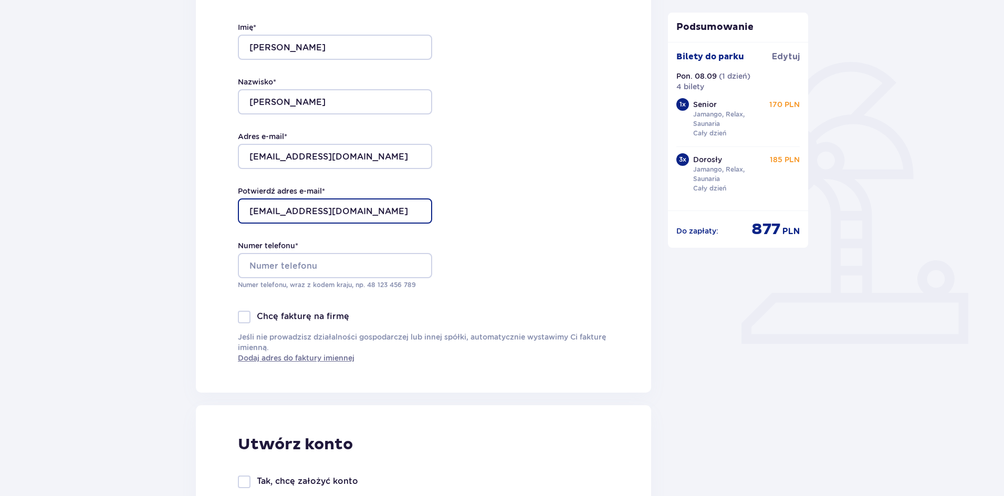
type input "[EMAIL_ADDRESS][DOMAIN_NAME]"
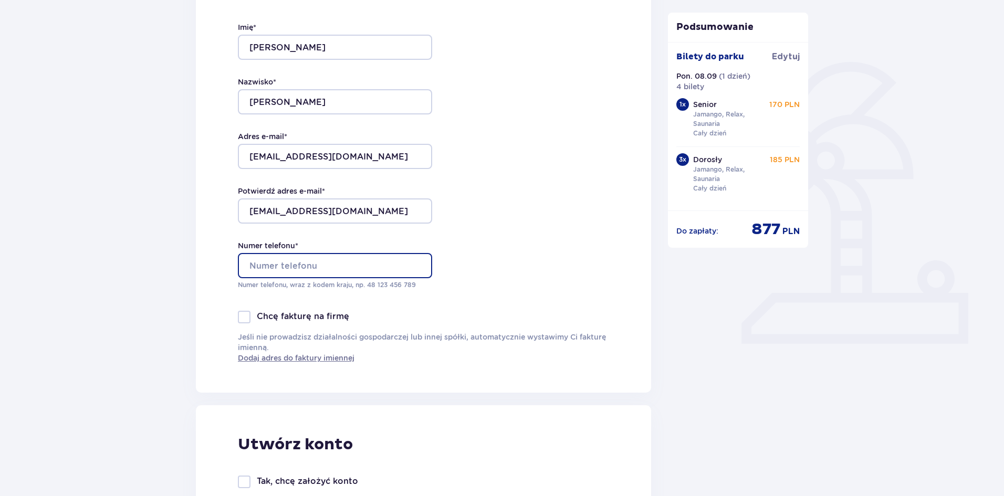
click at [360, 266] on input "Numer telefonu *" at bounding box center [335, 265] width 194 height 25
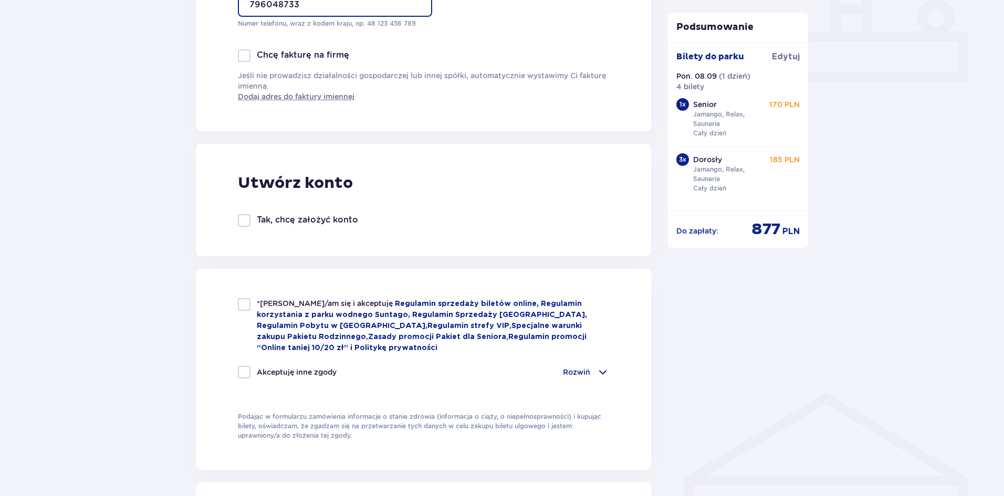
scroll to position [483, 0]
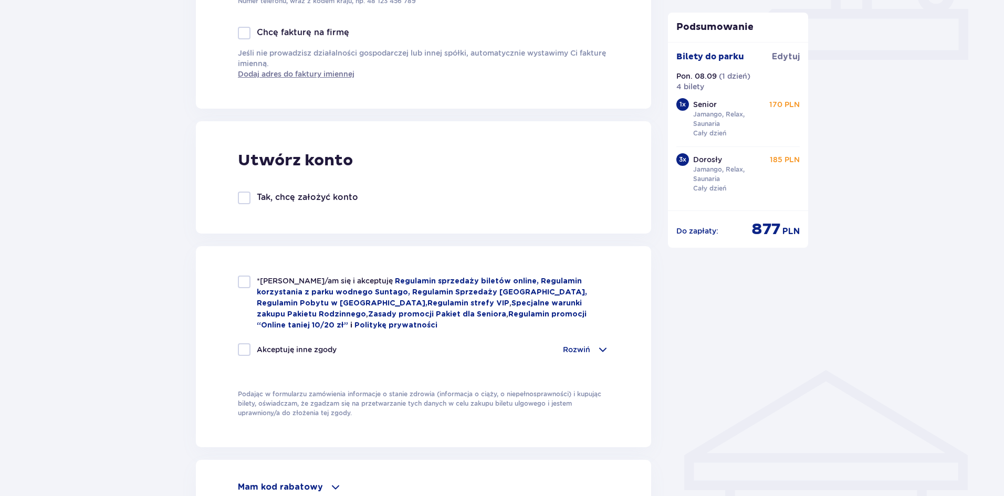
type input "796048733"
click at [244, 286] on div at bounding box center [244, 282] width 13 height 13
checkbox input "true"
click at [245, 351] on div at bounding box center [244, 349] width 13 height 13
checkbox input "true"
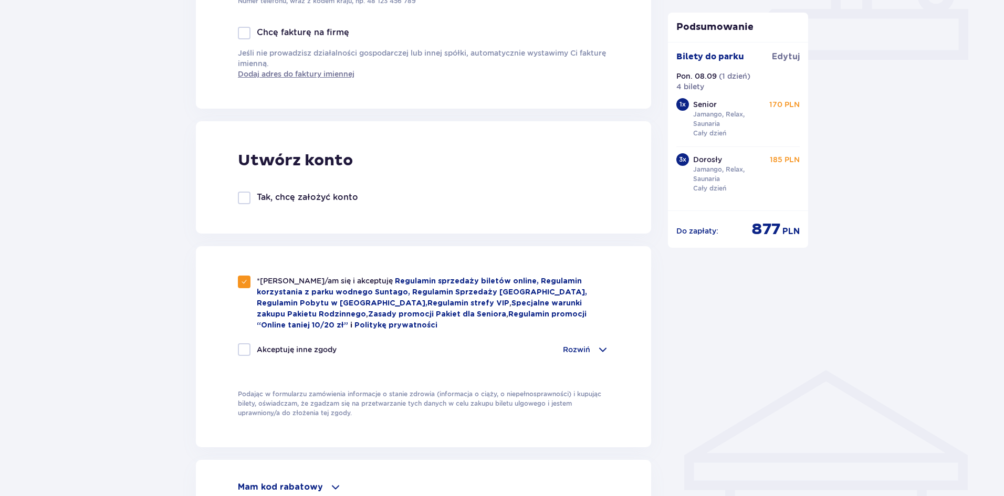
checkbox input "true"
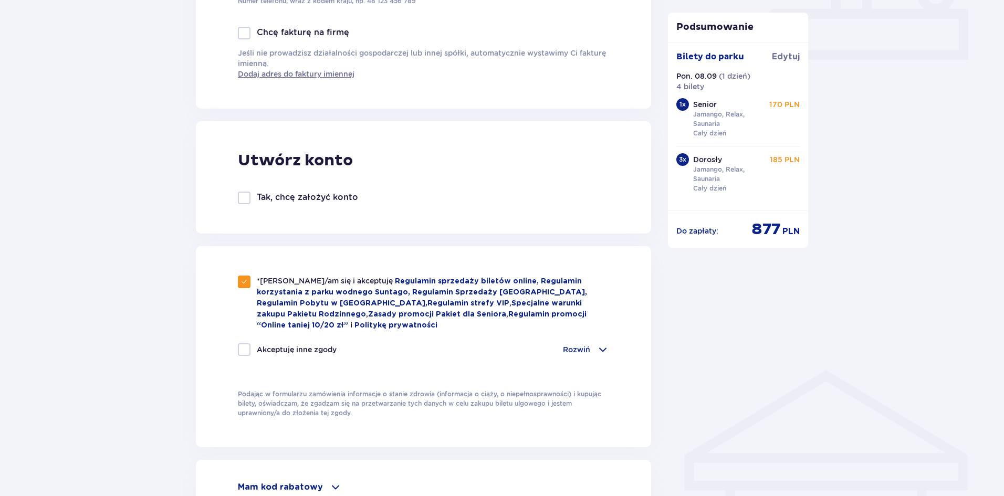
checkbox input "true"
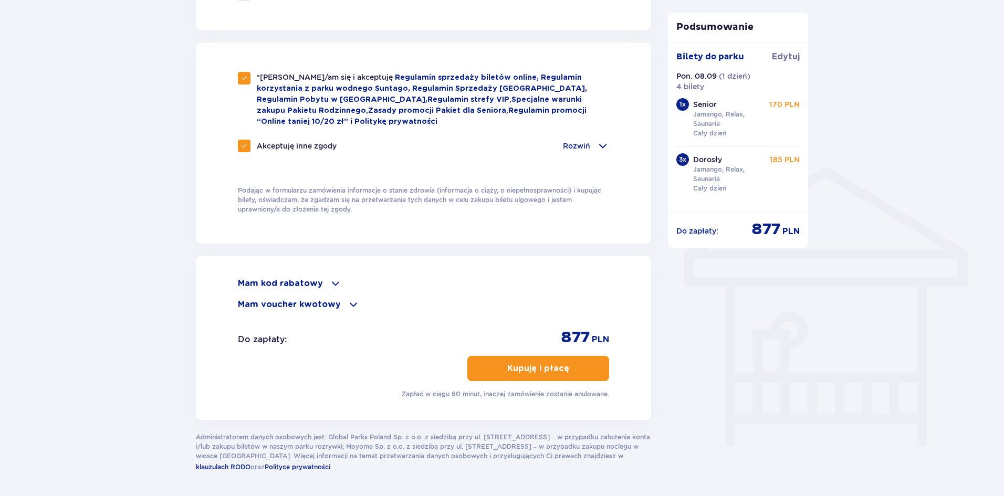
scroll to position [723, 0]
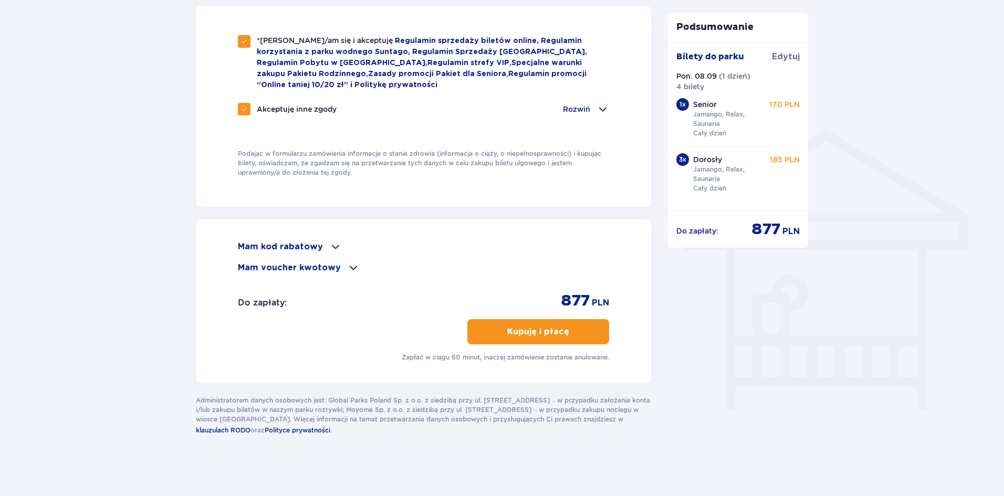
click at [574, 332] on span "button" at bounding box center [571, 332] width 13 height 13
